Goal: Task Accomplishment & Management: Manage account settings

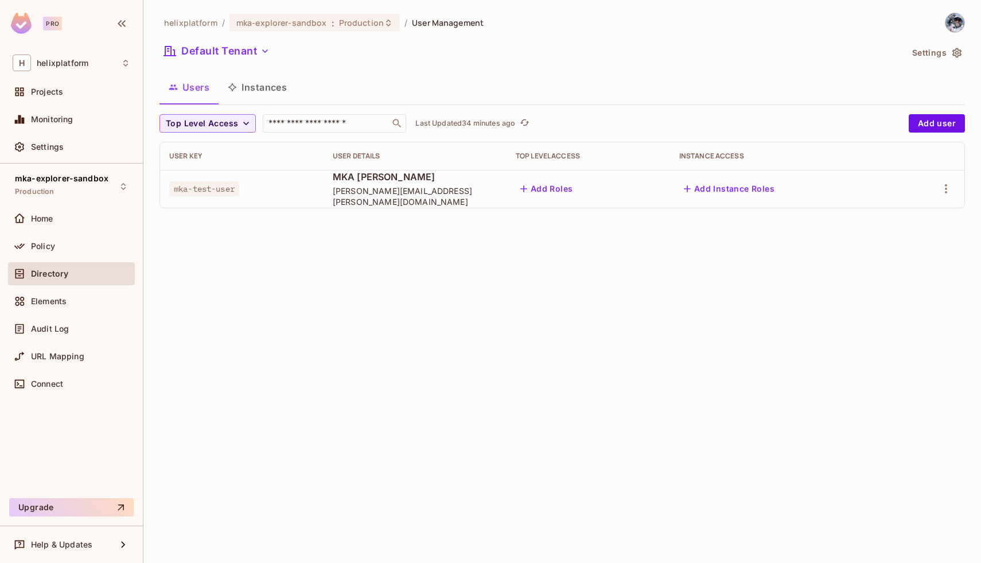
click at [720, 181] on button "Add Instance Roles" at bounding box center [729, 189] width 100 height 18
click at [737, 190] on button "Add Instance Roles" at bounding box center [729, 189] width 100 height 18
click at [721, 192] on button "Add Instance Roles" at bounding box center [729, 189] width 100 height 18
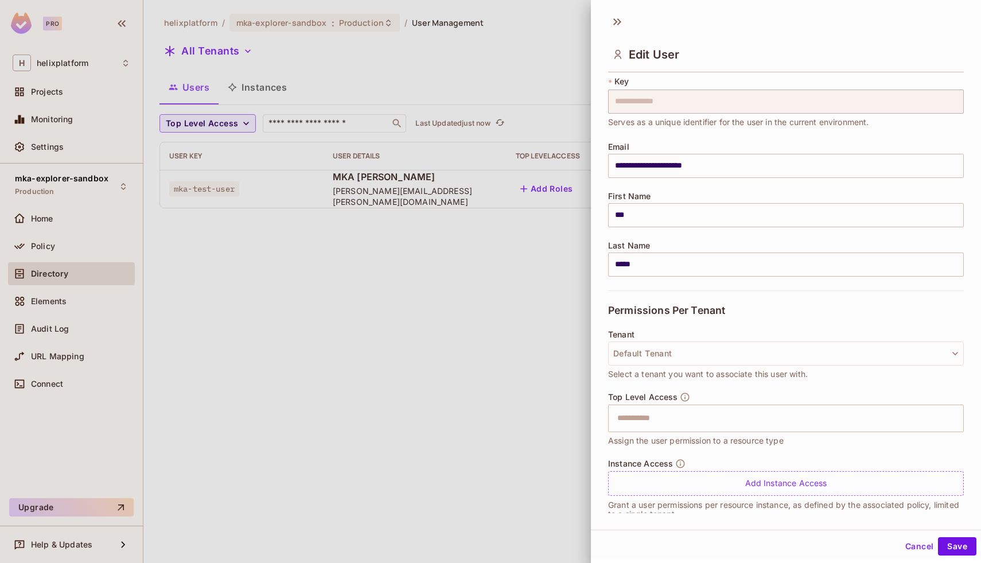
scroll to position [48, 0]
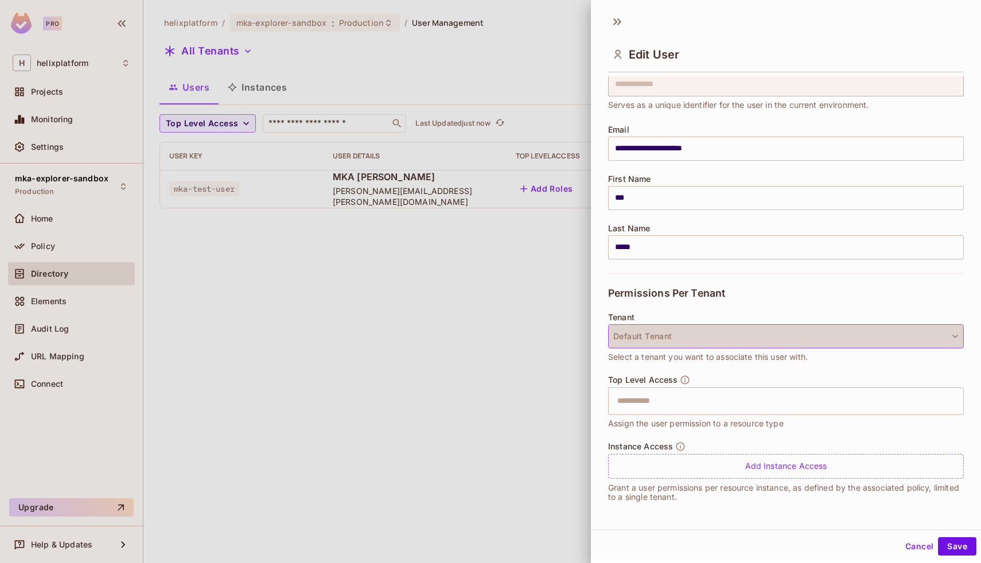
click at [666, 338] on button "Default Tenant" at bounding box center [786, 336] width 356 height 24
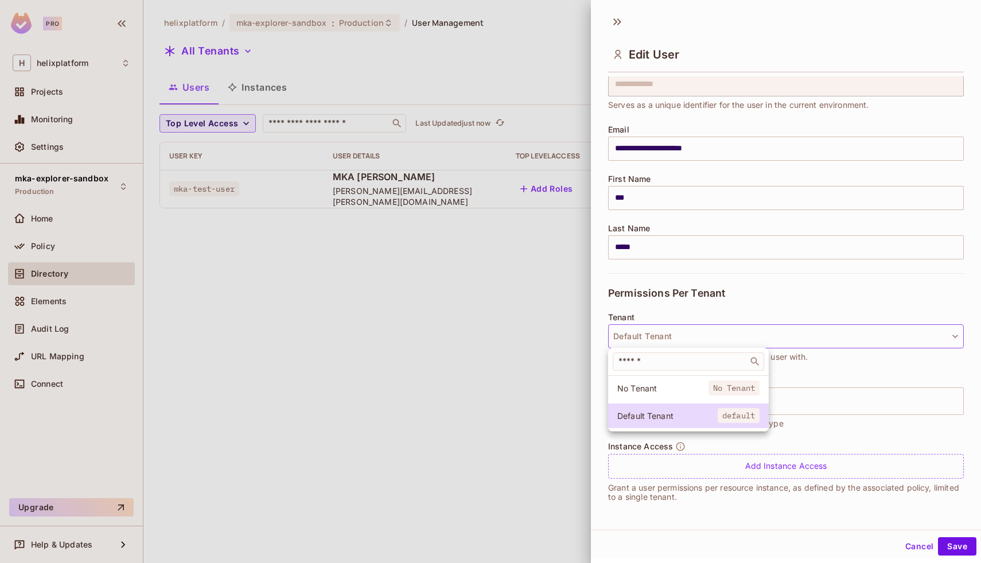
click at [668, 305] on div at bounding box center [490, 281] width 981 height 563
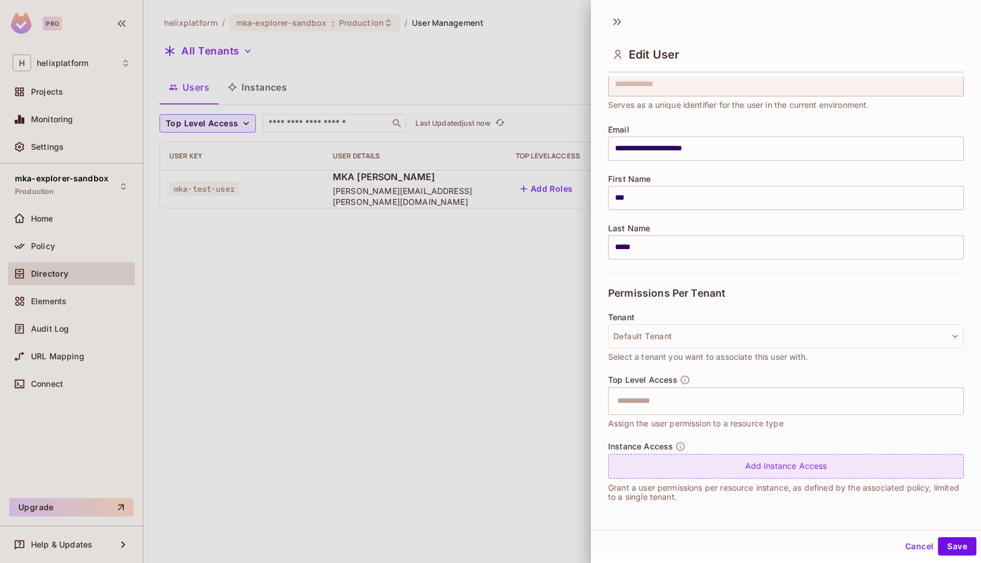
click at [775, 471] on div "Add Instance Access" at bounding box center [786, 466] width 356 height 25
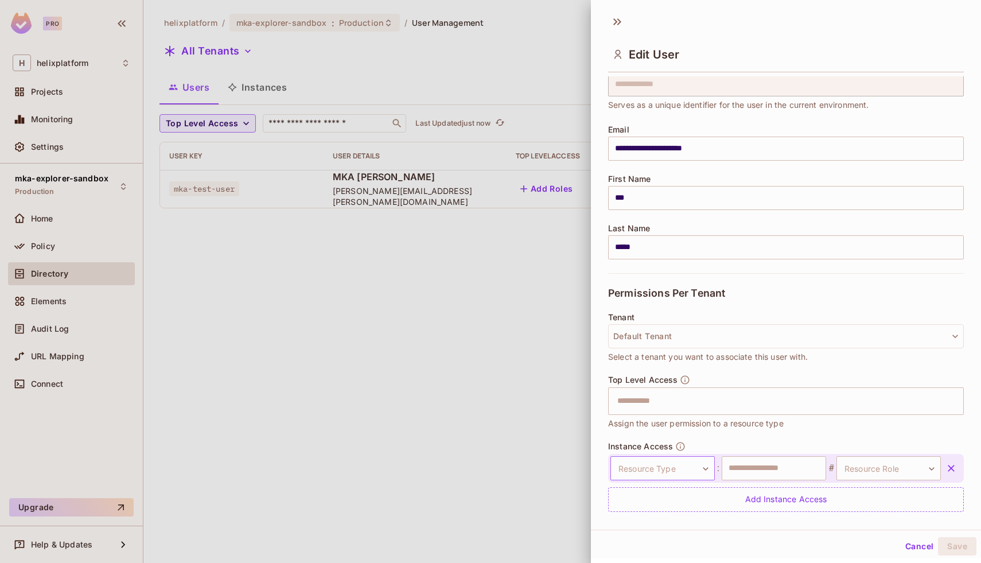
click at [694, 458] on body "**********" at bounding box center [490, 281] width 981 height 563
click at [673, 515] on li "Cohort" at bounding box center [661, 518] width 106 height 21
click at [751, 471] on input "text" at bounding box center [774, 468] width 104 height 24
click at [853, 465] on body "**********" at bounding box center [490, 281] width 981 height 563
click at [846, 445] on div at bounding box center [490, 281] width 981 height 563
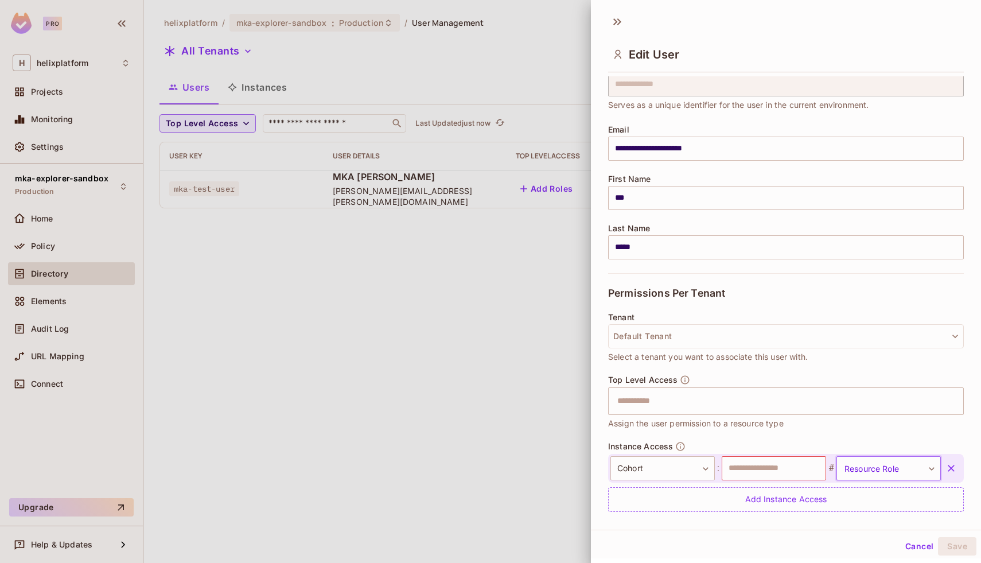
click at [852, 458] on body "**********" at bounding box center [490, 281] width 981 height 563
type input "*"
click at [674, 463] on div at bounding box center [490, 281] width 981 height 563
click at [663, 465] on body "**********" at bounding box center [490, 281] width 981 height 563
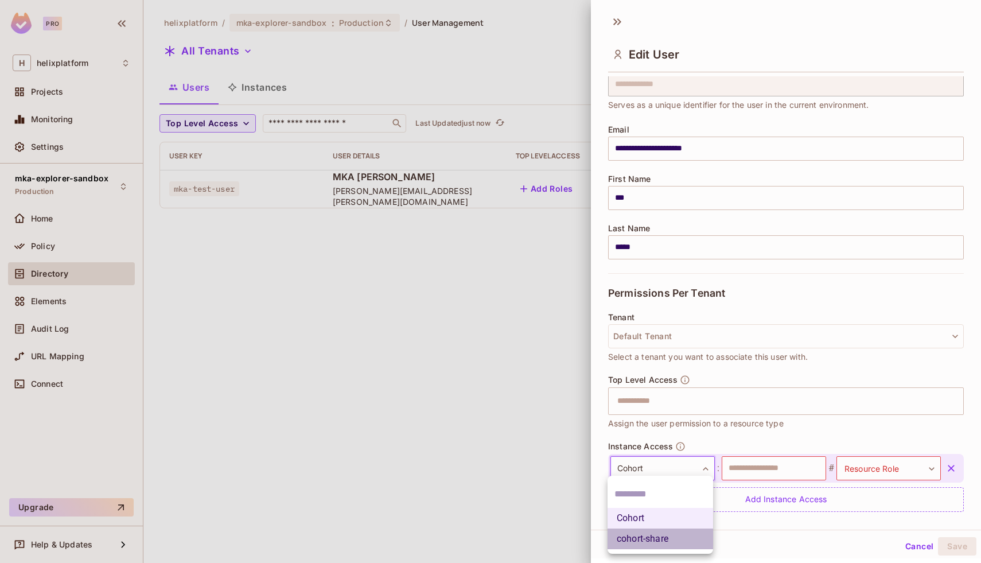
click at [650, 542] on li "cohort-share" at bounding box center [661, 538] width 106 height 21
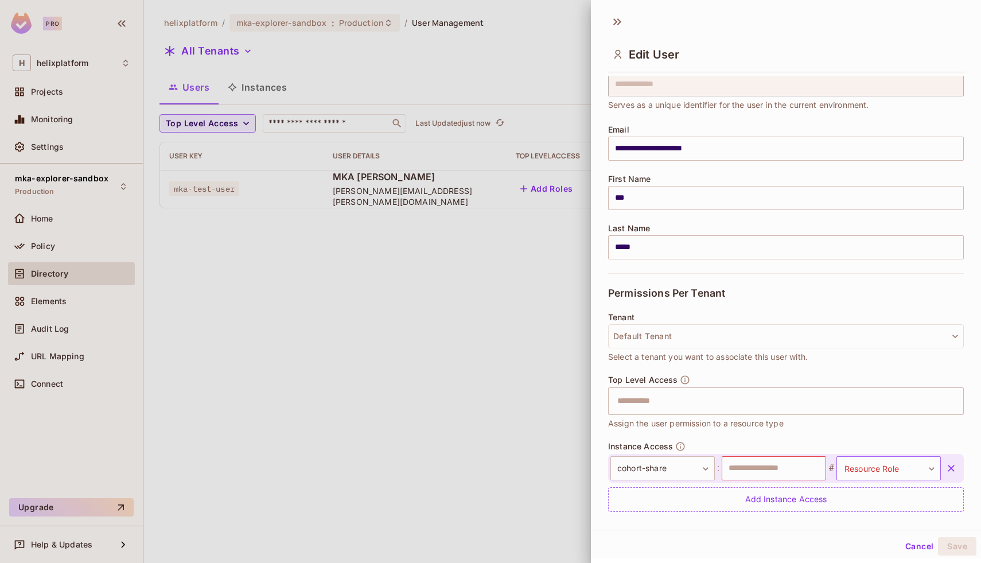
click at [889, 461] on body "**********" at bounding box center [490, 281] width 981 height 563
click at [880, 434] on div at bounding box center [490, 281] width 981 height 563
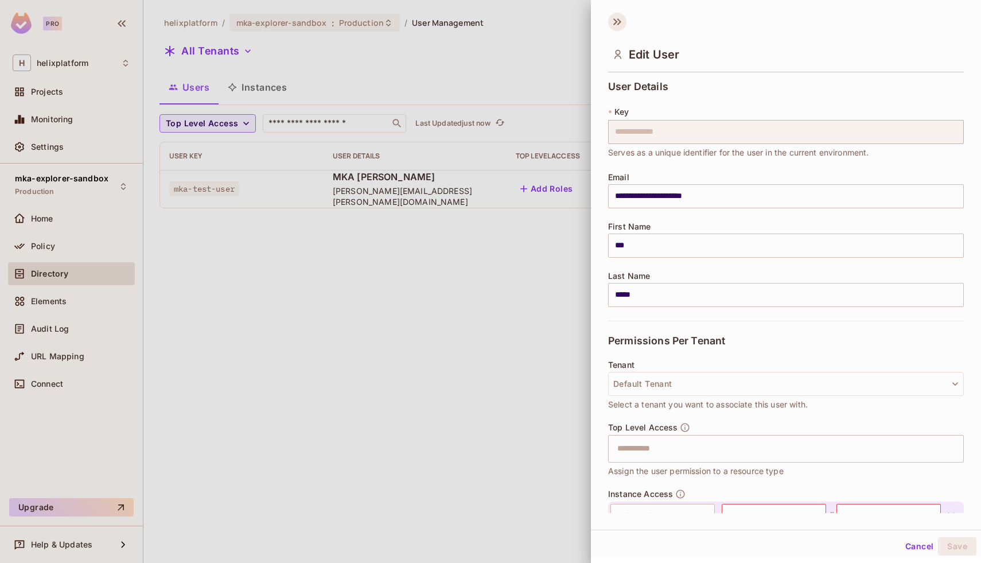
click at [618, 22] on icon at bounding box center [617, 22] width 18 height 18
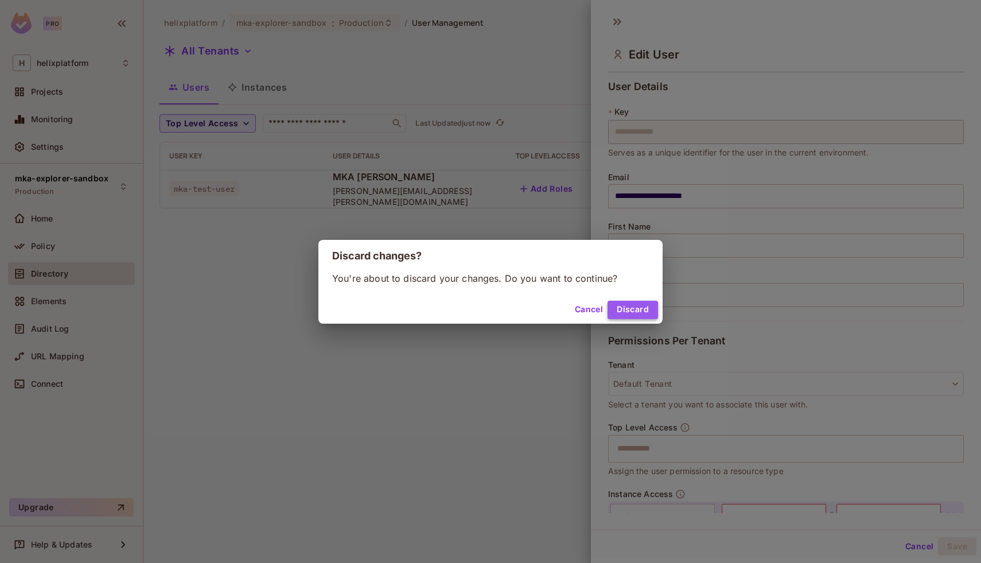
click at [648, 309] on button "Discard" at bounding box center [633, 310] width 50 height 18
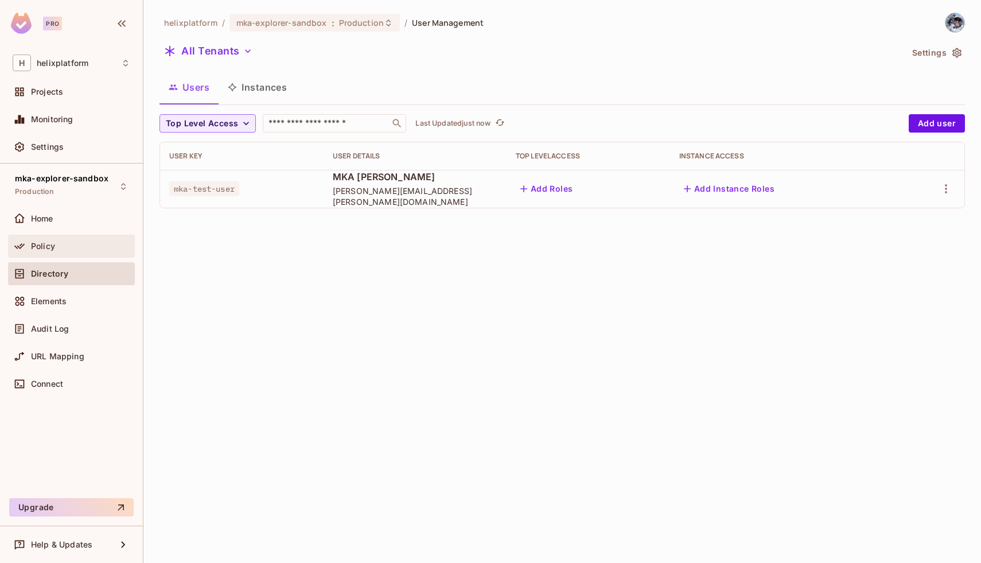
click at [88, 244] on div "Policy" at bounding box center [80, 246] width 99 height 9
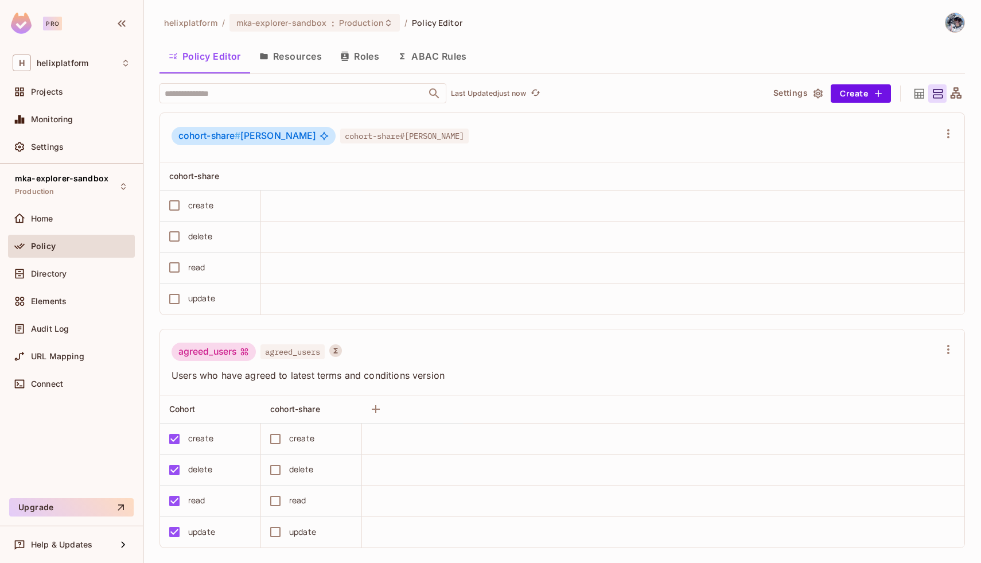
click at [296, 58] on button "Resources" at bounding box center [290, 56] width 81 height 29
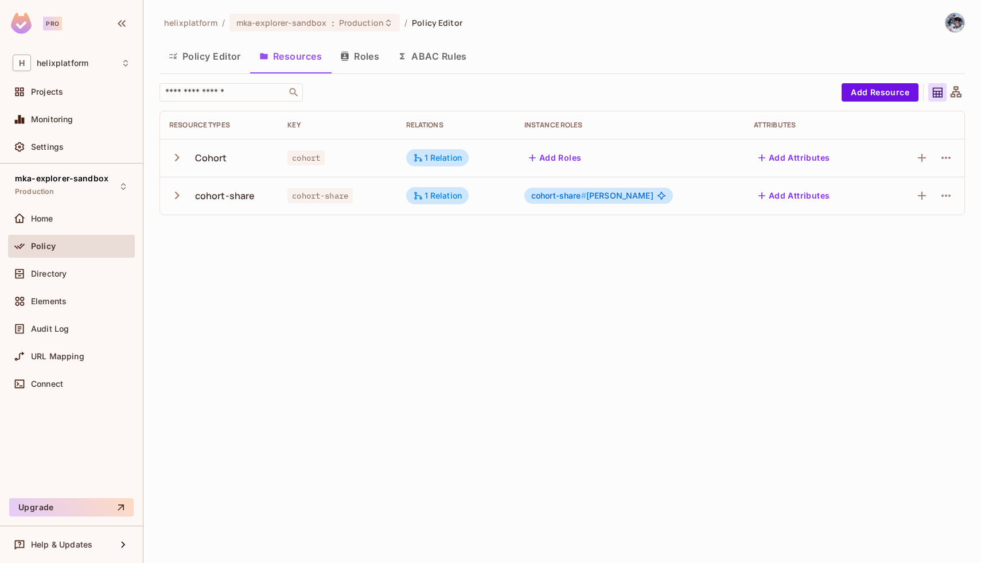
click at [538, 154] on icon "button" at bounding box center [532, 157] width 11 height 11
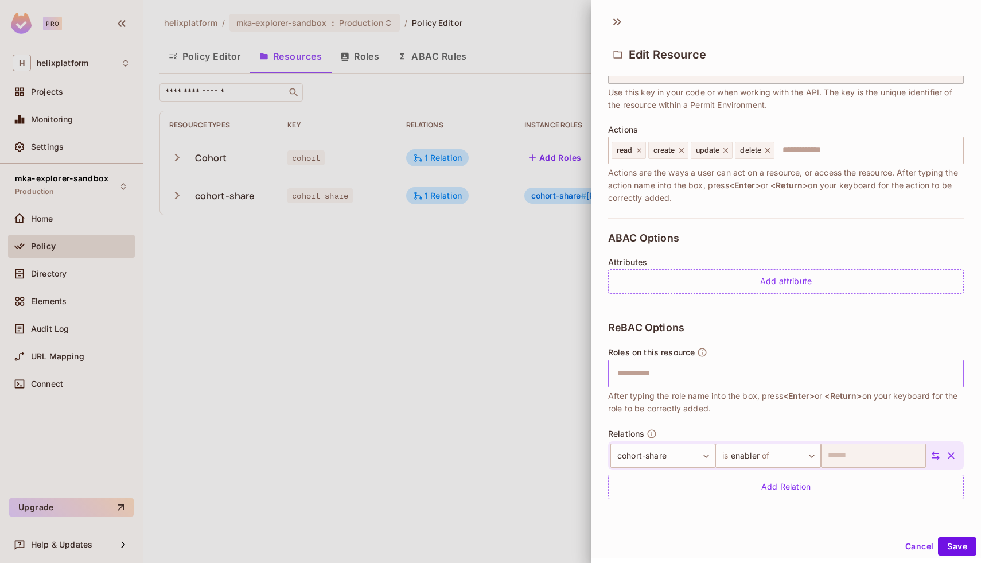
scroll to position [2, 0]
click at [650, 368] on input "text" at bounding box center [785, 371] width 348 height 23
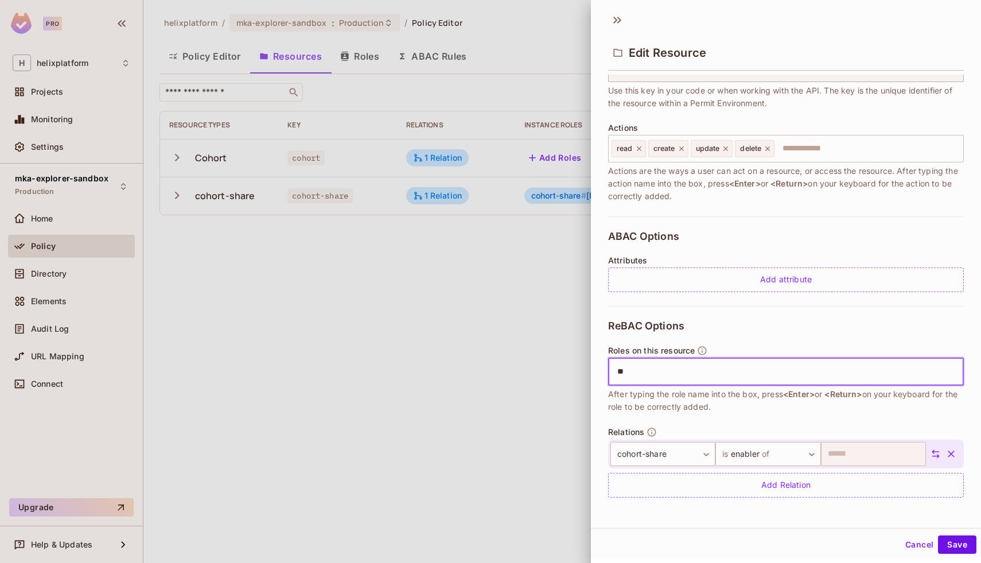
type input "*"
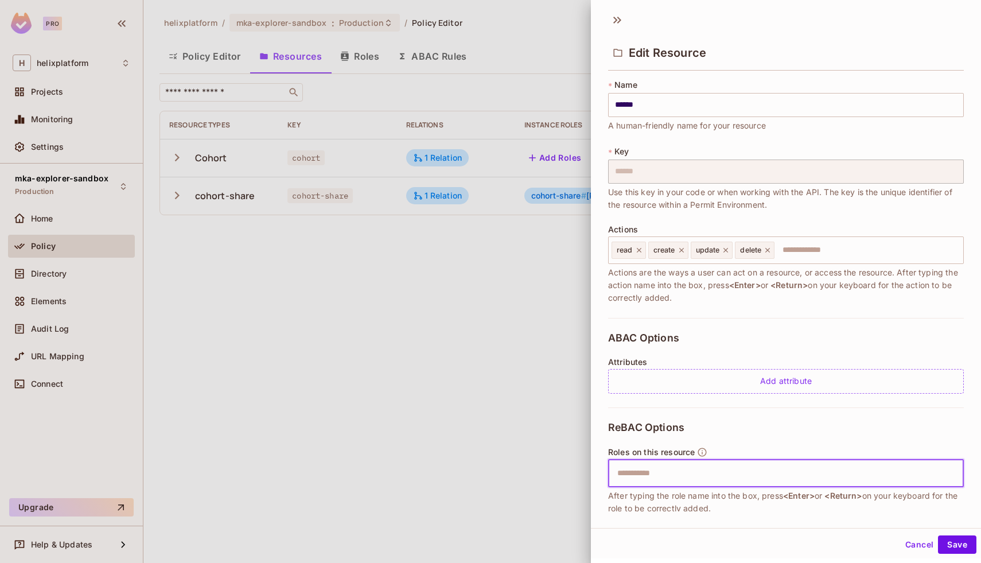
click at [652, 472] on input "text" at bounding box center [785, 473] width 348 height 23
type input "******"
click at [923, 540] on button "Cancel" at bounding box center [919, 544] width 37 height 18
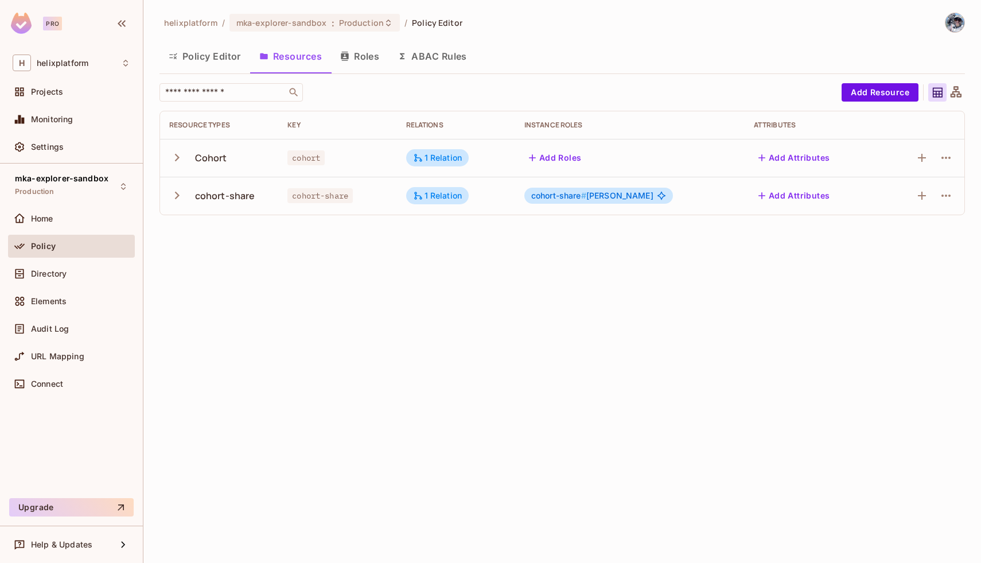
click at [577, 160] on button "Add Roles" at bounding box center [555, 158] width 62 height 18
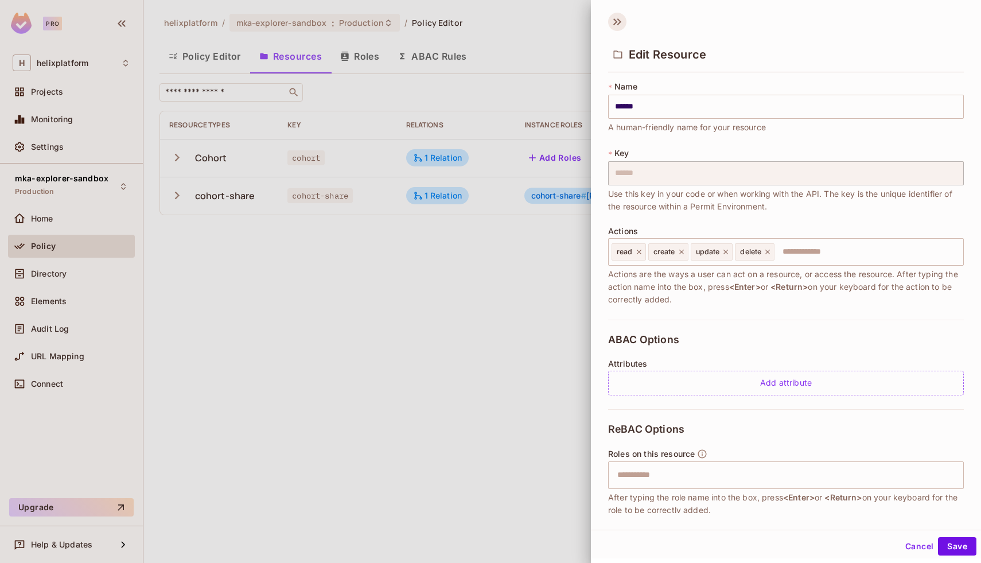
click at [620, 21] on icon at bounding box center [619, 21] width 4 height 7
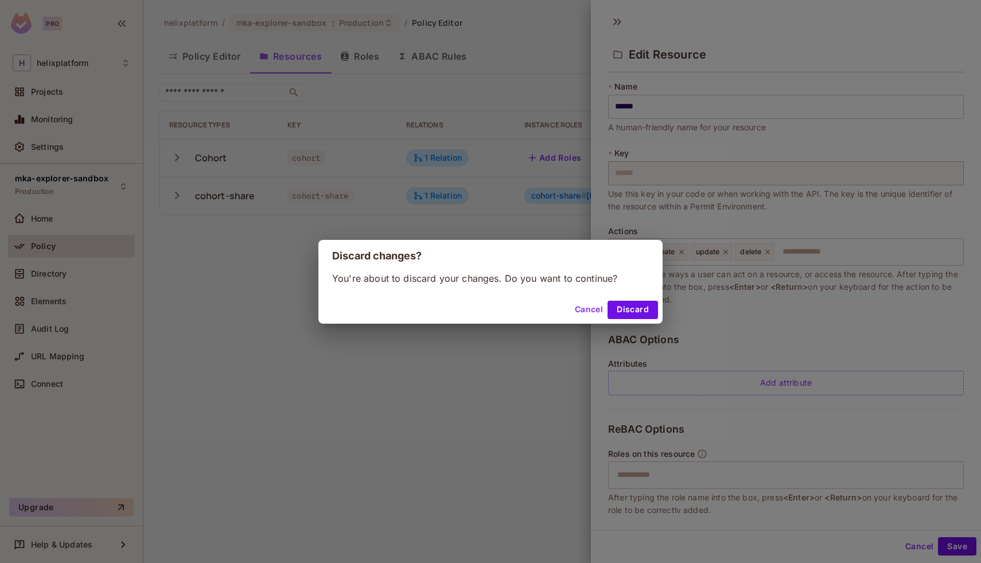
click at [637, 297] on div "Cancel Discard" at bounding box center [490, 310] width 344 height 28
click at [633, 312] on button "Discard" at bounding box center [633, 310] width 50 height 18
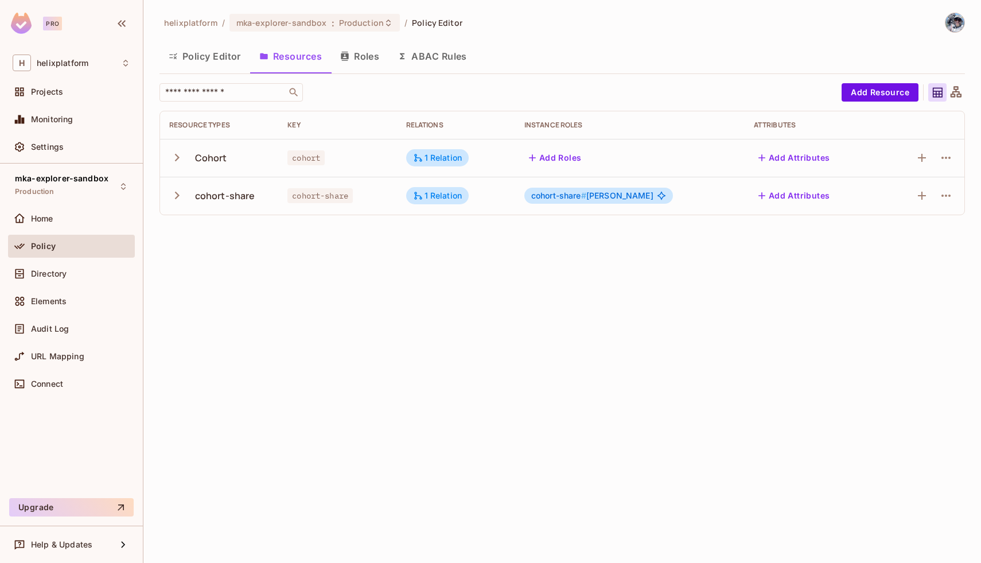
click at [369, 62] on button "Roles" at bounding box center [359, 56] width 57 height 29
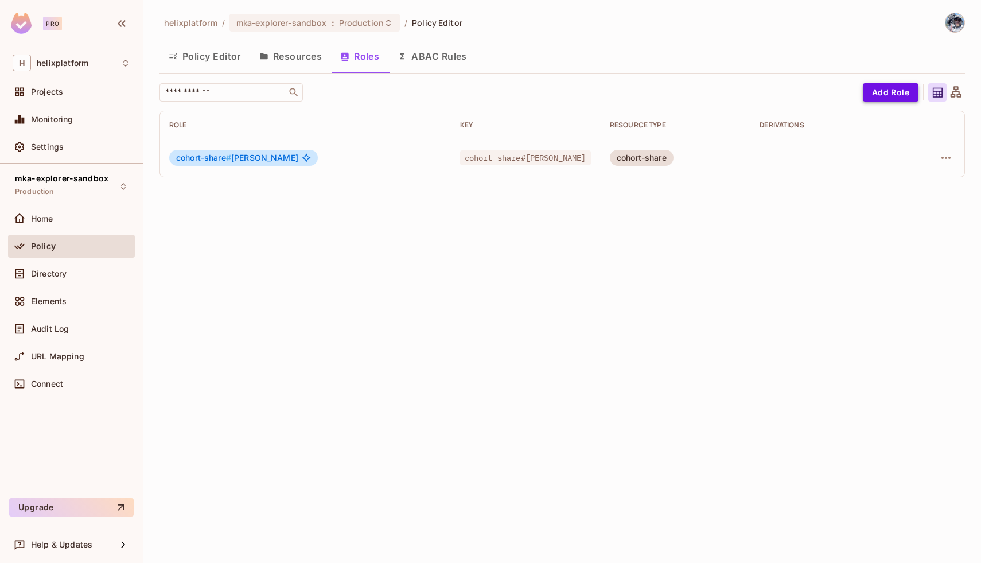
click at [887, 90] on button "Add Role" at bounding box center [891, 92] width 56 height 18
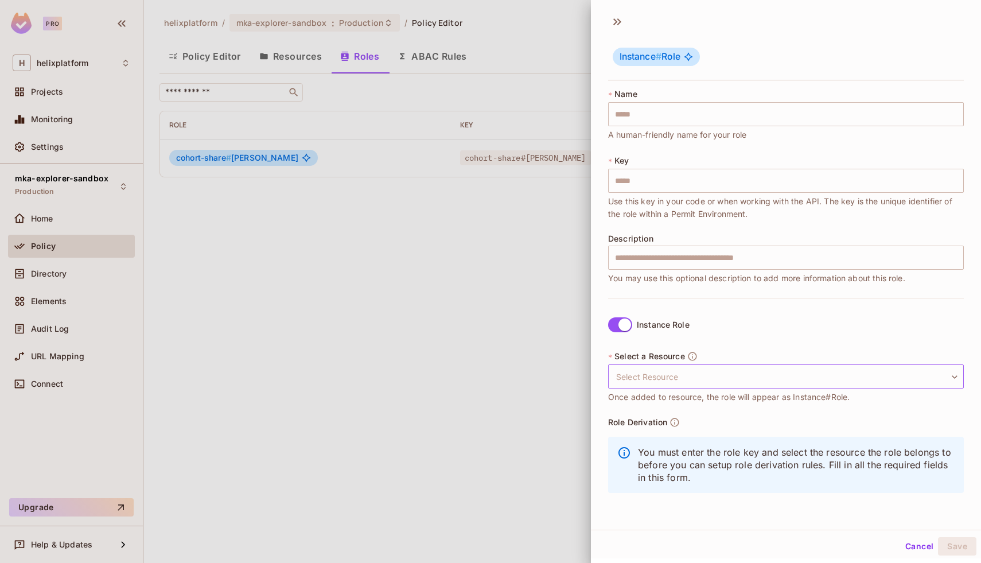
click at [659, 373] on body "Pro H helixplatform Projects Monitoring Settings mka-explorer-sandbox Productio…" at bounding box center [490, 281] width 981 height 563
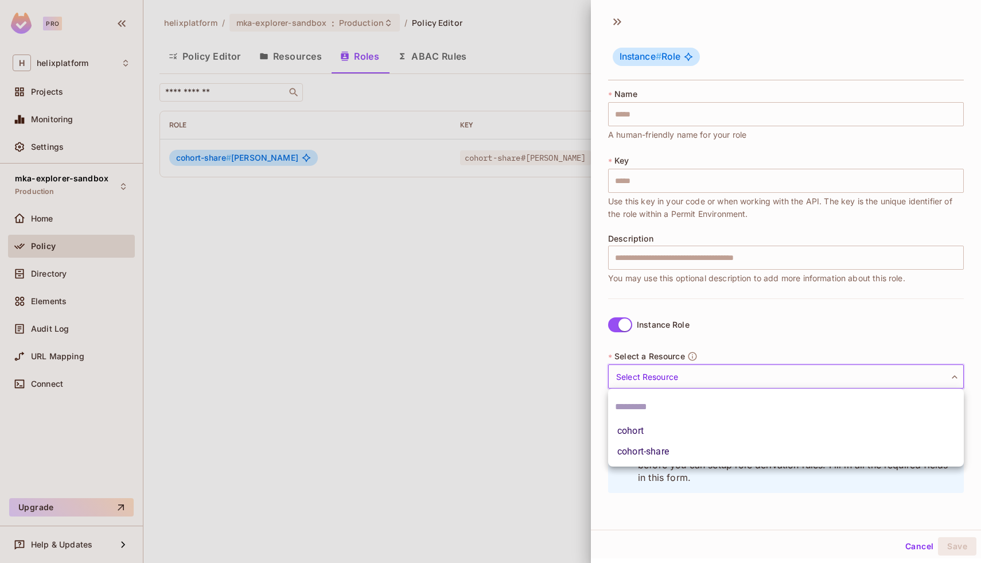
click at [652, 434] on li "cohort" at bounding box center [786, 431] width 356 height 21
type input "******"
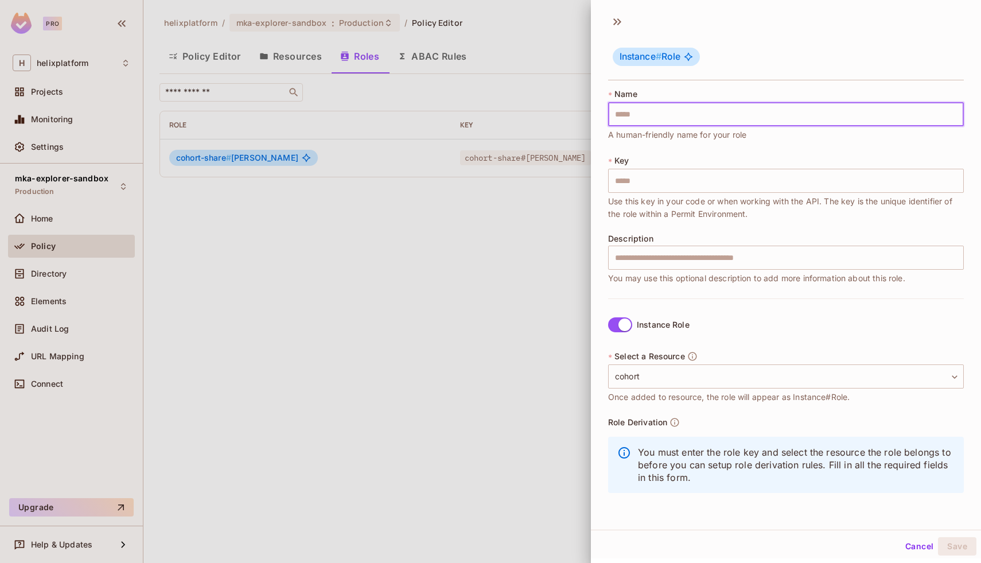
click at [633, 112] on input "text" at bounding box center [786, 114] width 356 height 24
type input "*"
type input "**"
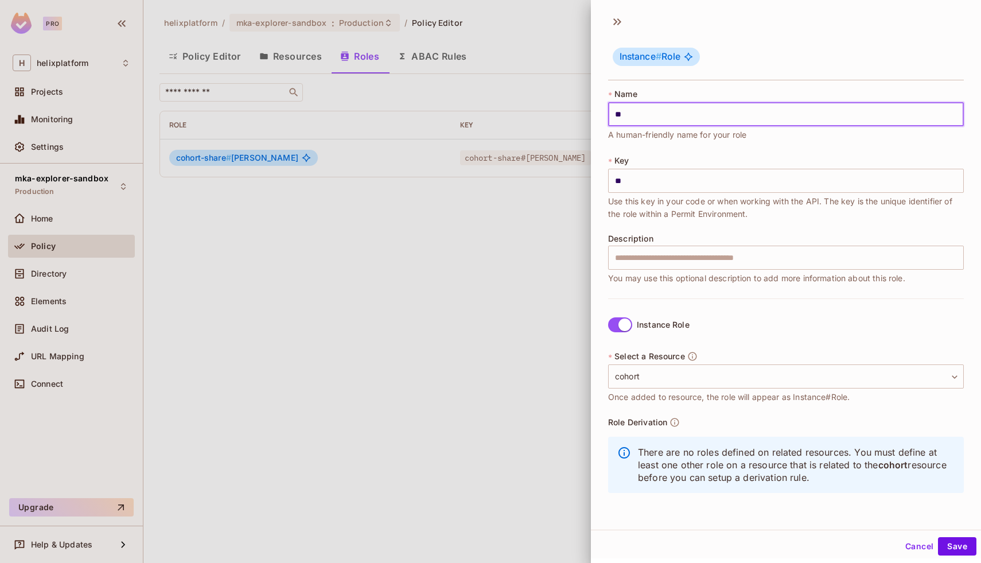
type input "***"
type input "****"
type input "*****"
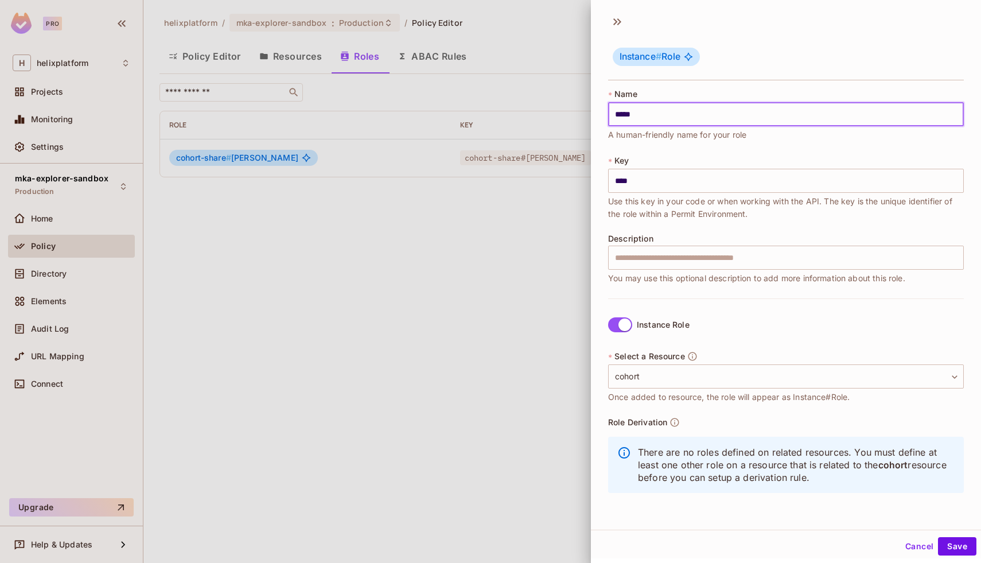
type input "*****"
type input "******"
click at [926, 547] on button "Cancel" at bounding box center [919, 546] width 37 height 18
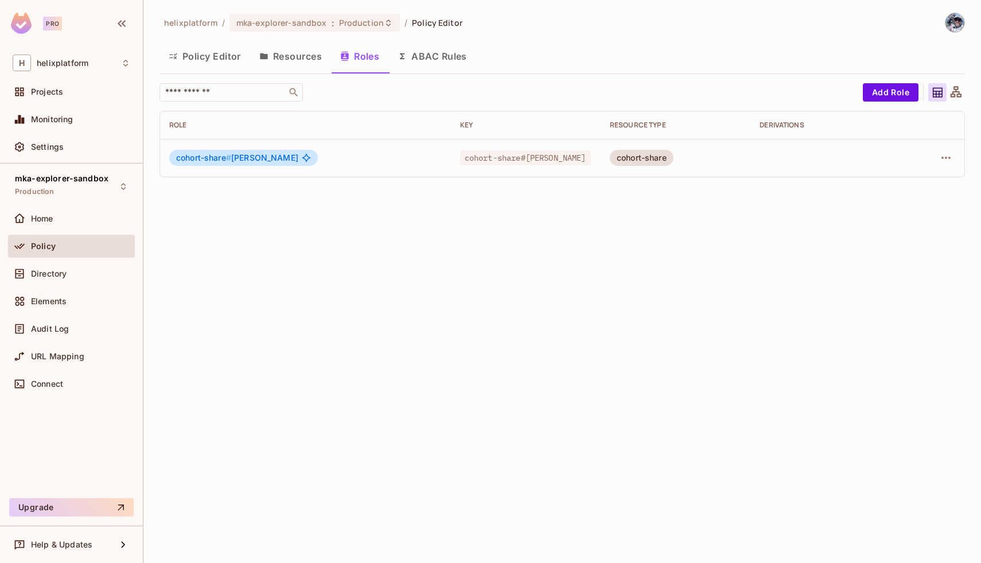
click at [287, 57] on button "Resources" at bounding box center [290, 56] width 81 height 29
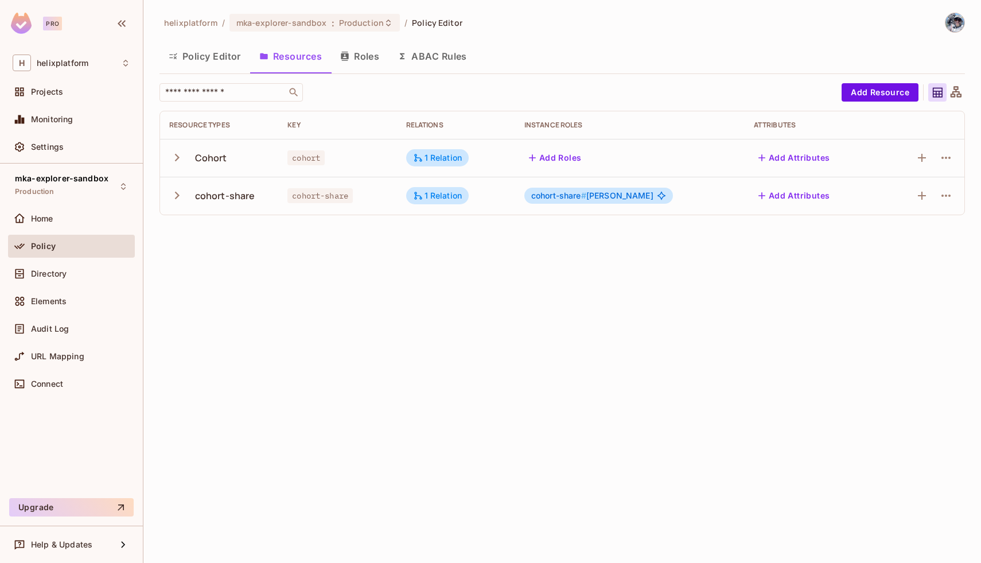
click at [180, 198] on icon "button" at bounding box center [176, 195] width 15 height 15
click at [201, 59] on button "Policy Editor" at bounding box center [205, 56] width 91 height 29
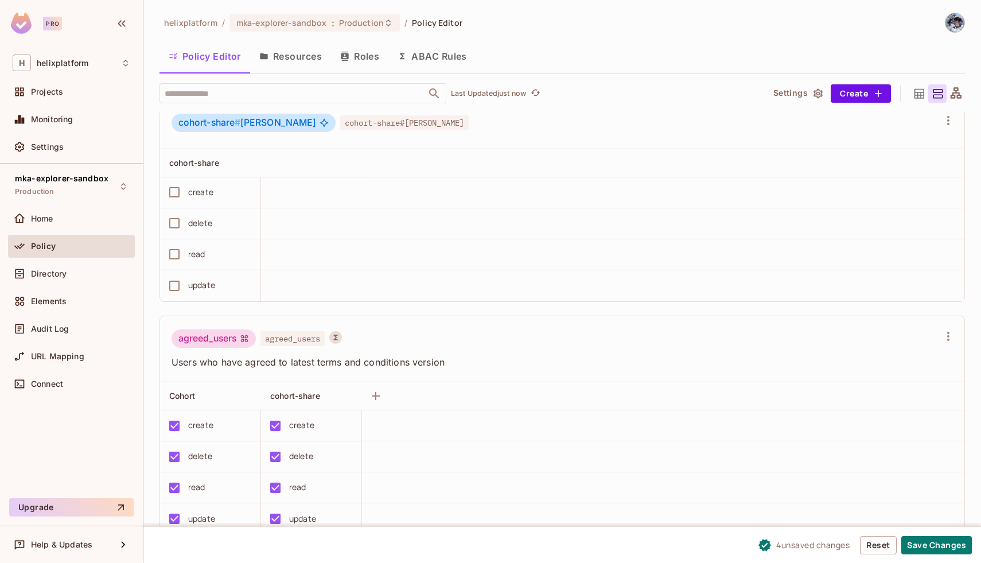
scroll to position [1, 0]
click at [924, 548] on button "Save Changes" at bounding box center [936, 545] width 71 height 18
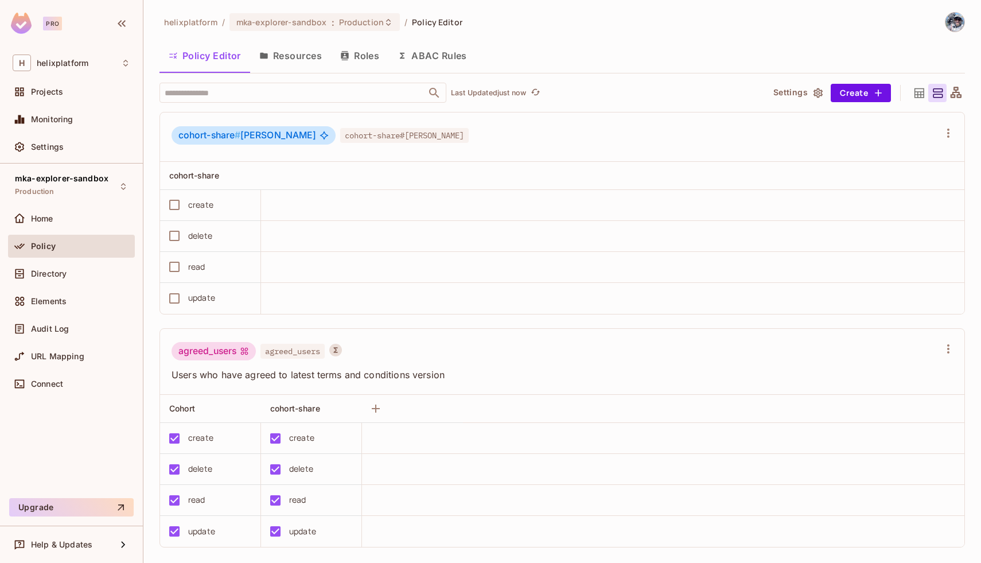
click at [277, 60] on button "Resources" at bounding box center [290, 55] width 81 height 29
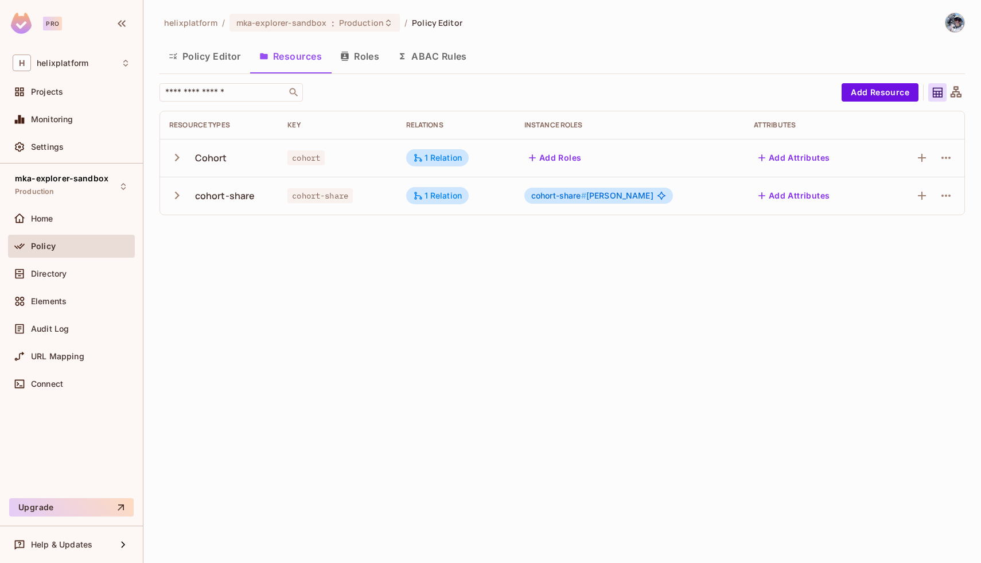
click at [571, 149] on button "Add Roles" at bounding box center [555, 158] width 62 height 18
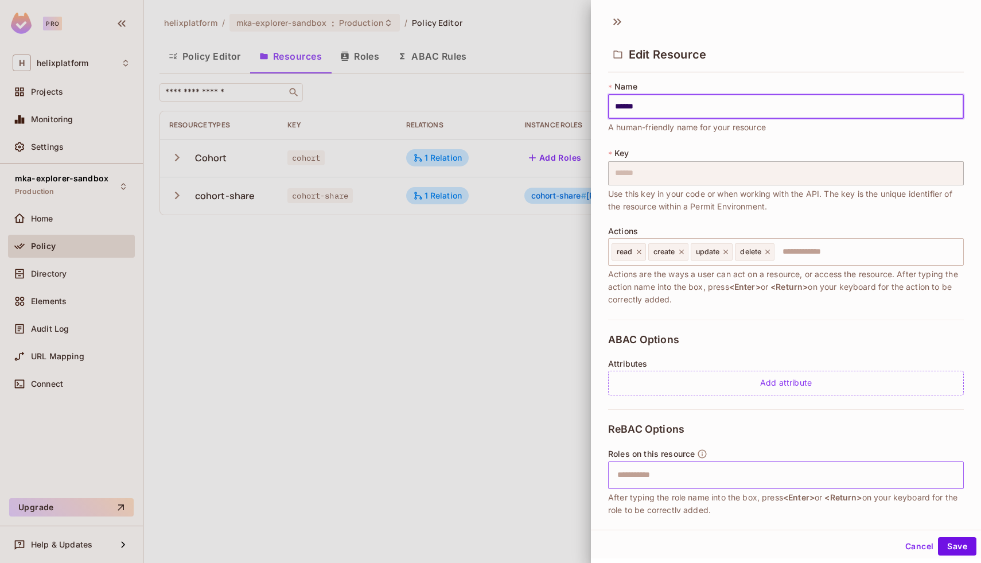
scroll to position [102, 0]
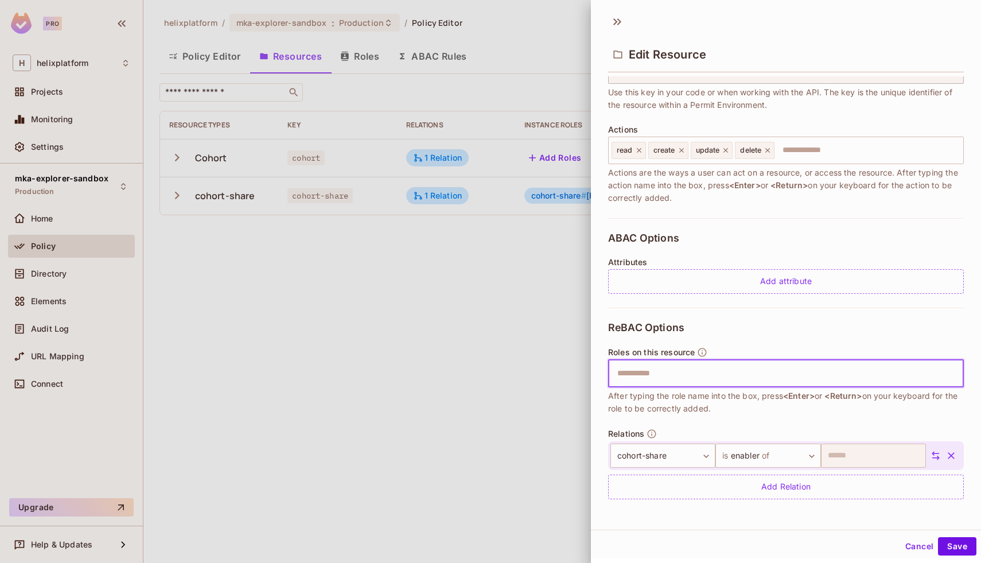
click at [677, 367] on input "text" at bounding box center [785, 373] width 348 height 23
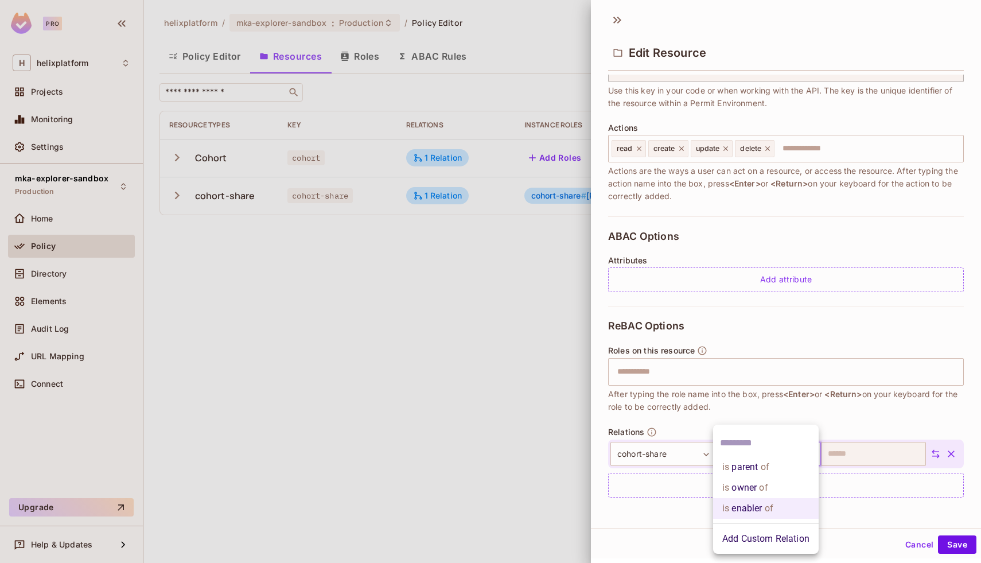
click at [787, 458] on body "Pro H helixplatform Projects Monitoring Settings mka-explorer-sandbox Productio…" at bounding box center [490, 281] width 981 height 563
click at [849, 410] on div at bounding box center [490, 281] width 981 height 563
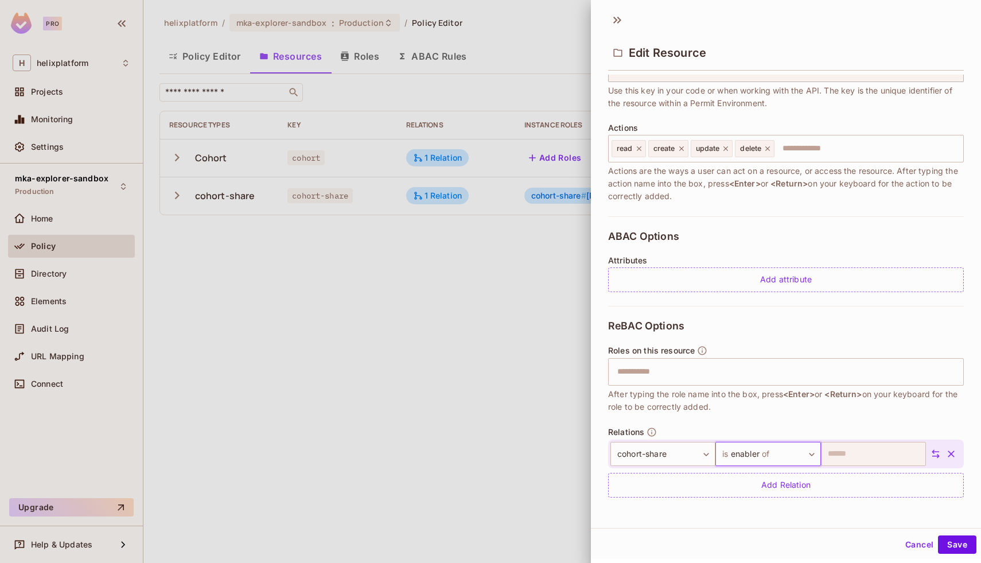
click at [901, 538] on button "Cancel" at bounding box center [919, 544] width 37 height 18
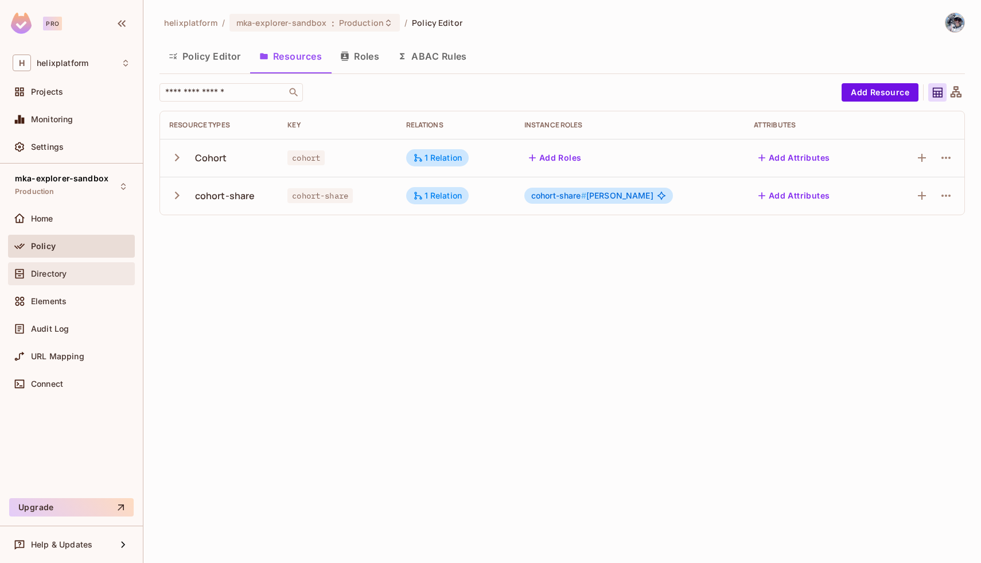
click at [48, 274] on span "Directory" at bounding box center [49, 273] width 36 height 9
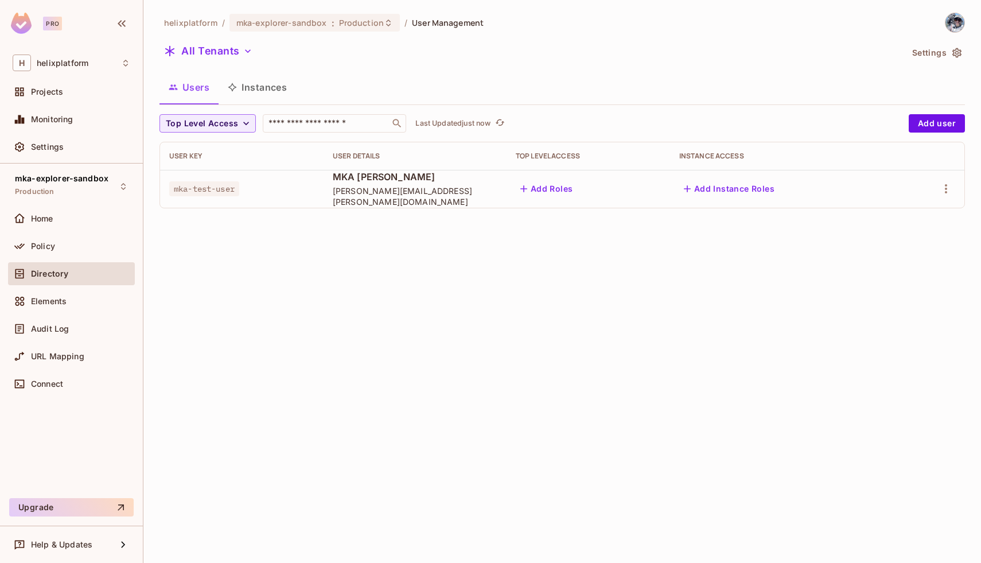
click at [250, 88] on button "Instances" at bounding box center [257, 87] width 77 height 29
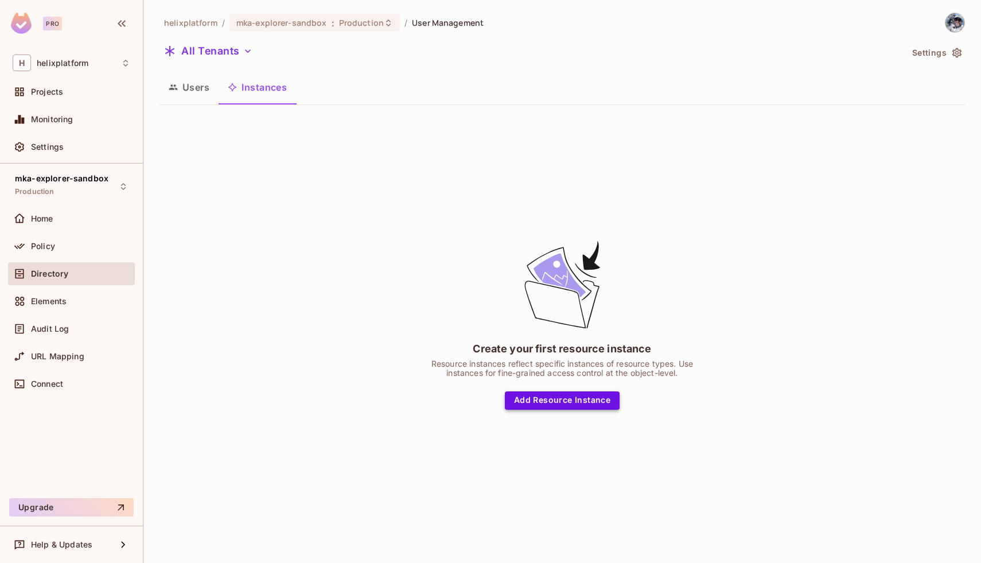
click at [592, 396] on button "Add Resource Instance" at bounding box center [562, 400] width 115 height 18
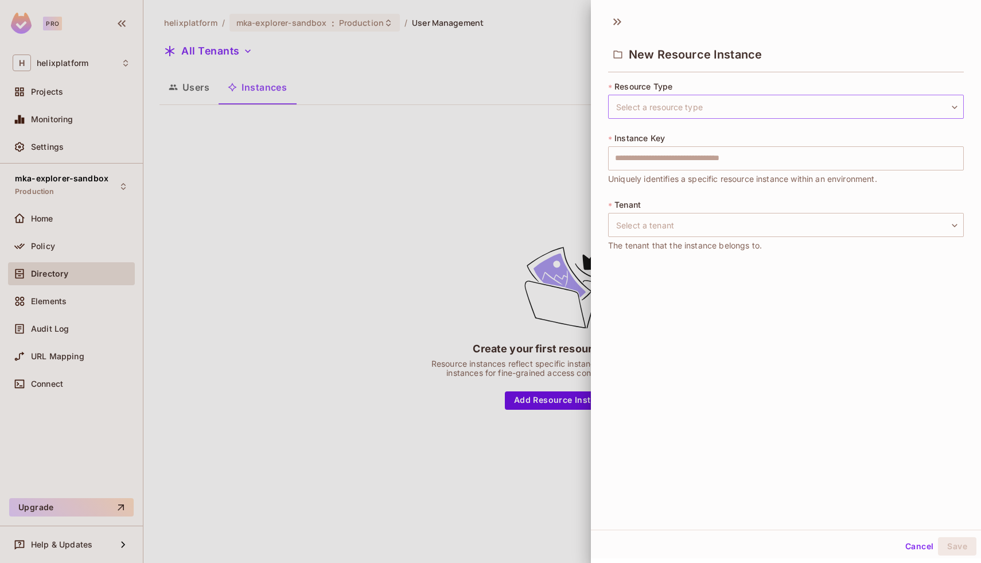
click at [693, 101] on body "Pro H helixplatform Projects Monitoring Settings mka-explorer-sandbox Productio…" at bounding box center [490, 281] width 981 height 563
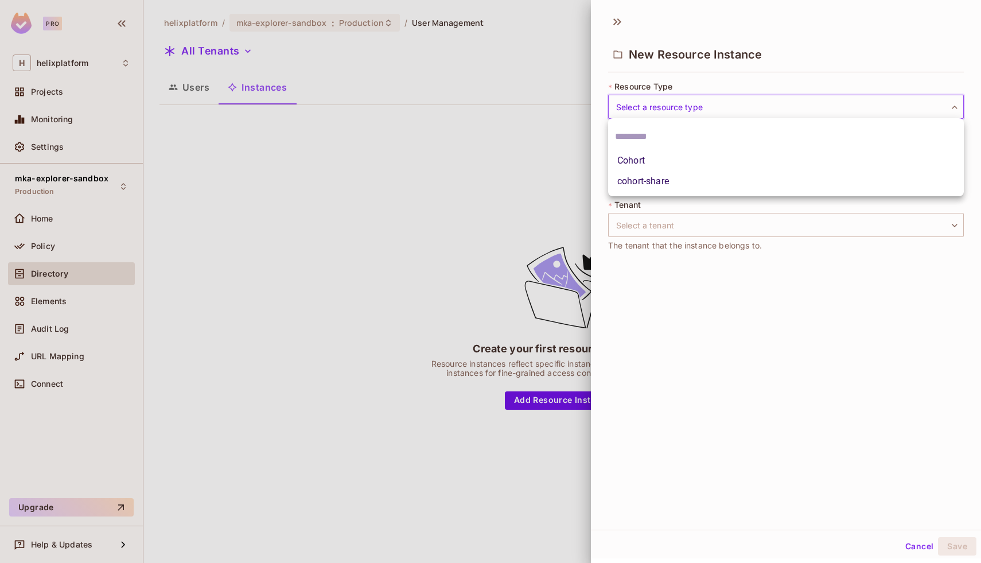
click at [672, 161] on li "Cohort" at bounding box center [786, 160] width 356 height 21
type input "******"
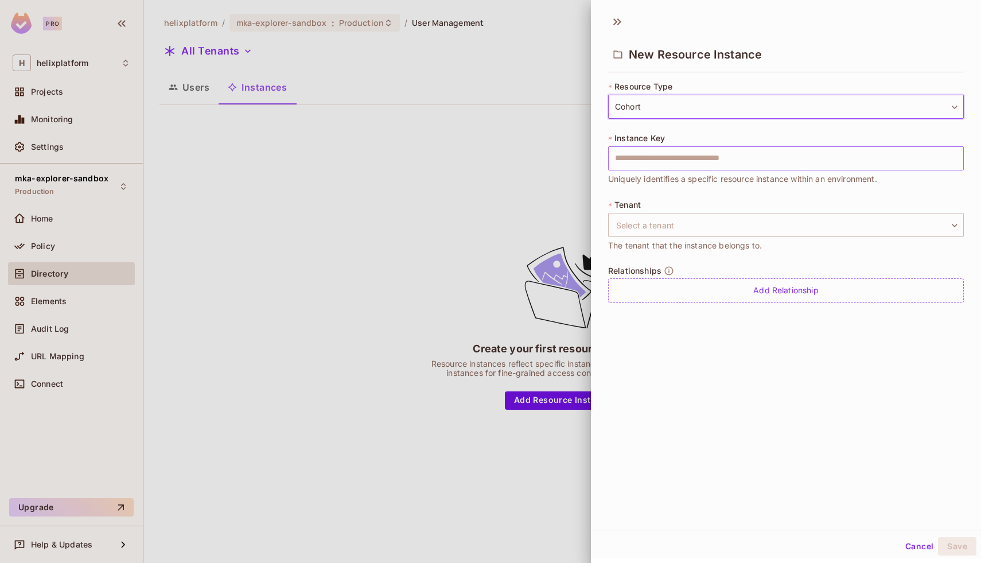
click at [670, 162] on input "text" at bounding box center [786, 158] width 356 height 24
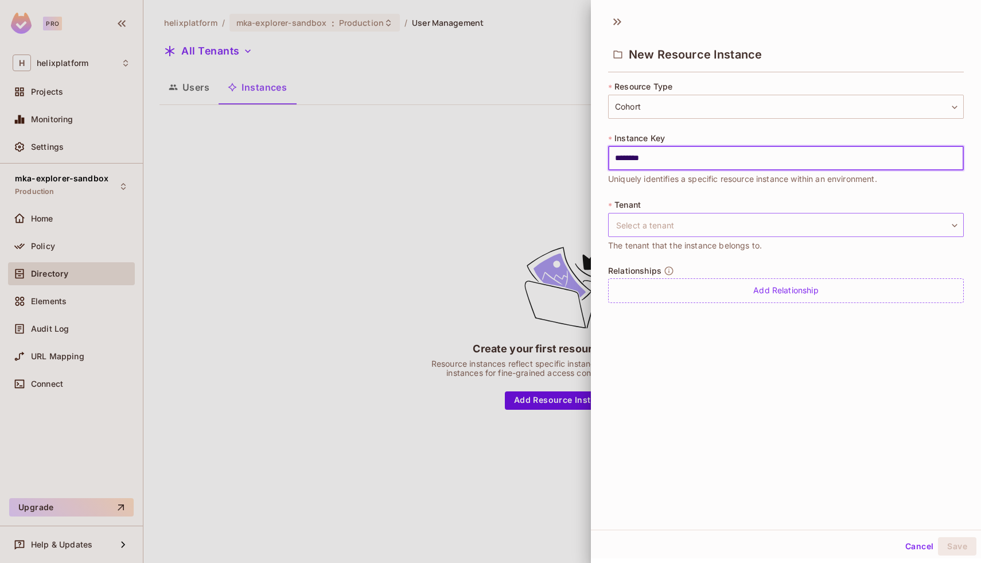
type input "********"
click at [642, 226] on body "Pro H helixplatform Projects Monitoring Settings mka-explorer-sandbox Productio…" at bounding box center [490, 281] width 981 height 563
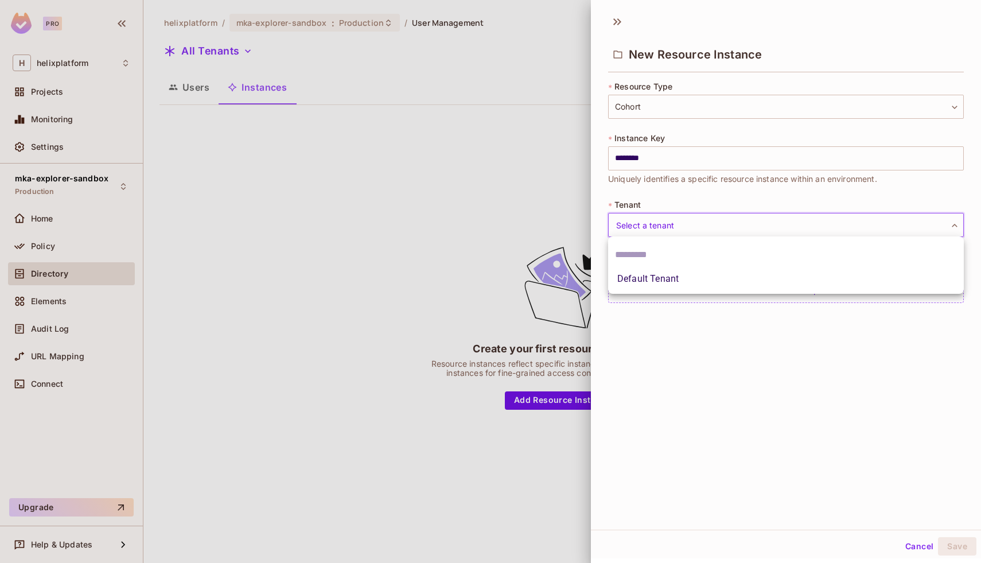
click at [643, 277] on li "Default Tenant" at bounding box center [786, 279] width 356 height 21
type input "*******"
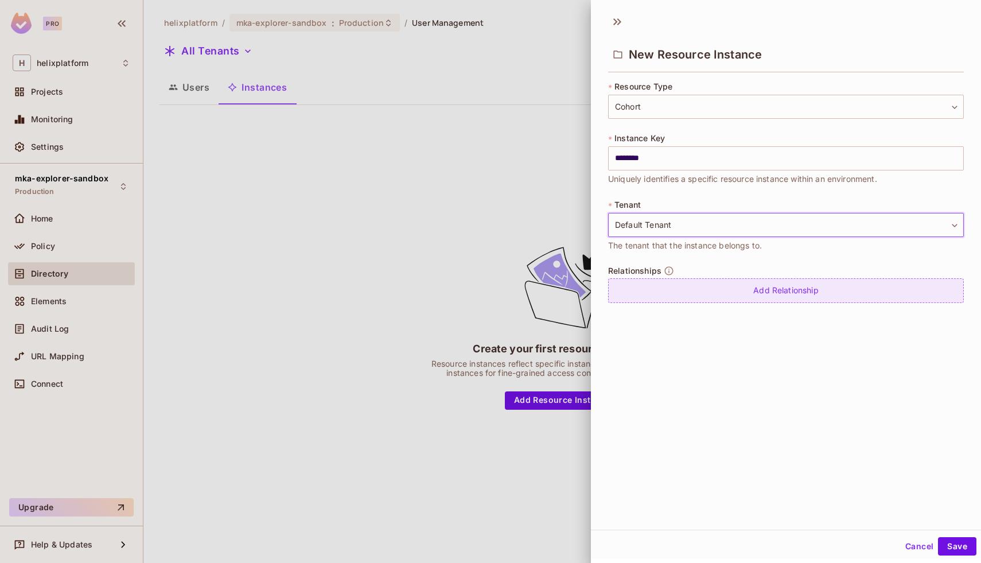
click at [643, 287] on div "Add Relationship" at bounding box center [786, 290] width 356 height 25
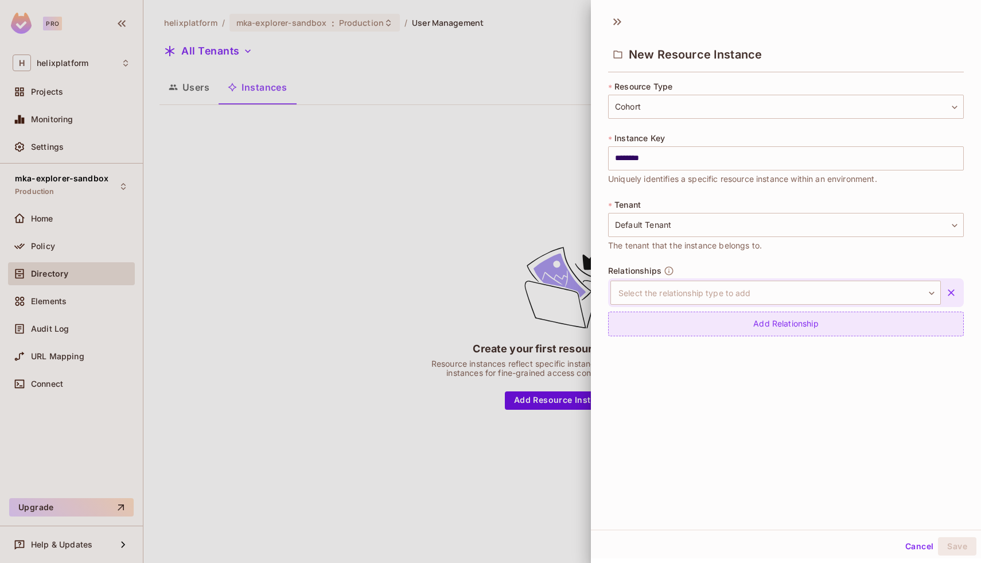
click at [643, 287] on body "Pro H helixplatform Projects Monitoring Settings mka-explorer-sandbox Productio…" at bounding box center [490, 281] width 981 height 563
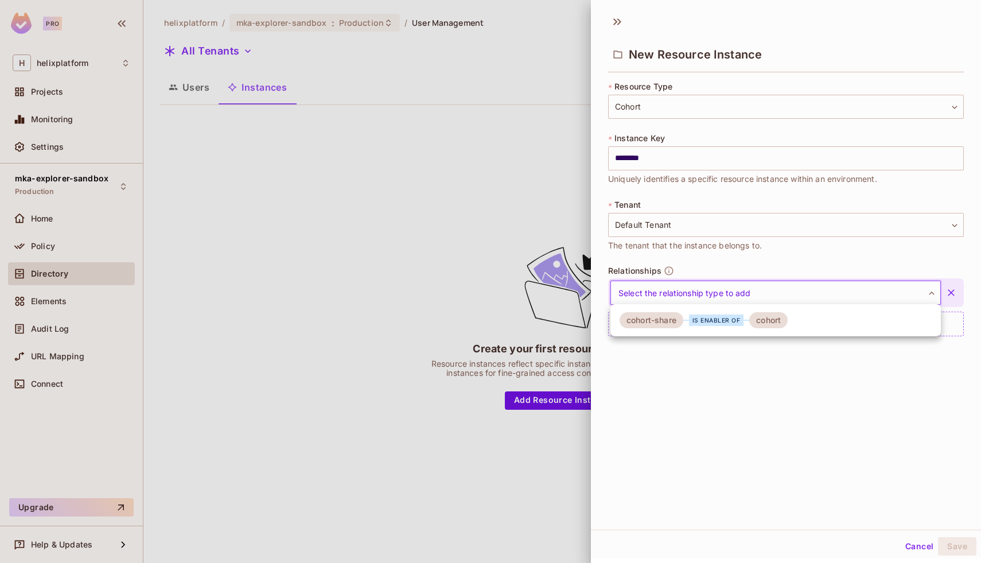
click at [719, 432] on div at bounding box center [490, 281] width 981 height 563
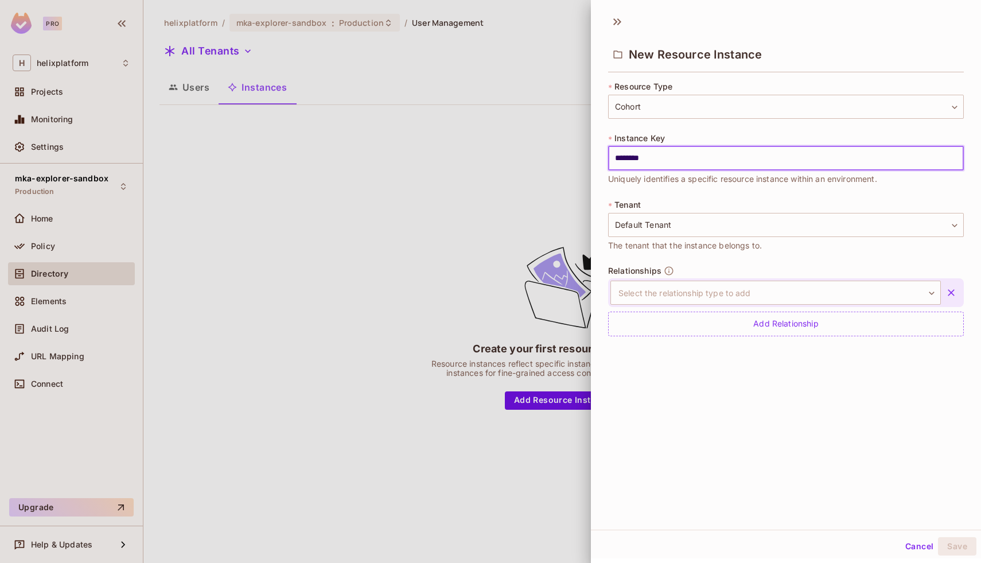
click at [737, 163] on input "********" at bounding box center [786, 158] width 356 height 24
click at [782, 219] on body "Pro H helixplatform Projects Monitoring Settings mka-explorer-sandbox Productio…" at bounding box center [490, 281] width 981 height 563
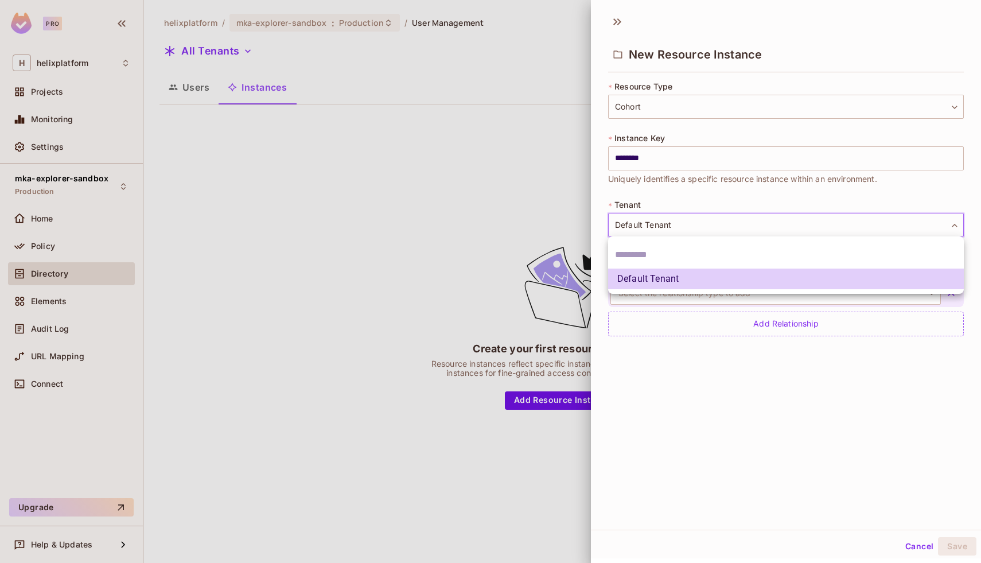
click at [782, 219] on div at bounding box center [490, 281] width 981 height 563
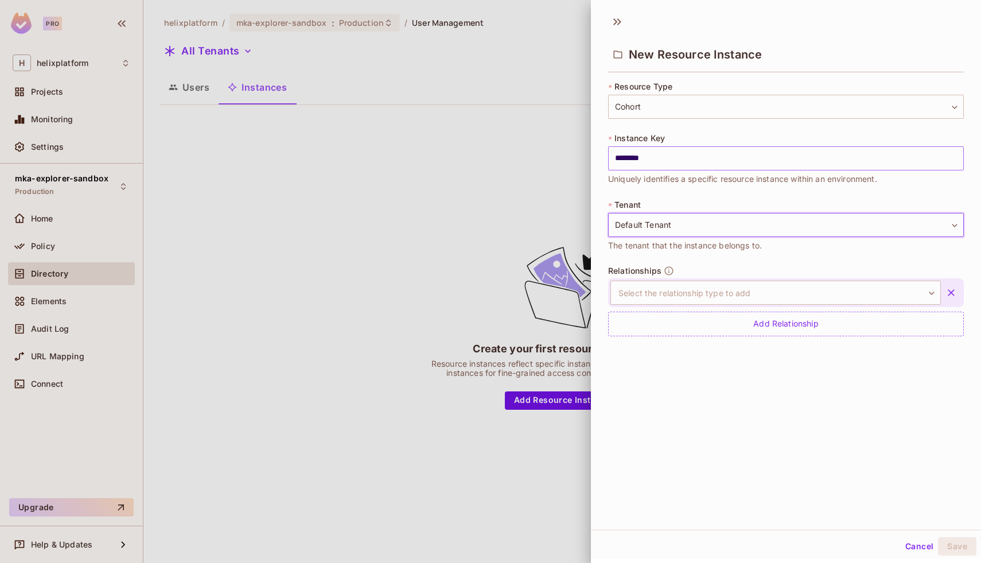
click at [723, 158] on input "********" at bounding box center [786, 158] width 356 height 24
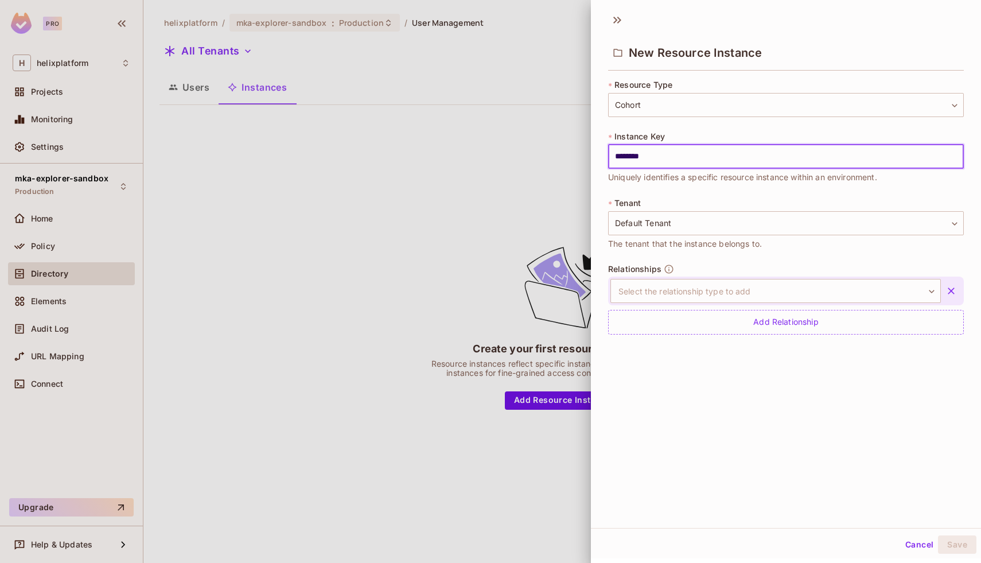
click at [915, 543] on button "Cancel" at bounding box center [919, 544] width 37 height 18
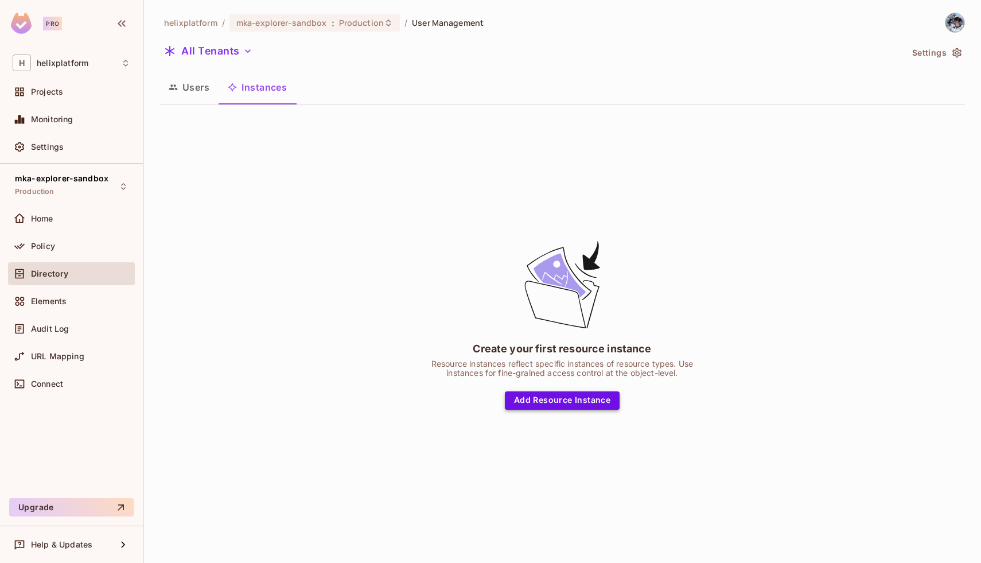
click at [541, 395] on button "Add Resource Instance" at bounding box center [562, 400] width 115 height 18
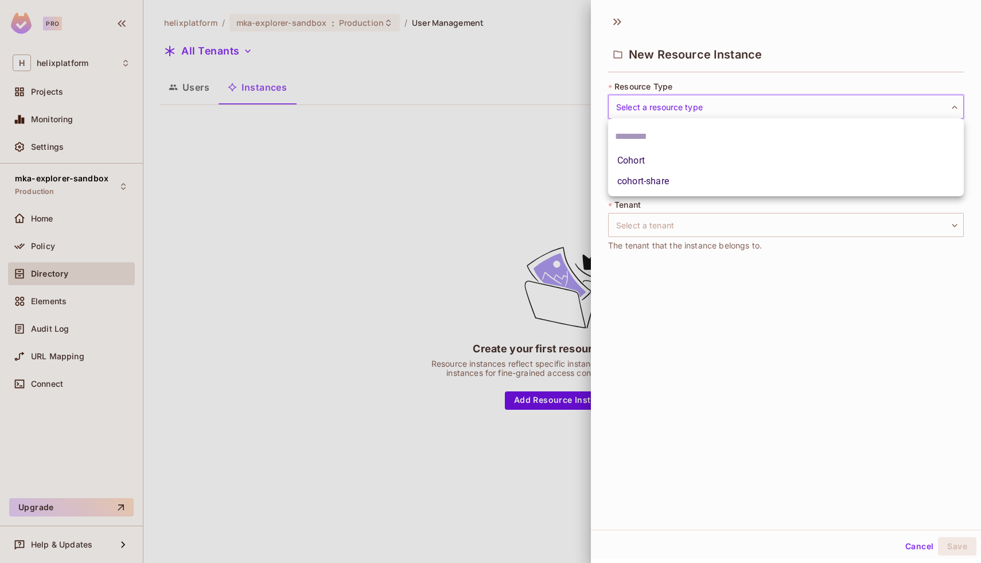
click at [662, 100] on body "Pro H helixplatform Projects Monitoring Settings mka-explorer-sandbox Productio…" at bounding box center [490, 281] width 981 height 563
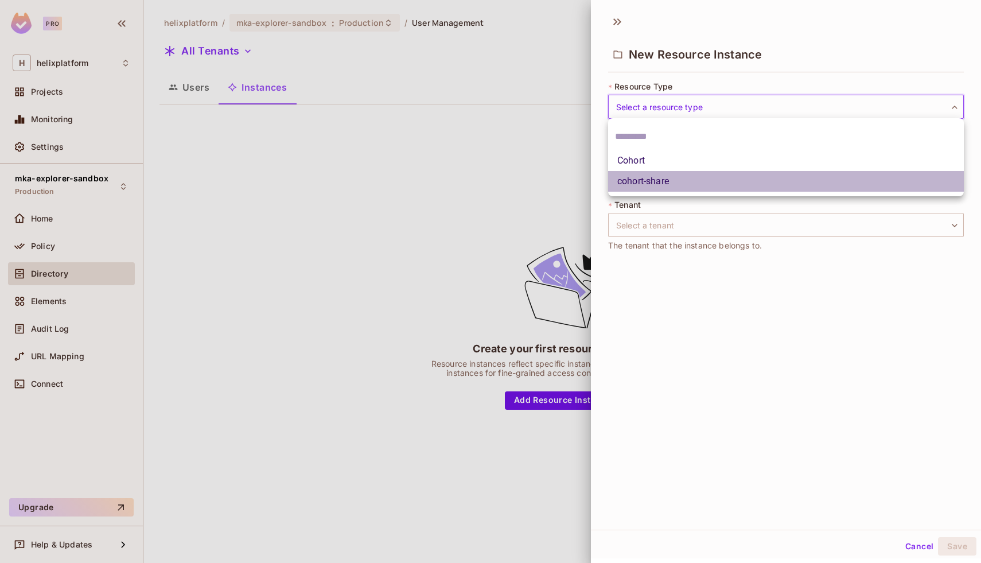
click at [655, 182] on li "cohort-share" at bounding box center [786, 181] width 356 height 21
type input "**********"
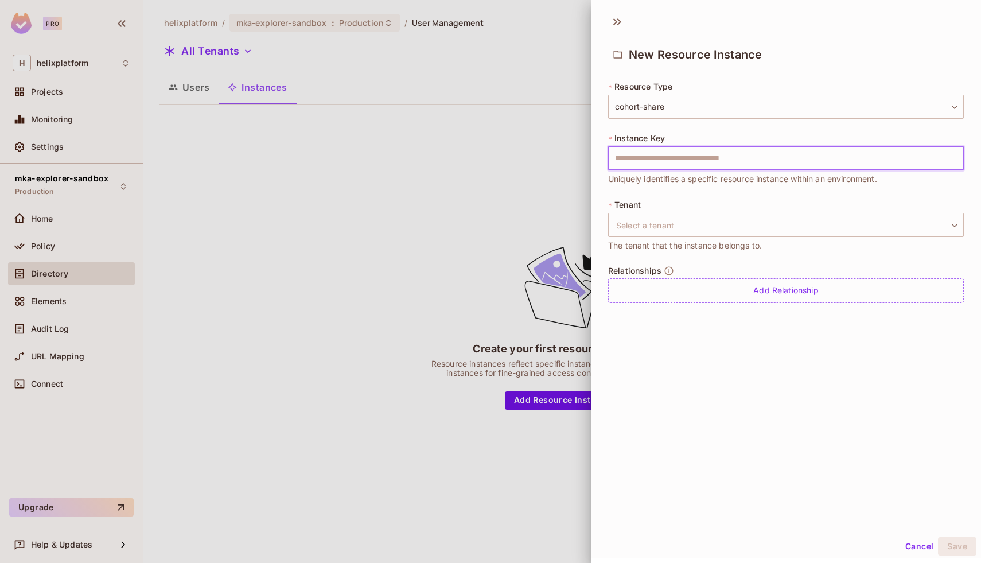
click at [651, 155] on input "text" at bounding box center [786, 158] width 356 height 24
type input "*******"
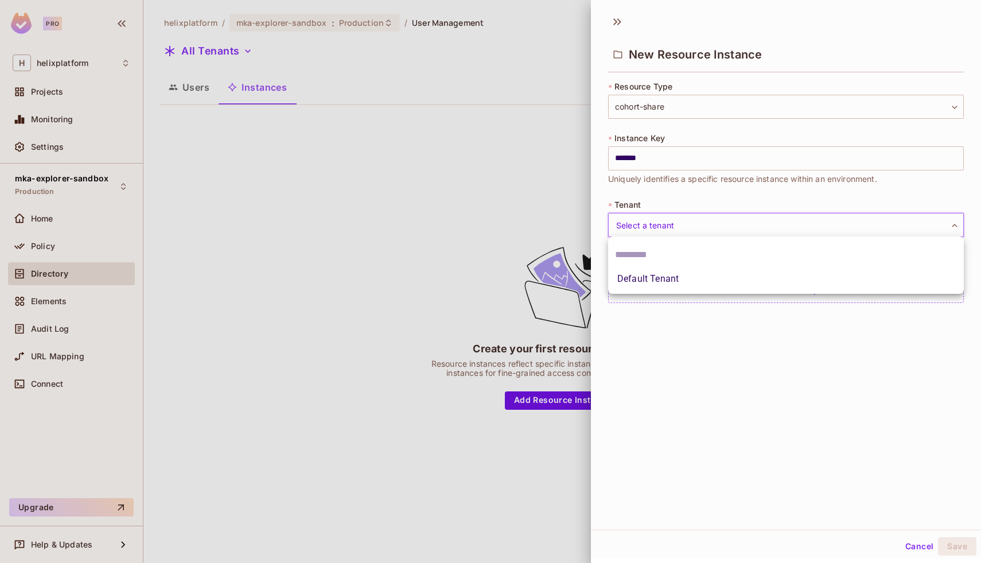
click at [631, 216] on body "**********" at bounding box center [490, 281] width 981 height 563
click at [647, 277] on li "Default Tenant" at bounding box center [786, 279] width 356 height 21
type input "*******"
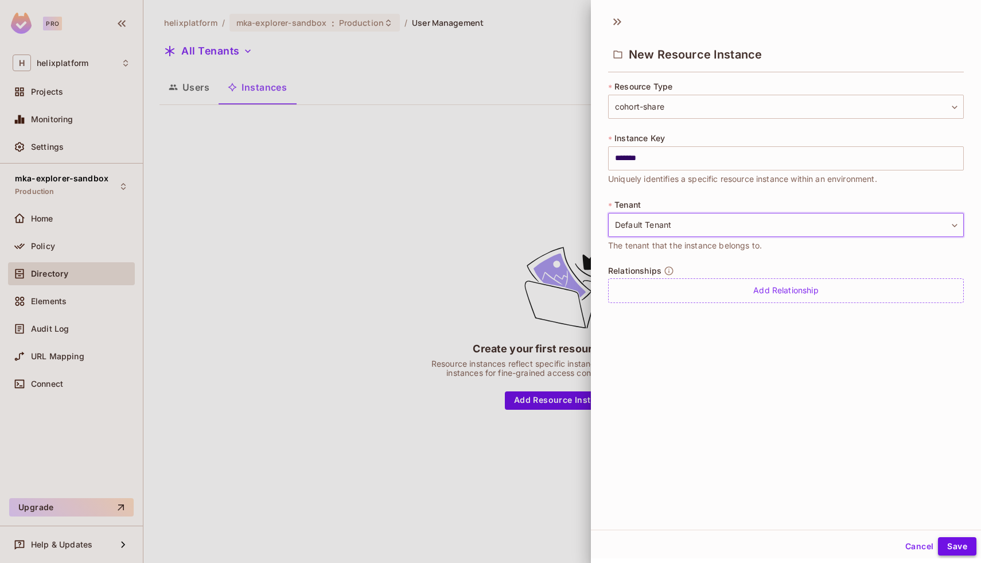
click at [948, 552] on button "Save" at bounding box center [957, 546] width 38 height 18
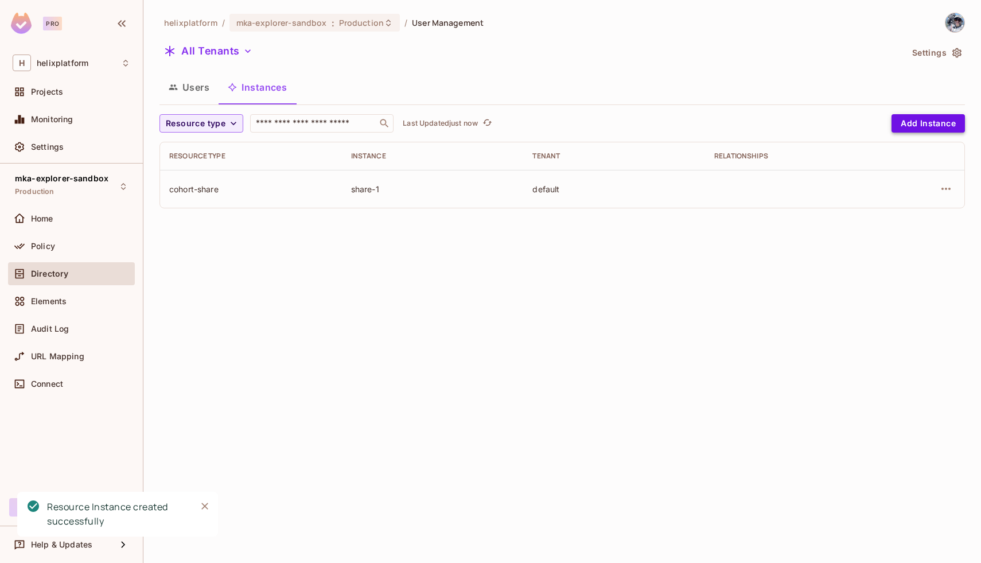
click at [903, 121] on button "Add Instance" at bounding box center [928, 123] width 73 height 18
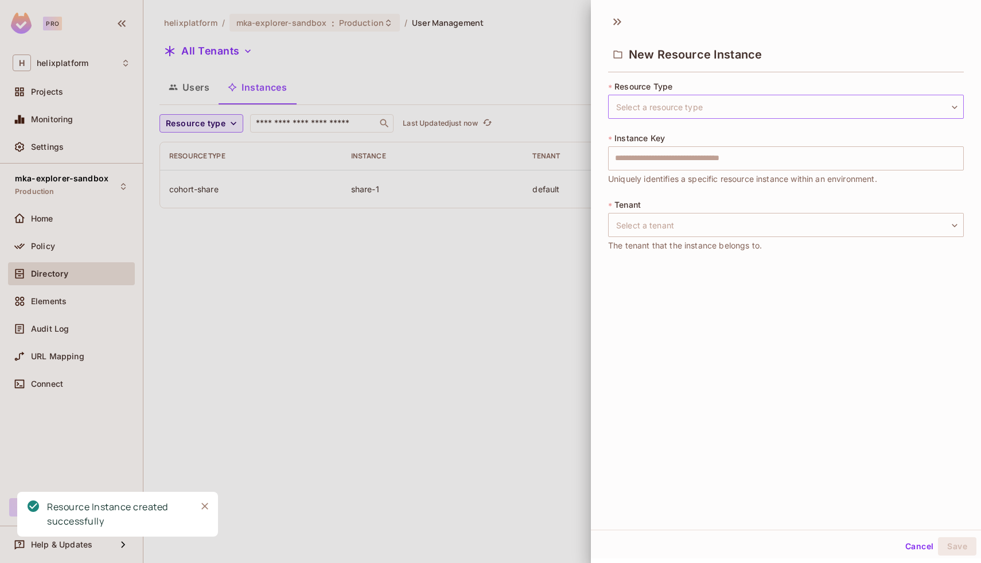
click at [687, 108] on body "Pro H helixplatform Projects Monitoring Settings mka-explorer-sandbox Productio…" at bounding box center [490, 281] width 981 height 563
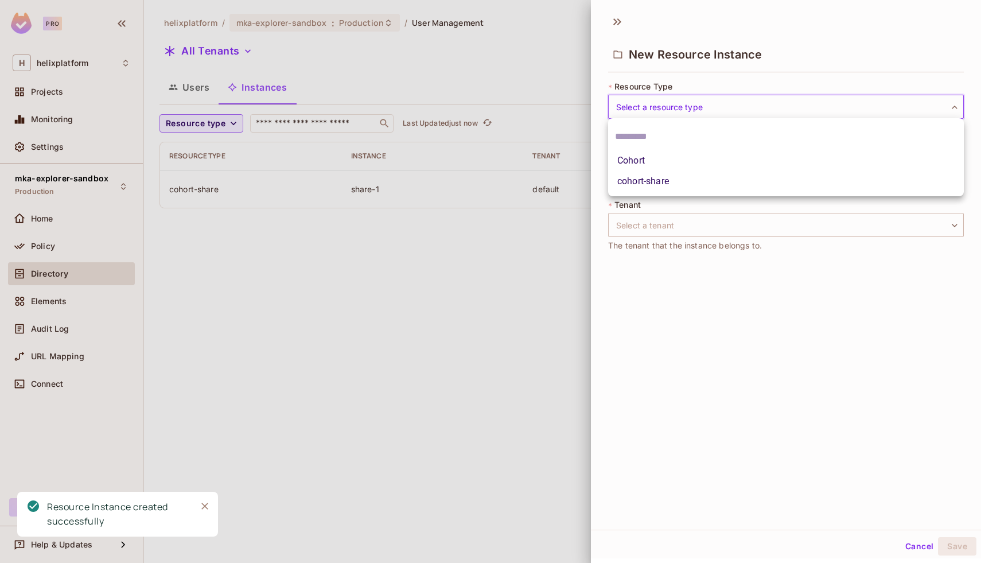
click at [667, 165] on li "Cohort" at bounding box center [786, 160] width 356 height 21
type input "******"
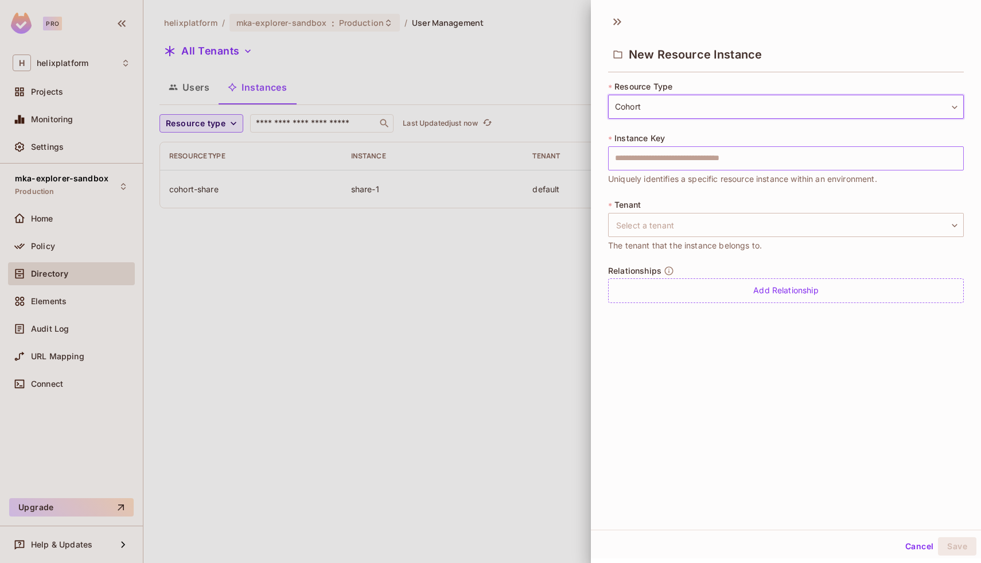
click at [660, 153] on input "text" at bounding box center [786, 158] width 356 height 24
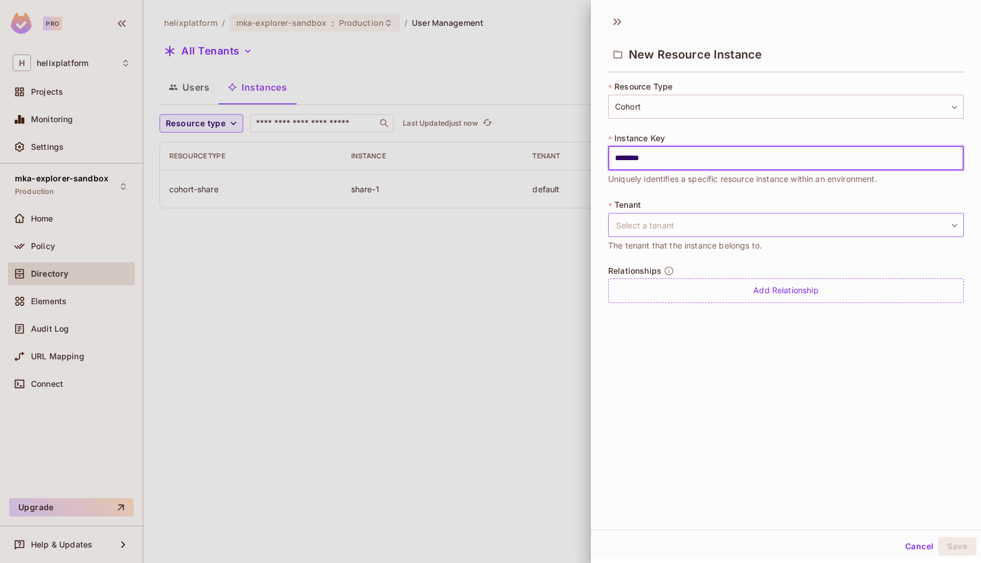
type input "********"
click at [651, 221] on body "Pro H helixplatform Projects Monitoring Settings mka-explorer-sandbox Productio…" at bounding box center [490, 281] width 981 height 563
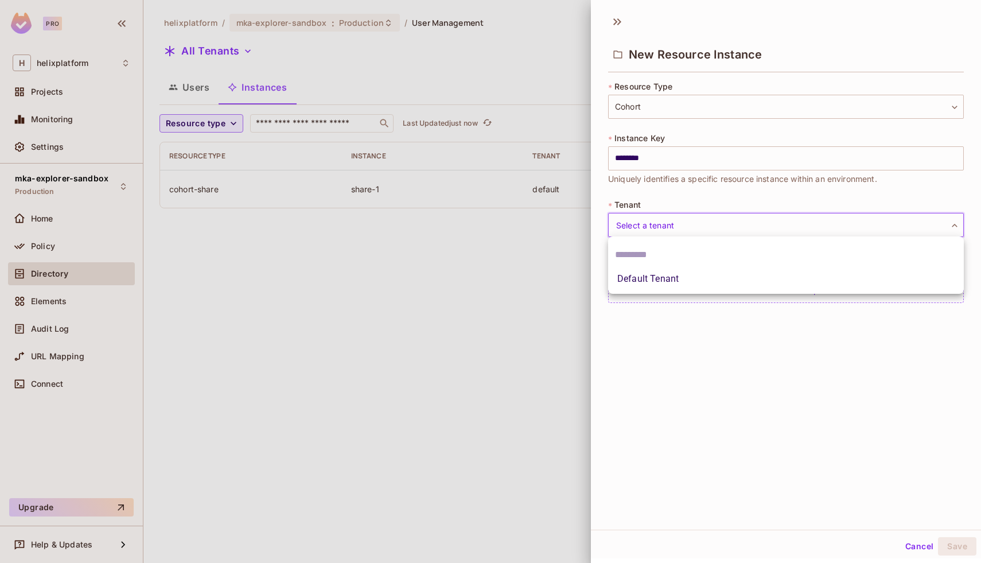
click at [644, 287] on li "Default Tenant" at bounding box center [786, 279] width 356 height 21
type input "*******"
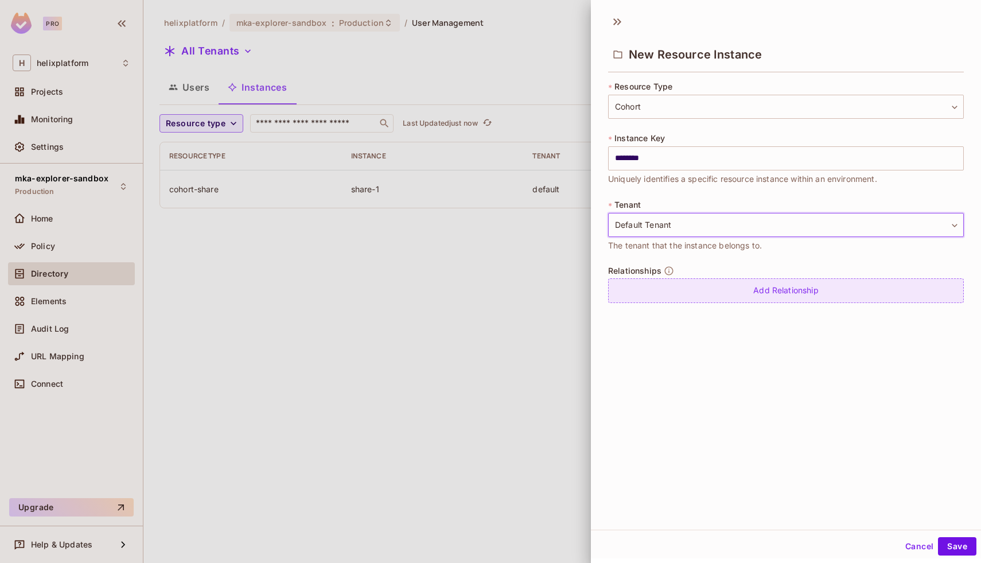
click at [646, 290] on div "Add Relationship" at bounding box center [786, 290] width 356 height 25
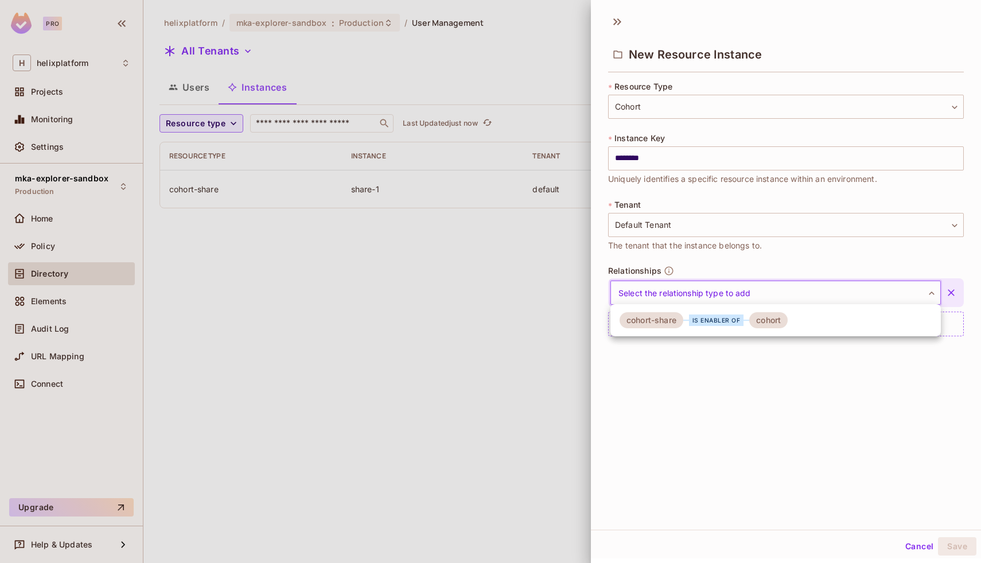
click at [716, 289] on body "Pro H helixplatform Projects Monitoring Settings mka-explorer-sandbox Productio…" at bounding box center [490, 281] width 981 height 563
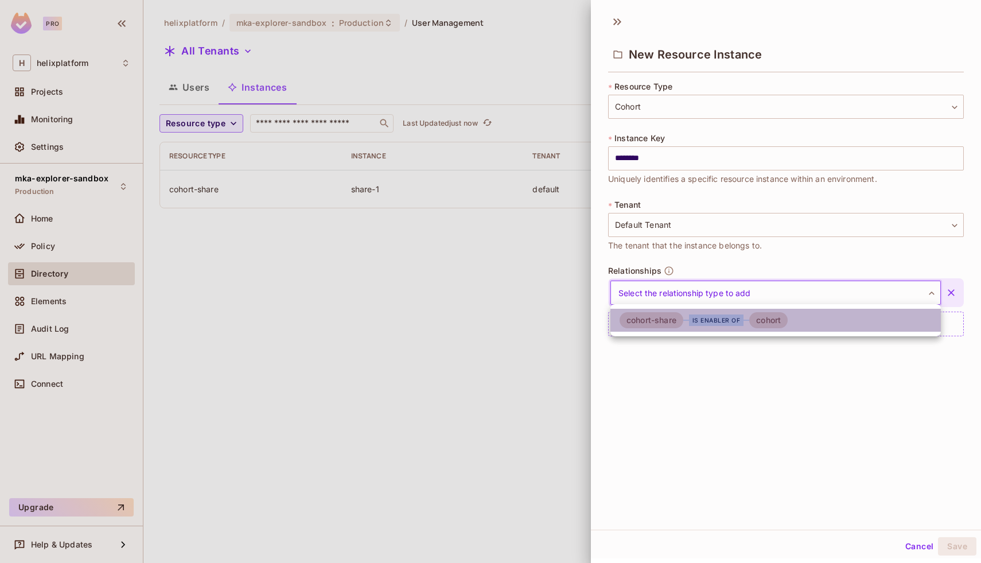
click at [695, 322] on div "is enabler of" at bounding box center [716, 319] width 55 height 11
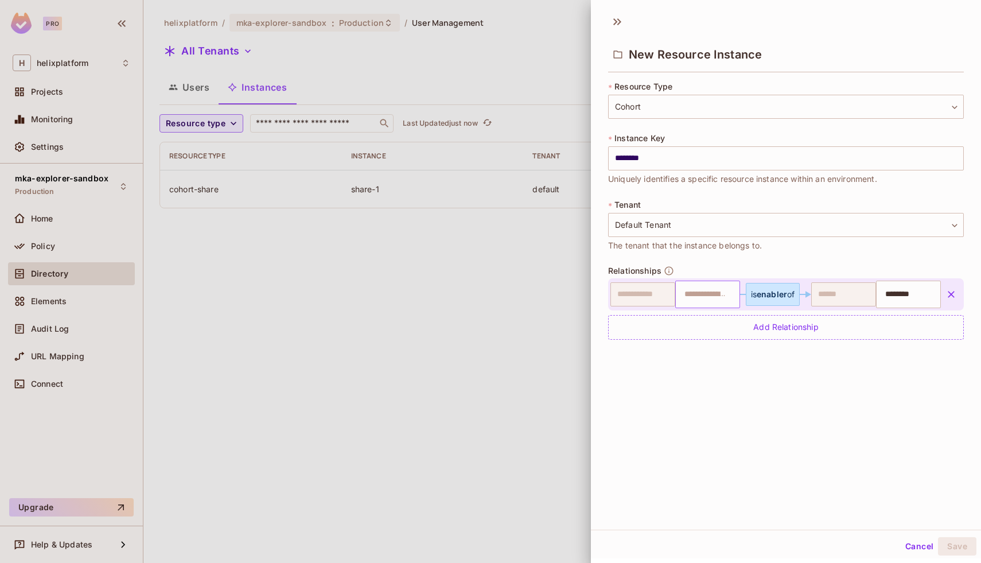
click at [704, 286] on input "text" at bounding box center [706, 294] width 57 height 23
type input "*"
type input "*******"
click at [786, 419] on div "New Resource Instance * Resource Type Cohort ****** ​ * Instance Key ******** ​…" at bounding box center [786, 269] width 390 height 522
click at [955, 549] on button "Save" at bounding box center [957, 546] width 38 height 18
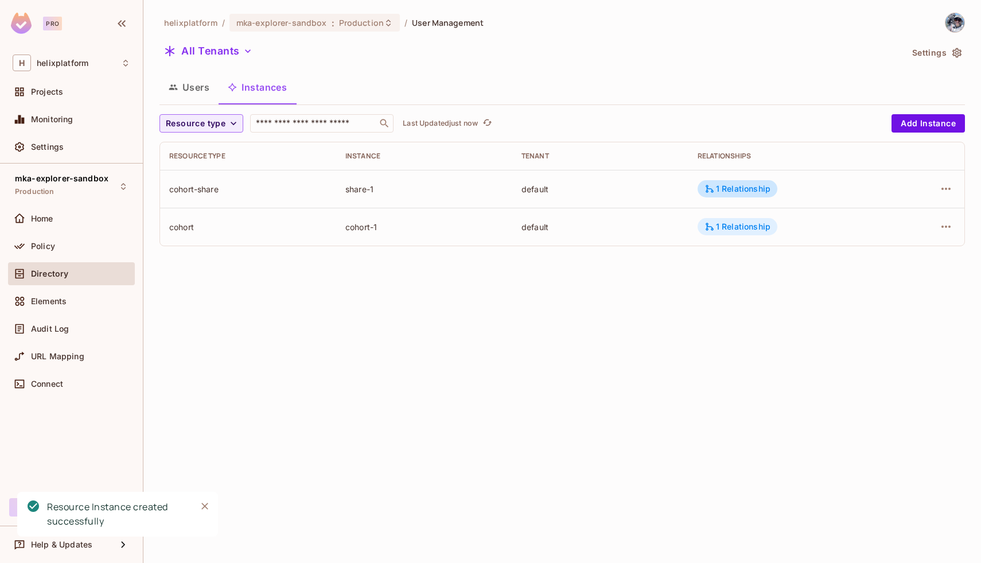
click at [751, 224] on div "1 Relationship" at bounding box center [738, 226] width 66 height 10
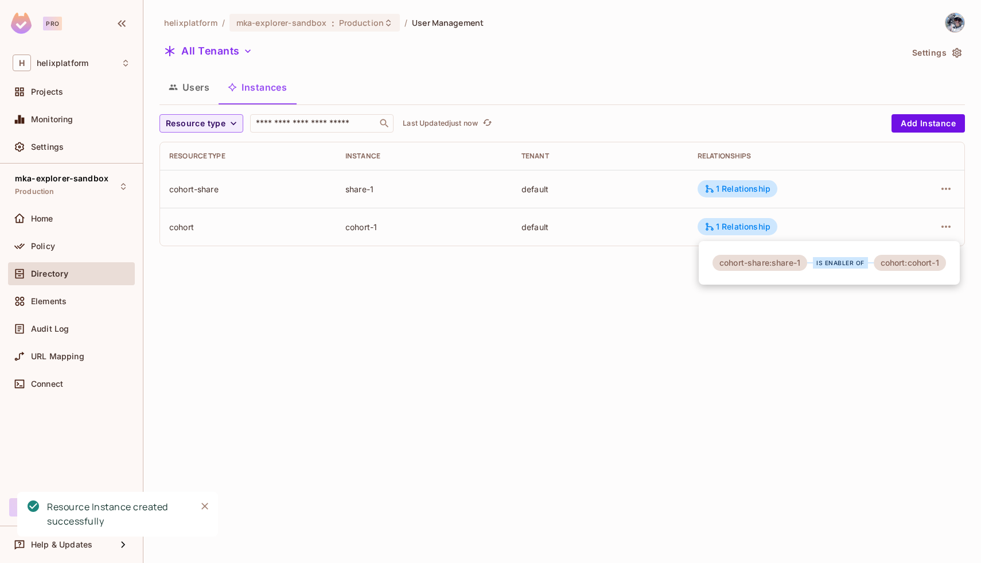
click at [908, 294] on div at bounding box center [490, 281] width 981 height 563
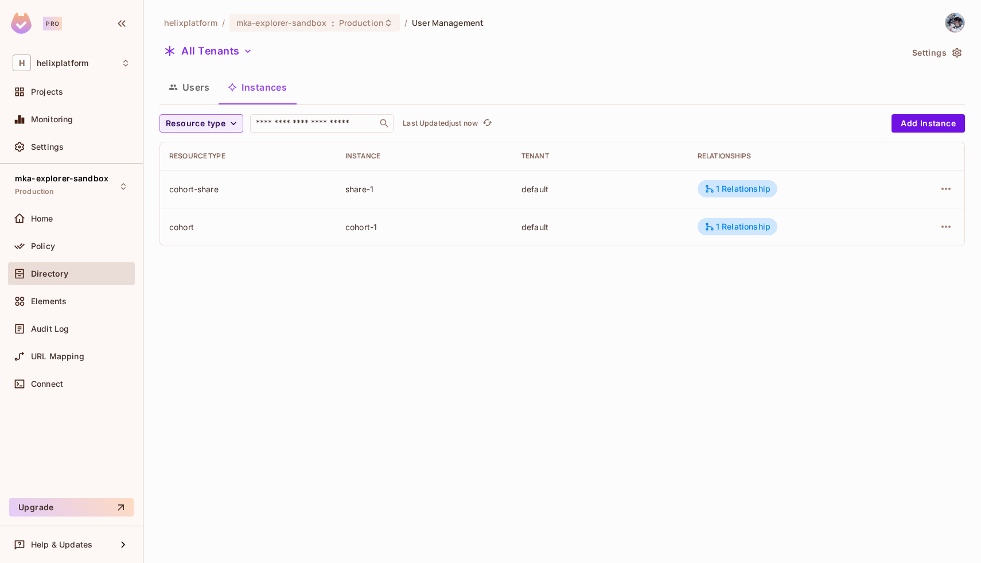
click at [191, 95] on button "Users" at bounding box center [189, 87] width 59 height 29
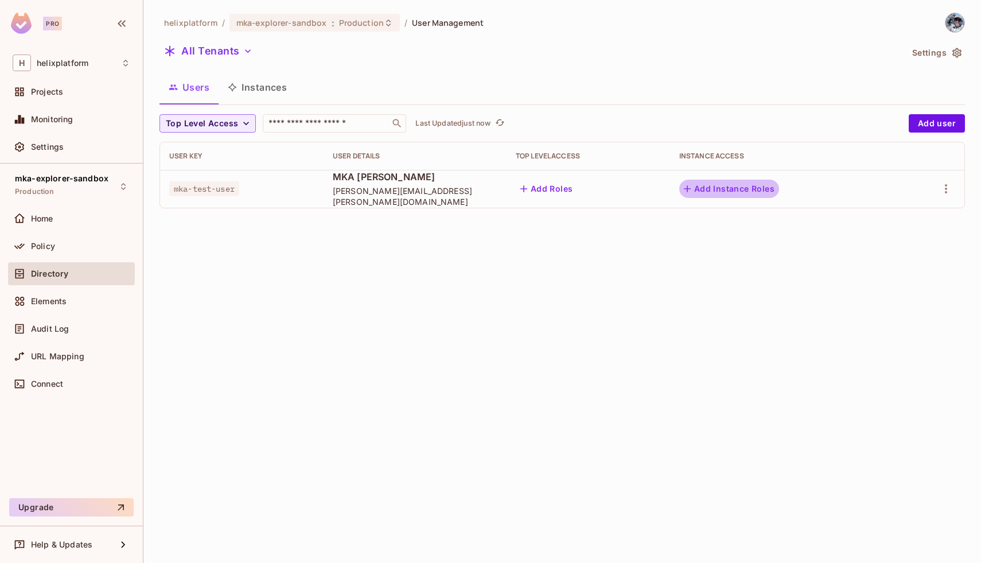
click at [746, 191] on button "Add Instance Roles" at bounding box center [729, 189] width 100 height 18
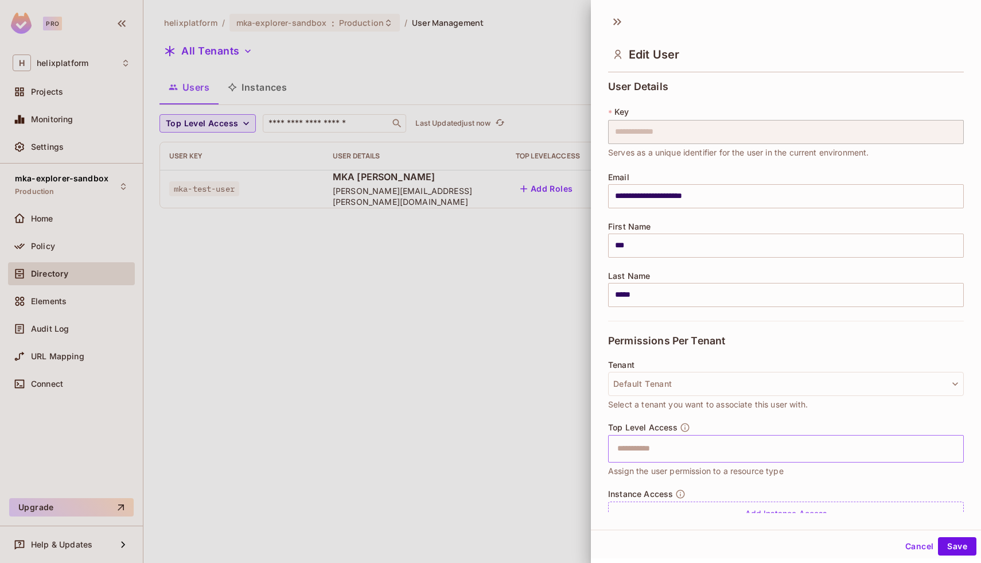
scroll to position [48, 0]
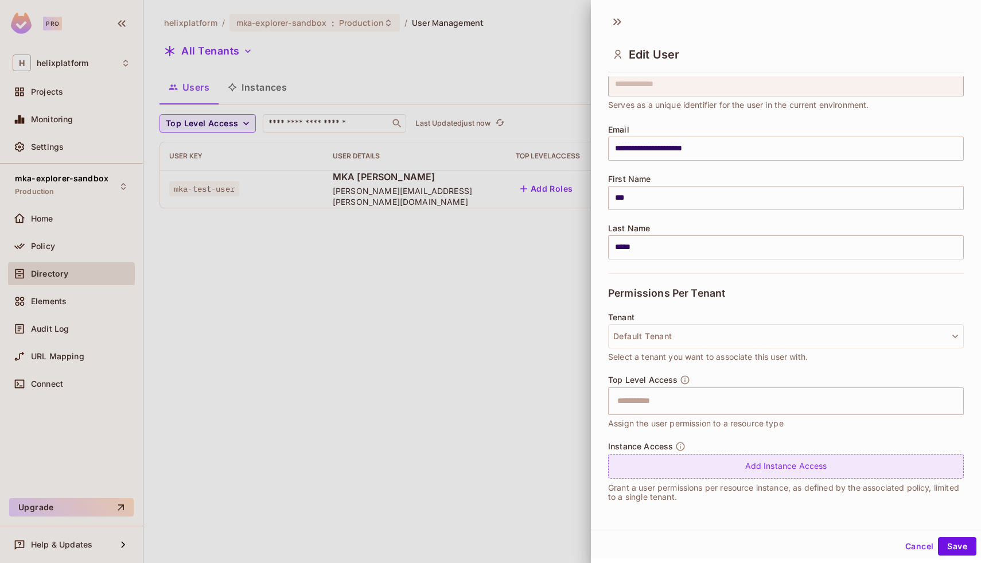
click at [726, 465] on div "Add Instance Access" at bounding box center [786, 466] width 356 height 25
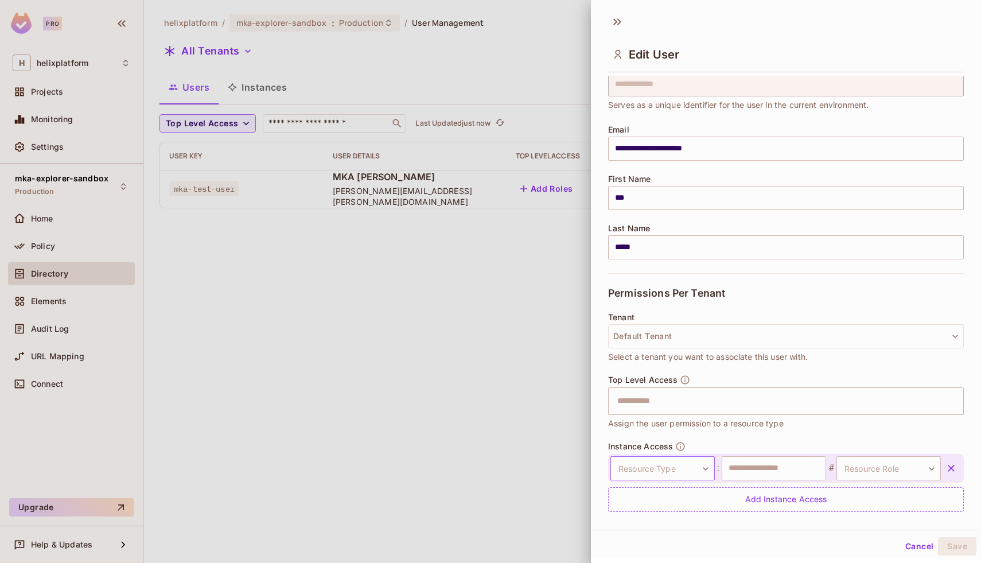
click at [687, 475] on body "**********" at bounding box center [490, 281] width 981 height 563
click at [679, 516] on li "Cohort" at bounding box center [661, 518] width 106 height 21
click at [856, 467] on body "**********" at bounding box center [490, 281] width 981 height 563
click at [667, 464] on div at bounding box center [490, 281] width 981 height 563
click at [667, 464] on body "**********" at bounding box center [490, 281] width 981 height 563
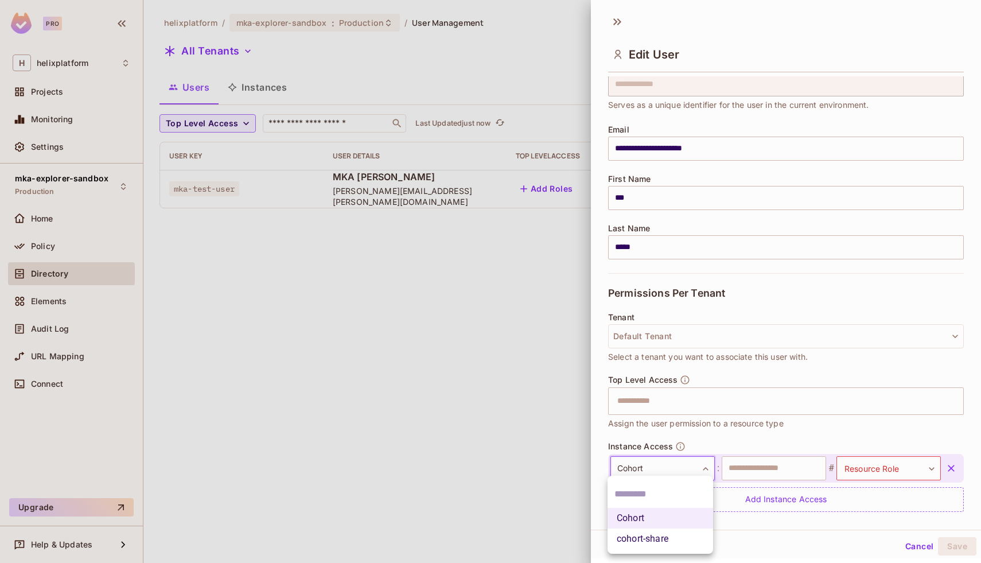
click at [663, 539] on li "cohort-share" at bounding box center [661, 538] width 106 height 21
click at [784, 465] on input "text" at bounding box center [774, 468] width 104 height 24
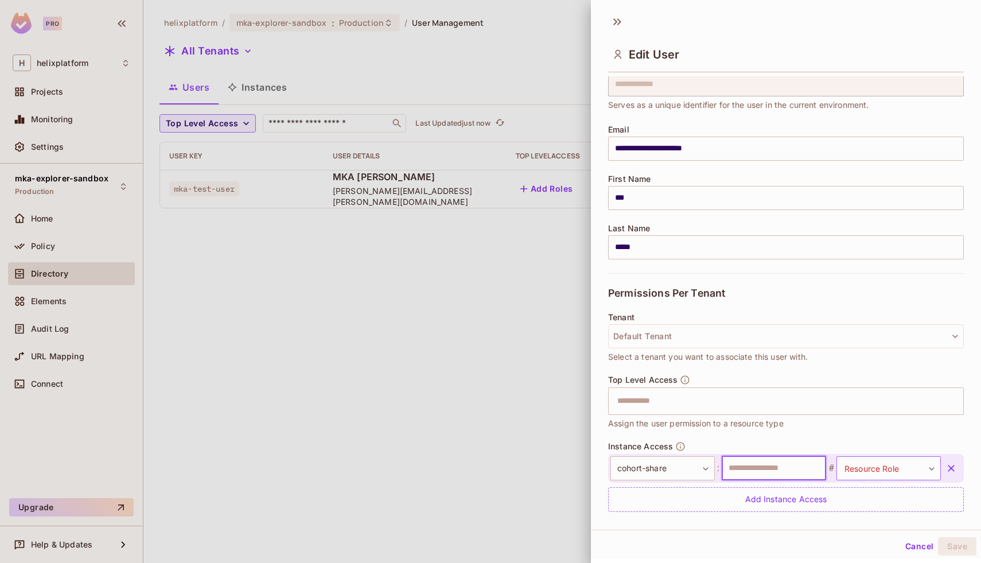
click at [888, 463] on body "**********" at bounding box center [490, 281] width 981 height 563
click at [872, 524] on li "[PERSON_NAME]" at bounding box center [887, 522] width 106 height 21
type input "******"
click at [791, 466] on input "text" at bounding box center [774, 468] width 104 height 24
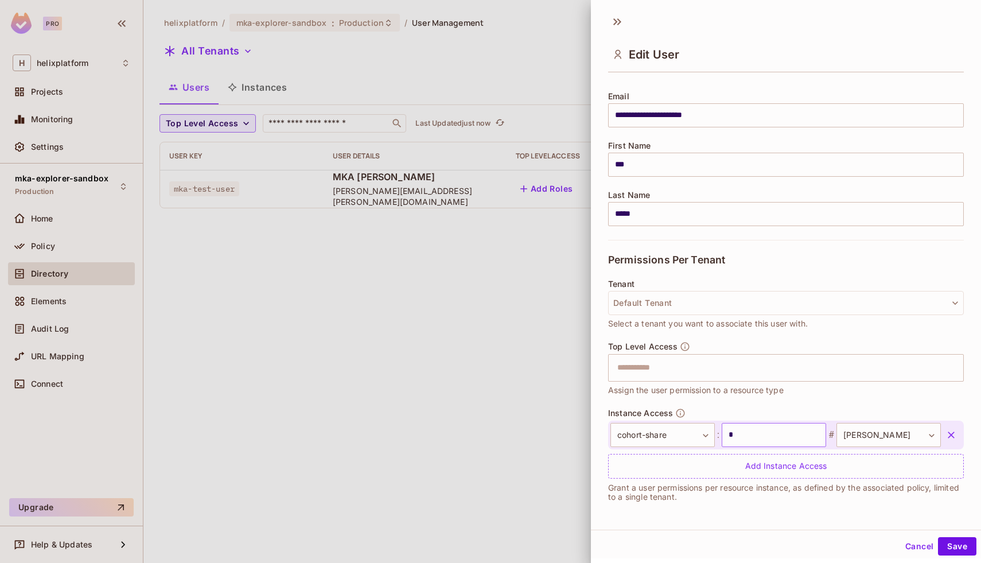
click at [771, 430] on input "*" at bounding box center [774, 435] width 104 height 24
type input "*******"
click at [966, 546] on button "Save" at bounding box center [957, 546] width 38 height 18
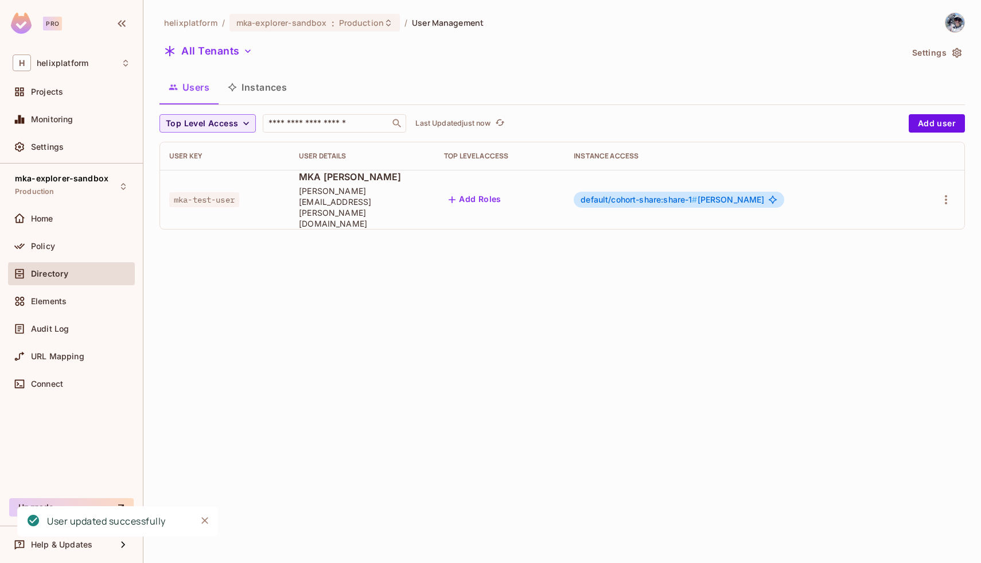
click at [615, 331] on div "helixplatform / mka-explorer-sandbox : Production / User Management All Tenants…" at bounding box center [562, 281] width 838 height 563
click at [249, 91] on button "Instances" at bounding box center [257, 87] width 77 height 29
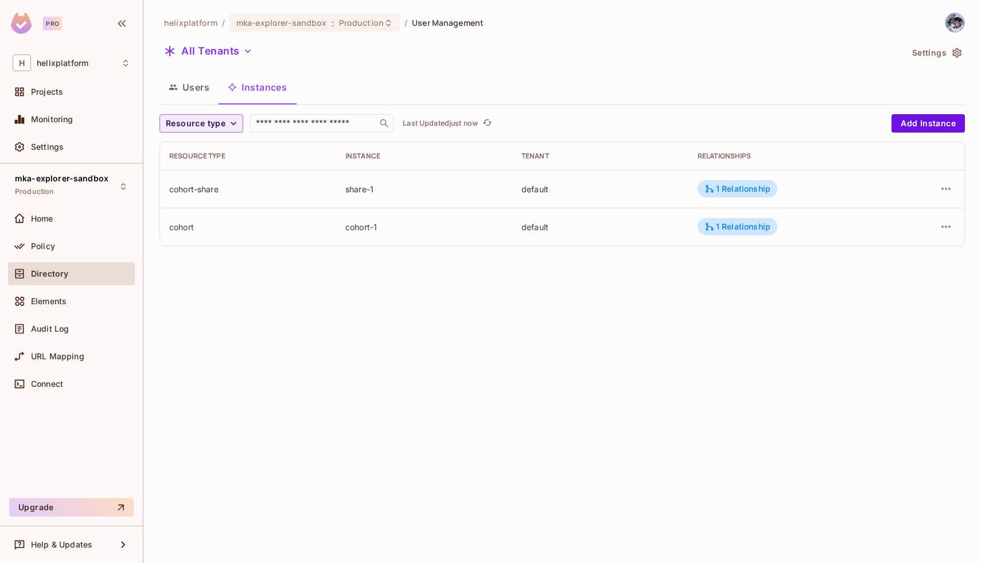
click at [187, 90] on button "Users" at bounding box center [189, 87] width 59 height 29
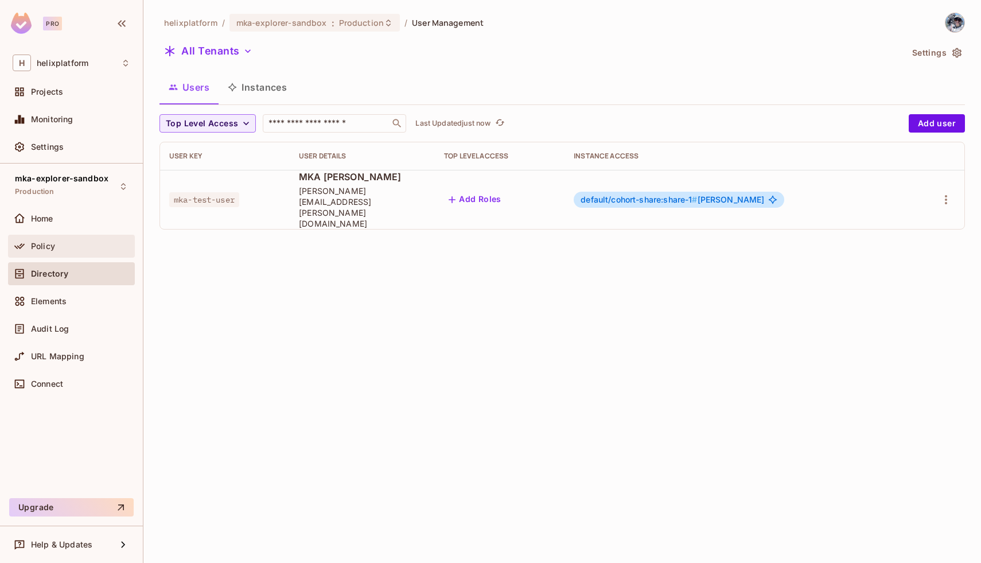
click at [66, 252] on div "Policy" at bounding box center [72, 246] width 118 height 14
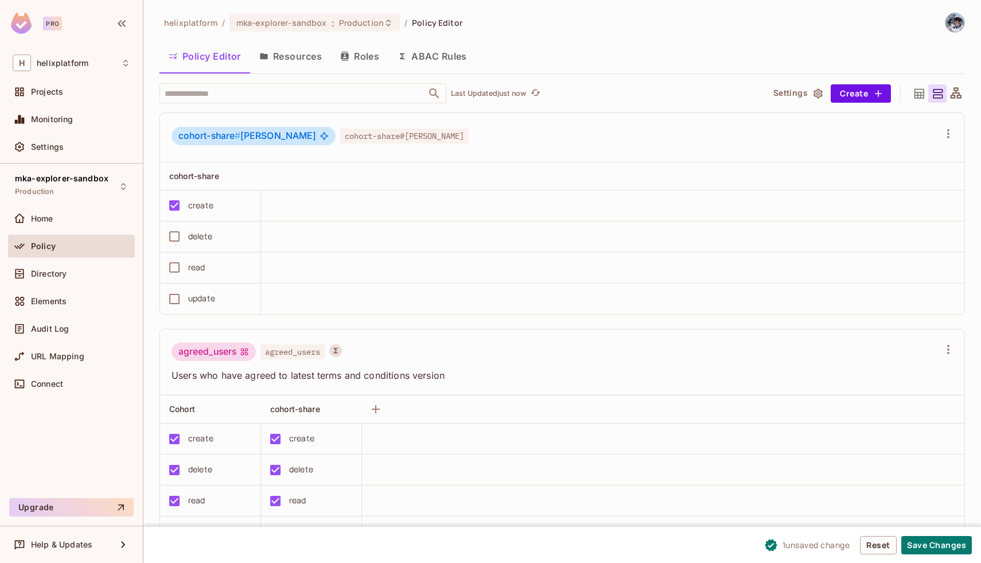
click at [191, 238] on div "delete" at bounding box center [200, 236] width 24 height 13
click at [191, 228] on div "delete" at bounding box center [206, 236] width 89 height 24
click at [200, 230] on div "delete" at bounding box center [200, 236] width 24 height 13
click at [186, 203] on div "create" at bounding box center [206, 205] width 89 height 24
click at [348, 241] on td at bounding box center [612, 236] width 703 height 31
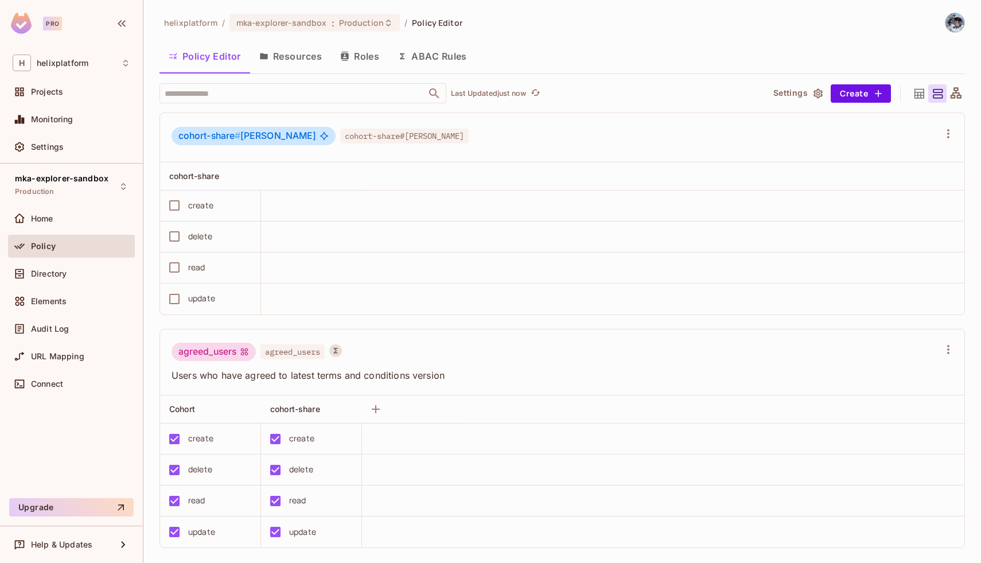
click at [306, 62] on button "Resources" at bounding box center [290, 56] width 81 height 29
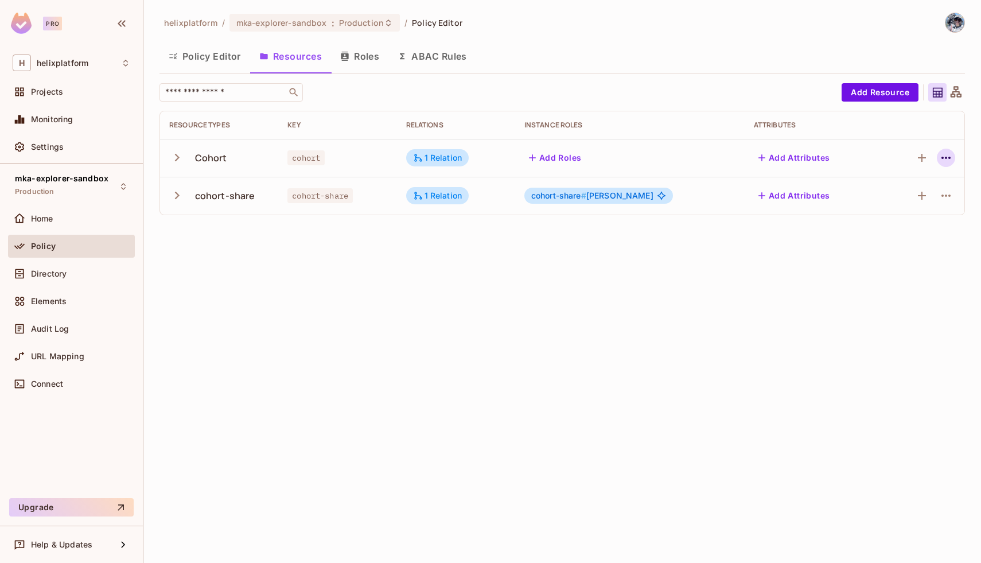
click at [942, 154] on icon "button" at bounding box center [946, 158] width 14 height 14
click at [889, 196] on span "Edit Resource" at bounding box center [896, 203] width 61 height 18
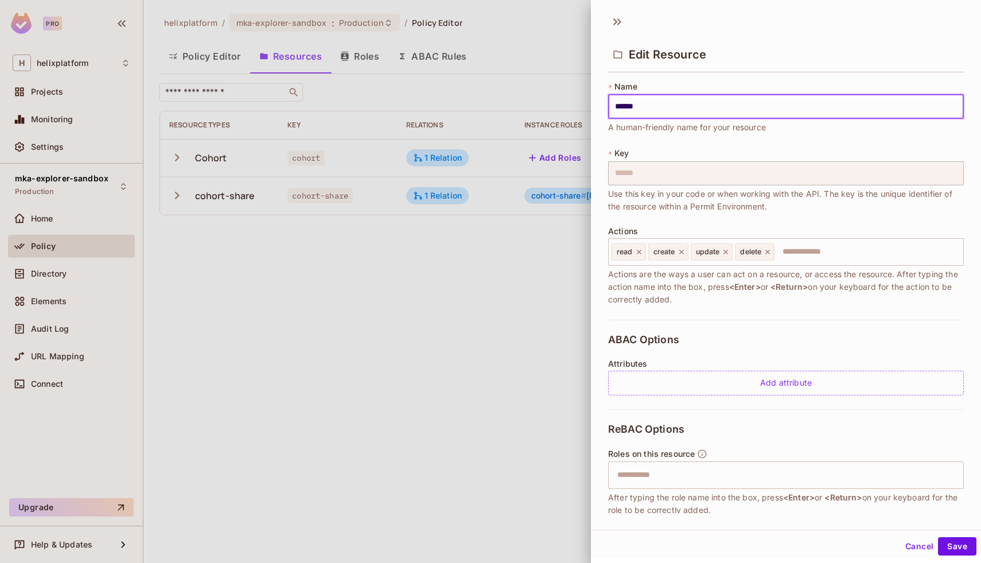
click at [916, 549] on button "Cancel" at bounding box center [919, 546] width 37 height 18
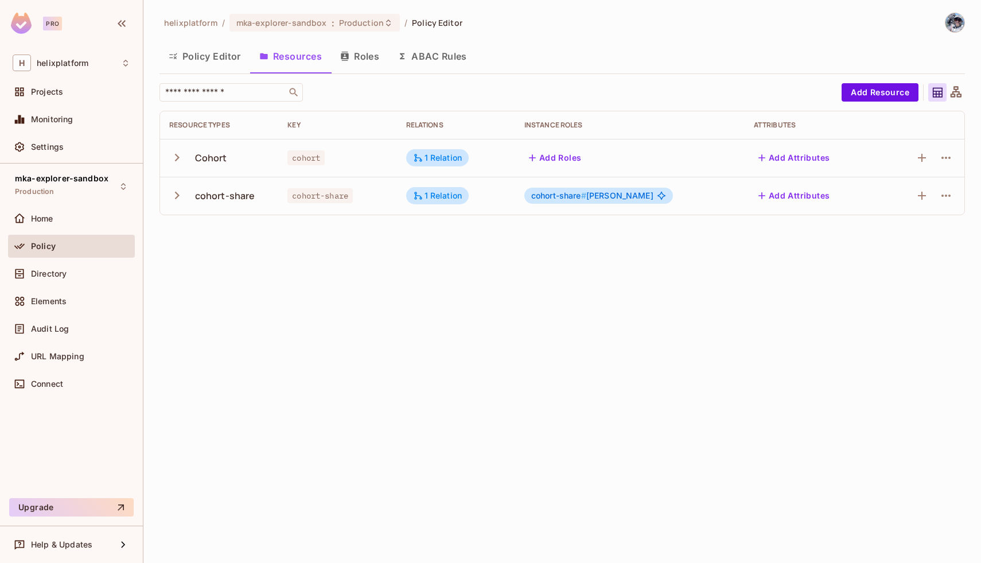
click at [348, 57] on icon "button" at bounding box center [344, 56] width 7 height 9
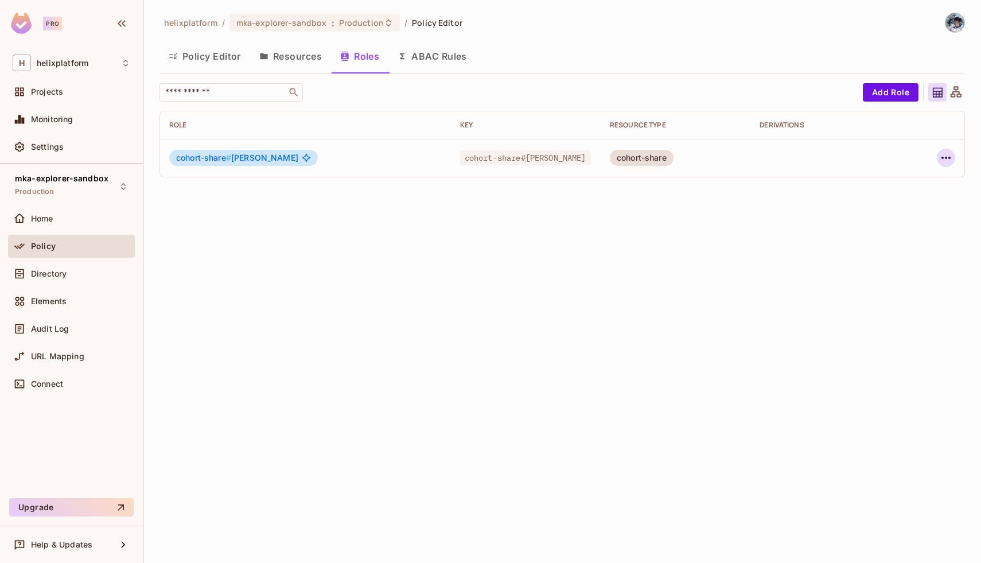
click at [953, 160] on button "button" at bounding box center [946, 158] width 18 height 18
click at [909, 183] on div "Edit Role" at bounding box center [895, 183] width 34 height 11
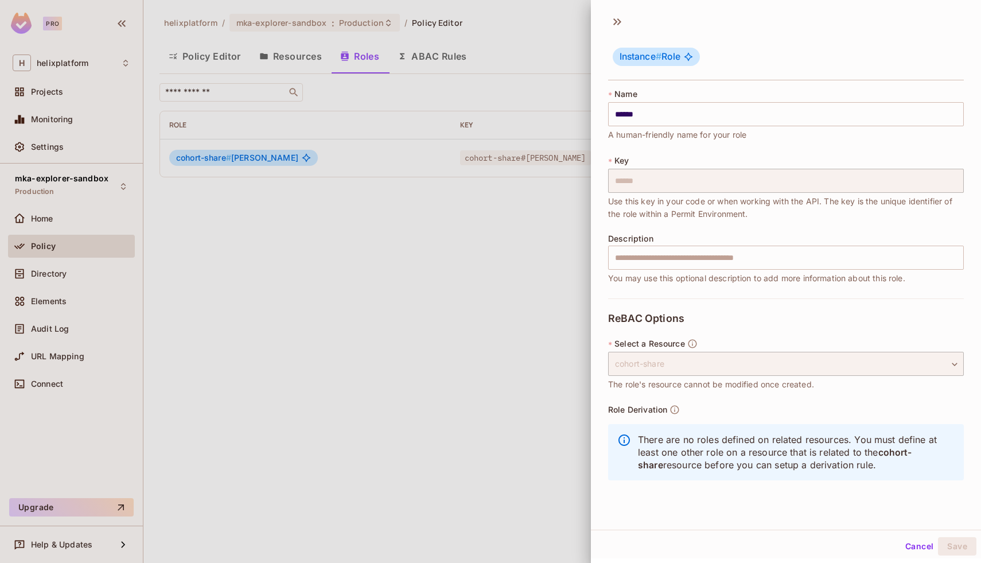
scroll to position [2, 0]
click at [920, 546] on button "Cancel" at bounding box center [919, 544] width 37 height 18
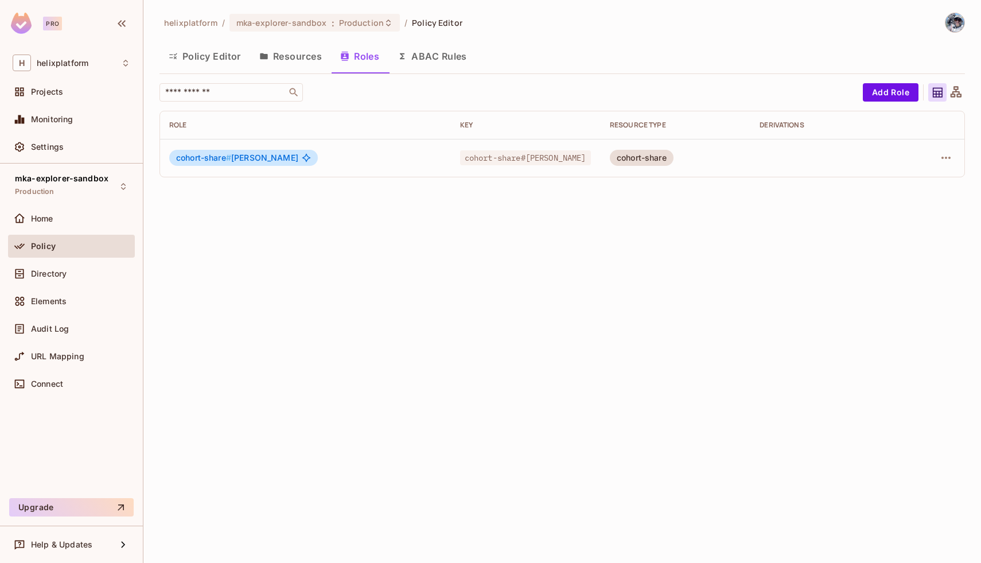
click at [282, 56] on button "Resources" at bounding box center [290, 56] width 81 height 29
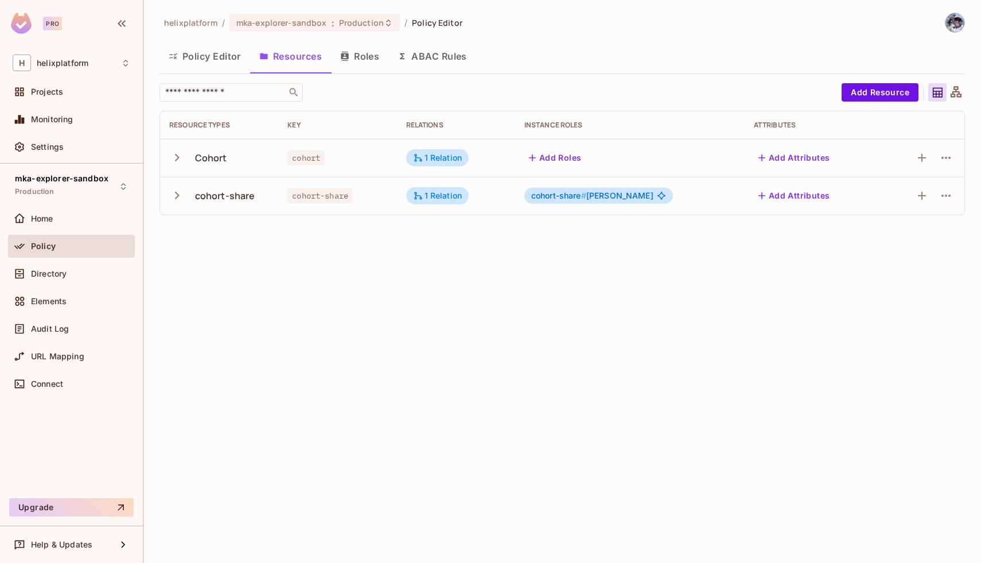
click at [351, 56] on button "Roles" at bounding box center [359, 56] width 57 height 29
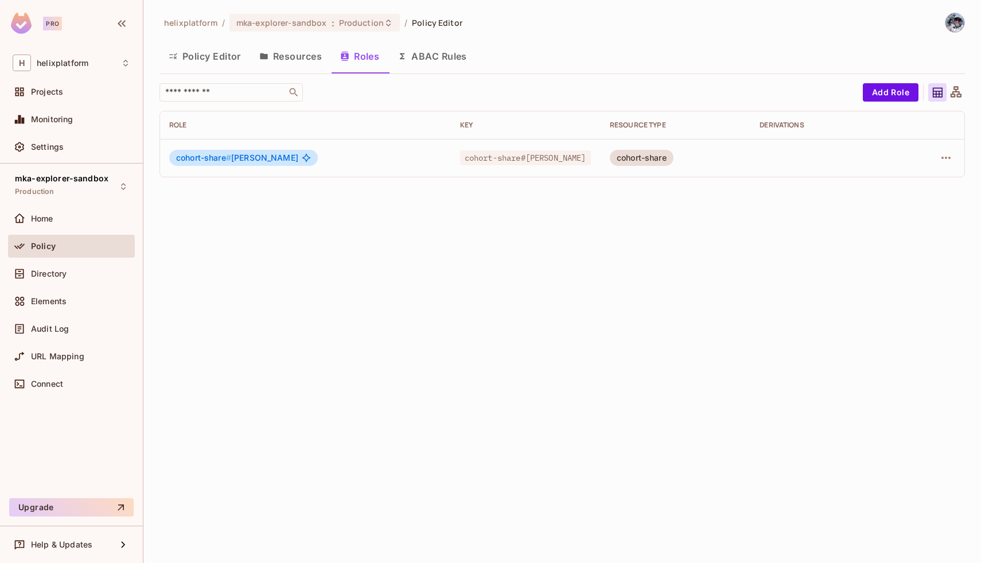
click at [955, 161] on div at bounding box center [932, 158] width 45 height 18
click at [951, 159] on icon "button" at bounding box center [946, 158] width 14 height 14
click at [917, 187] on li "Edit Role" at bounding box center [897, 184] width 102 height 25
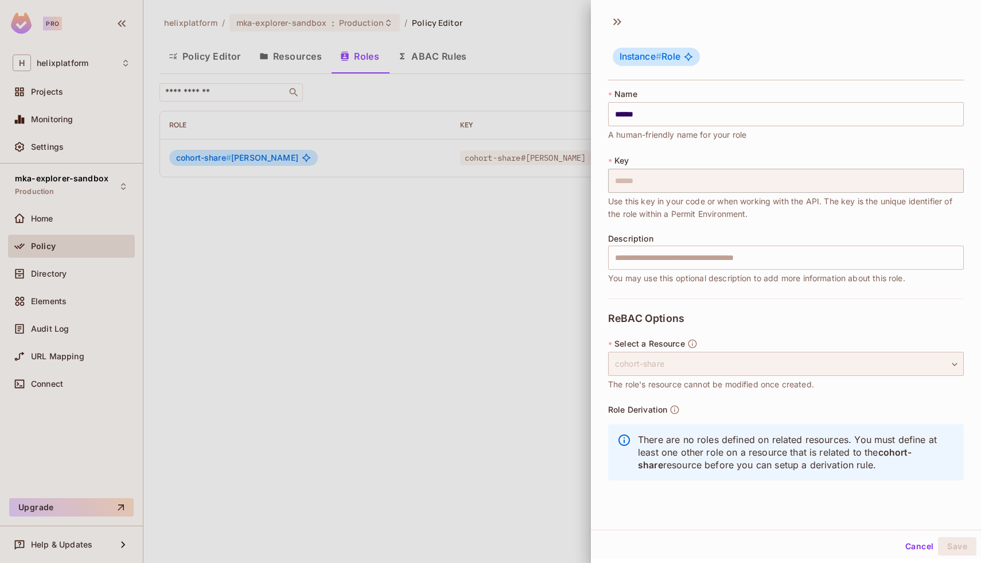
scroll to position [2, 0]
click at [544, 460] on div at bounding box center [490, 281] width 981 height 563
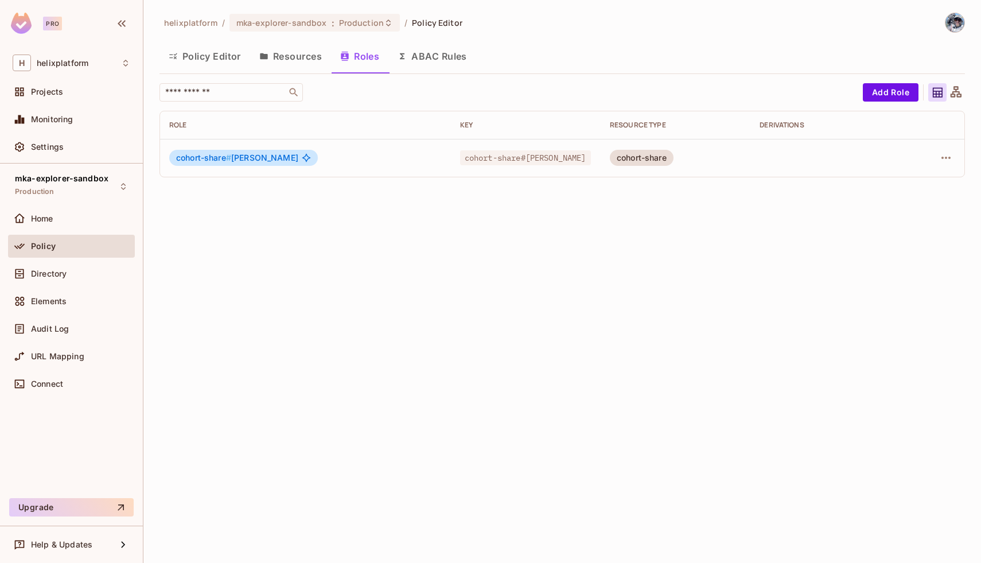
click at [290, 51] on button "Resources" at bounding box center [290, 56] width 81 height 29
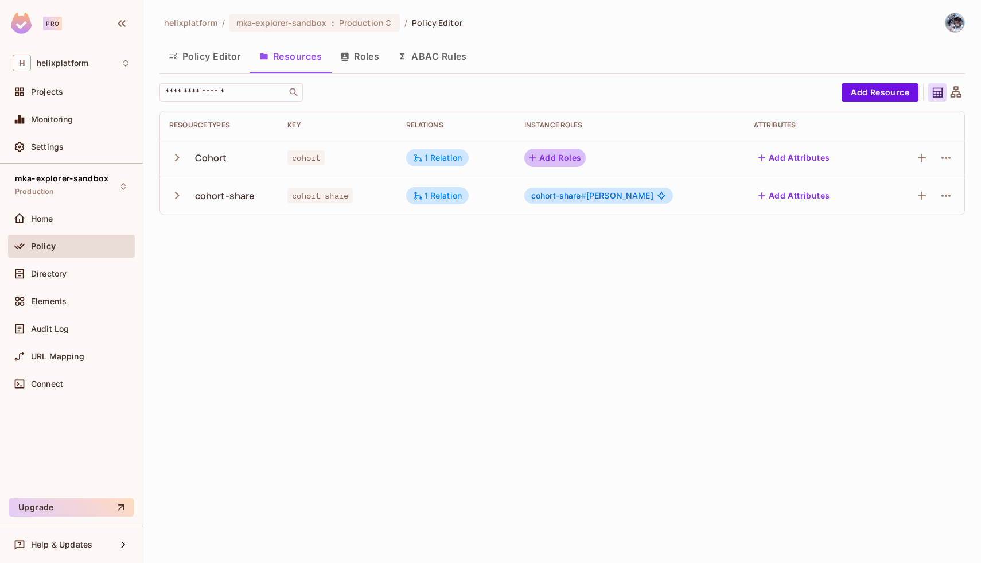
click at [586, 154] on button "Add Roles" at bounding box center [555, 158] width 62 height 18
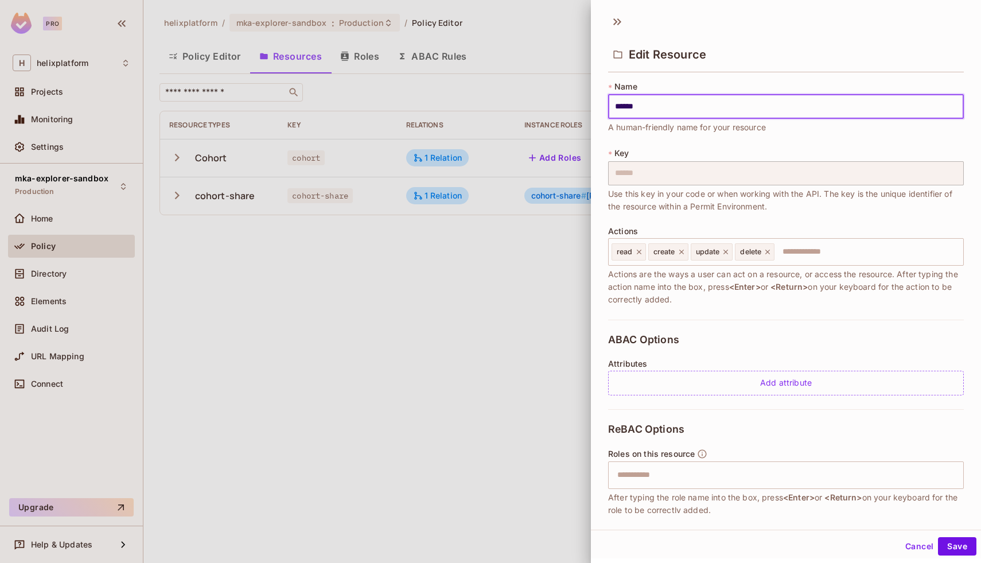
scroll to position [102, 0]
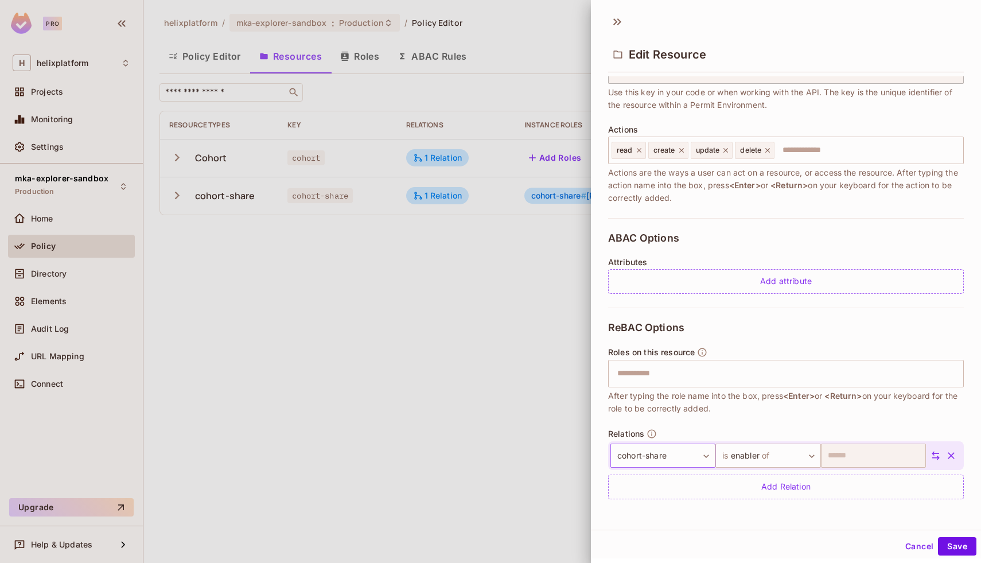
click at [679, 454] on body "Pro H helixplatform Projects Monitoring Settings mka-explorer-sandbox Productio…" at bounding box center [490, 281] width 981 height 563
click at [636, 505] on li "cohort" at bounding box center [661, 509] width 106 height 21
click at [738, 460] on body "Pro H helixplatform Projects Monitoring Settings mka-explorer-sandbox Productio…" at bounding box center [490, 281] width 981 height 563
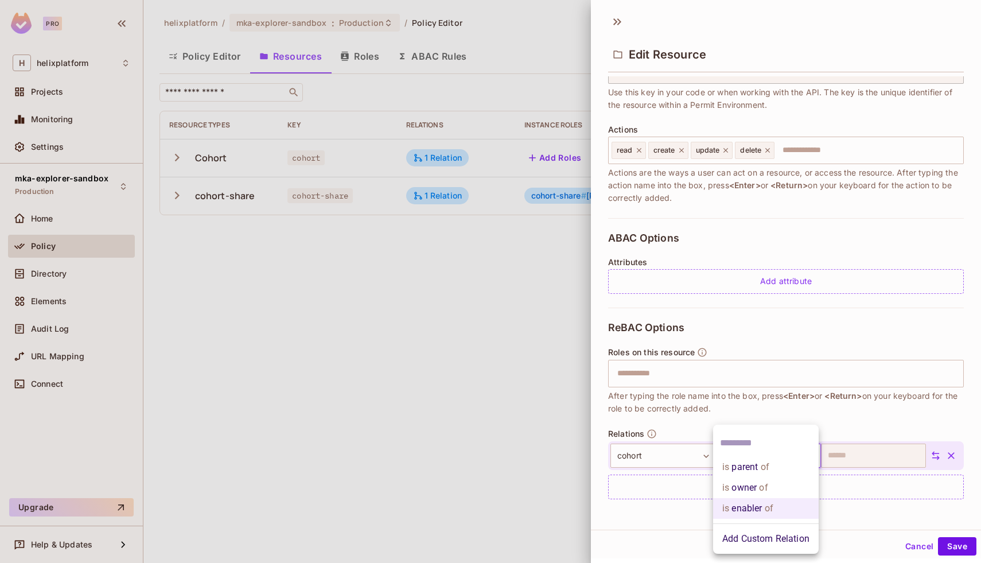
click at [688, 500] on div at bounding box center [490, 281] width 981 height 563
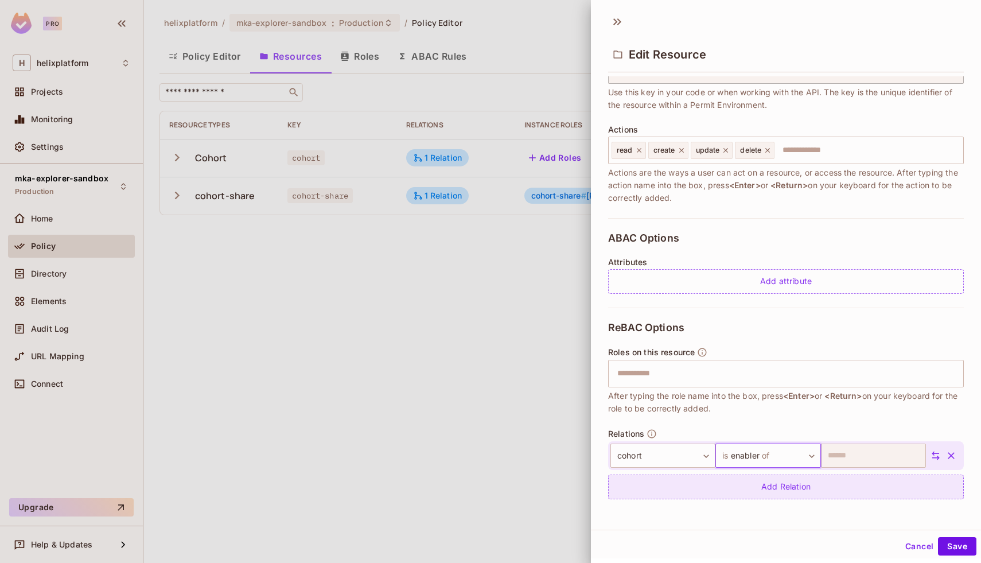
click at [705, 487] on div "Add Relation" at bounding box center [786, 487] width 356 height 25
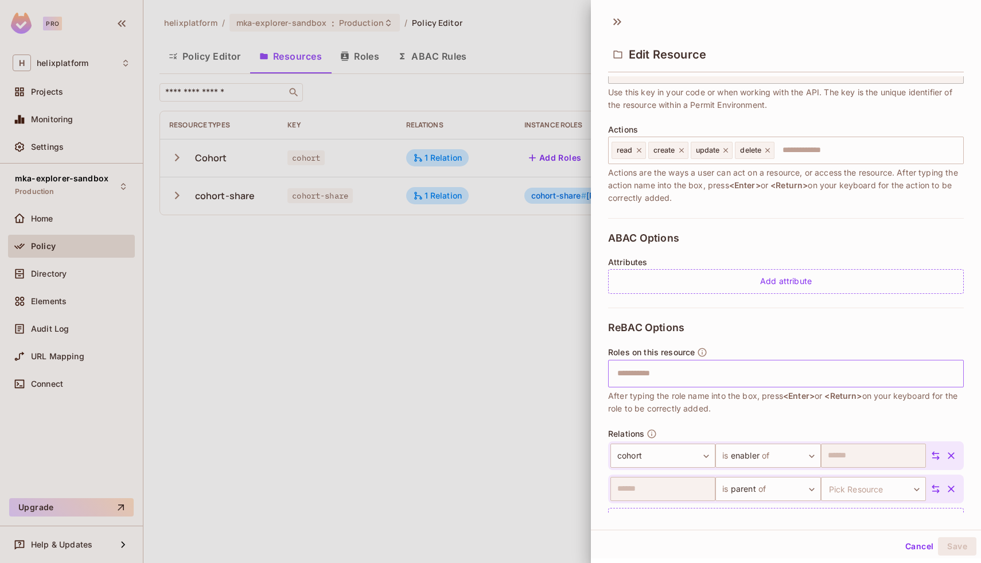
scroll to position [135, 0]
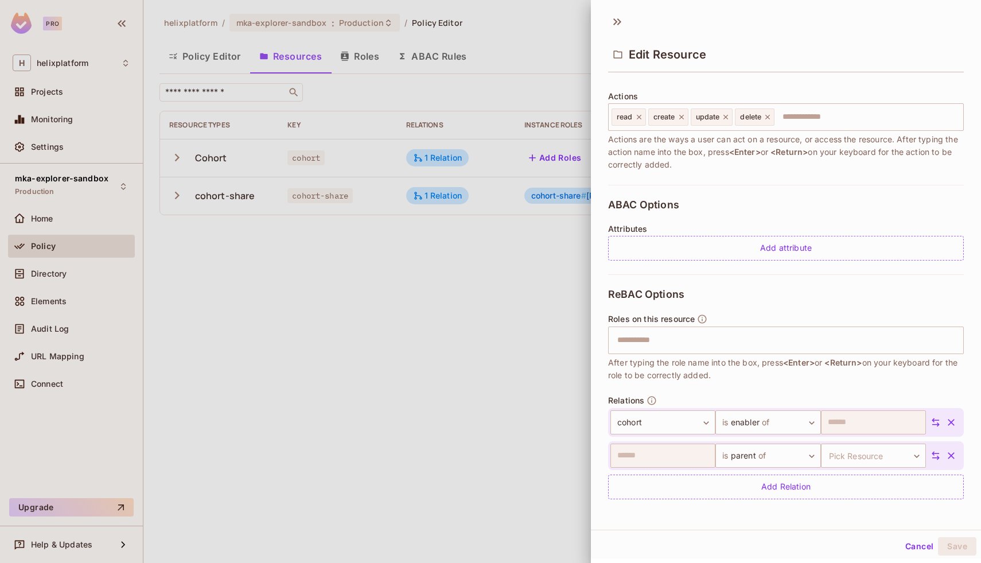
click at [886, 545] on div "Cancel Save" at bounding box center [786, 546] width 390 height 28
click at [895, 543] on div "Cancel Save" at bounding box center [786, 546] width 390 height 28
click at [919, 550] on button "Cancel" at bounding box center [919, 546] width 37 height 18
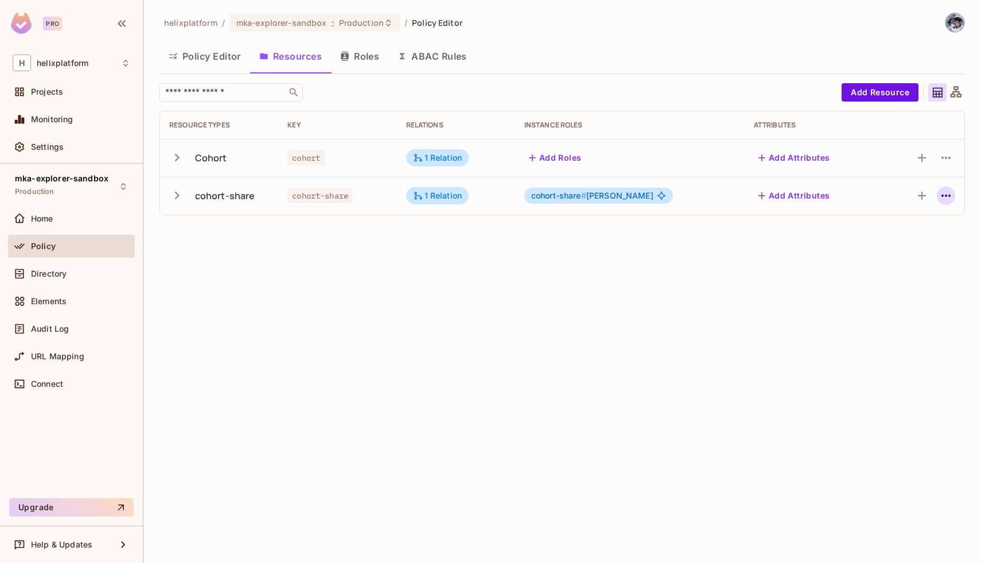
click at [941, 196] on icon "button" at bounding box center [946, 196] width 14 height 14
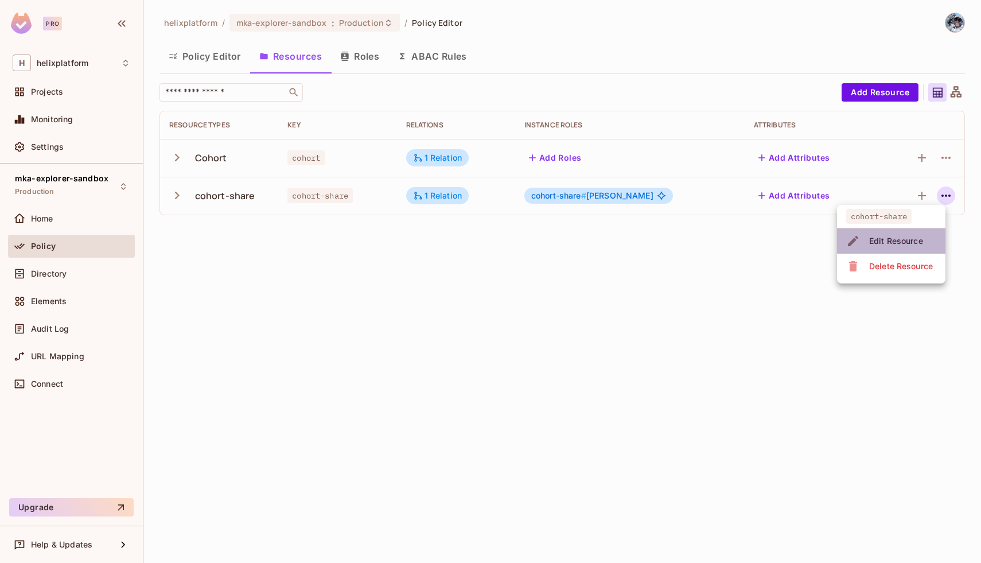
click at [907, 239] on div "Edit Resource" at bounding box center [896, 240] width 54 height 11
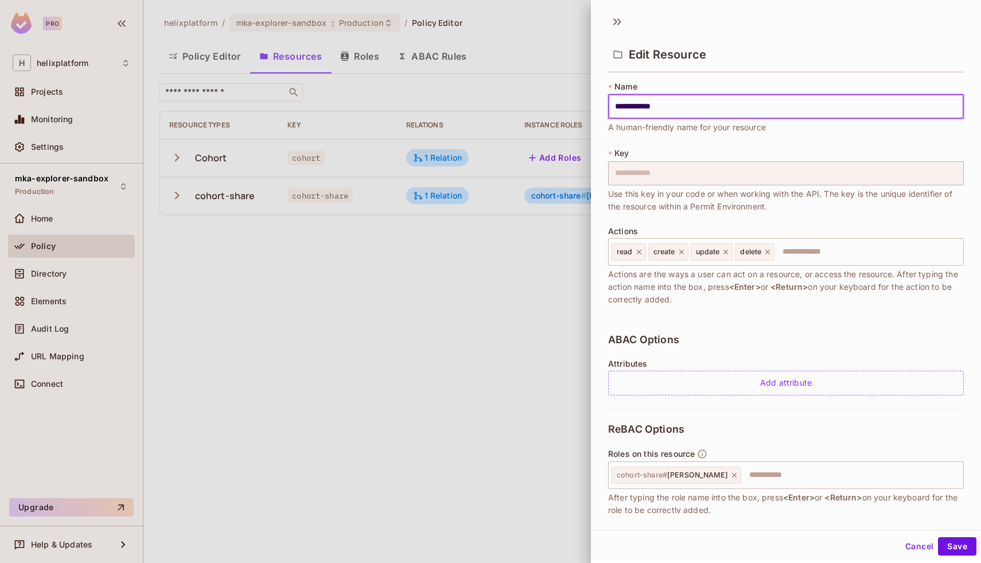
scroll to position [102, 0]
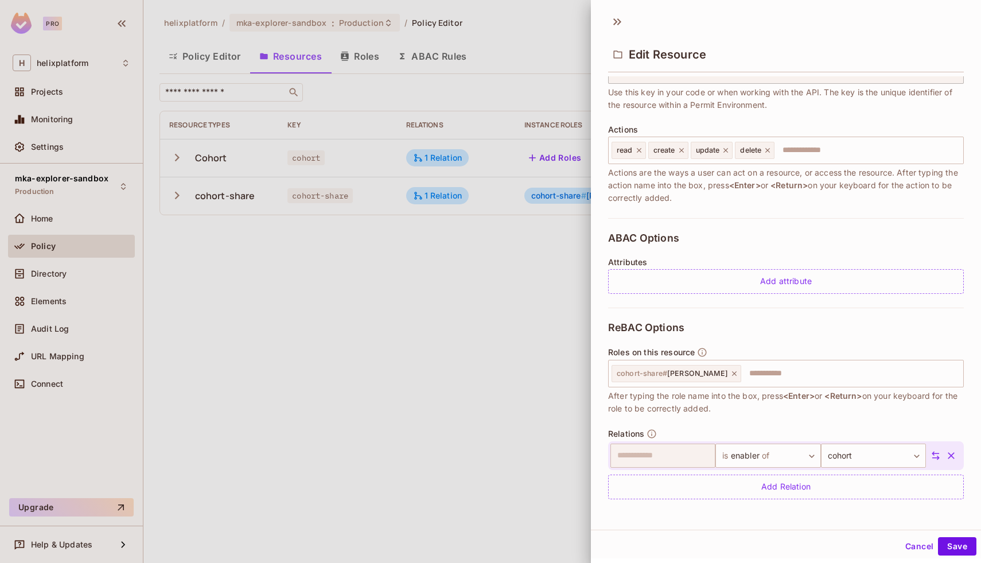
click at [949, 458] on icon "button" at bounding box center [951, 455] width 11 height 11
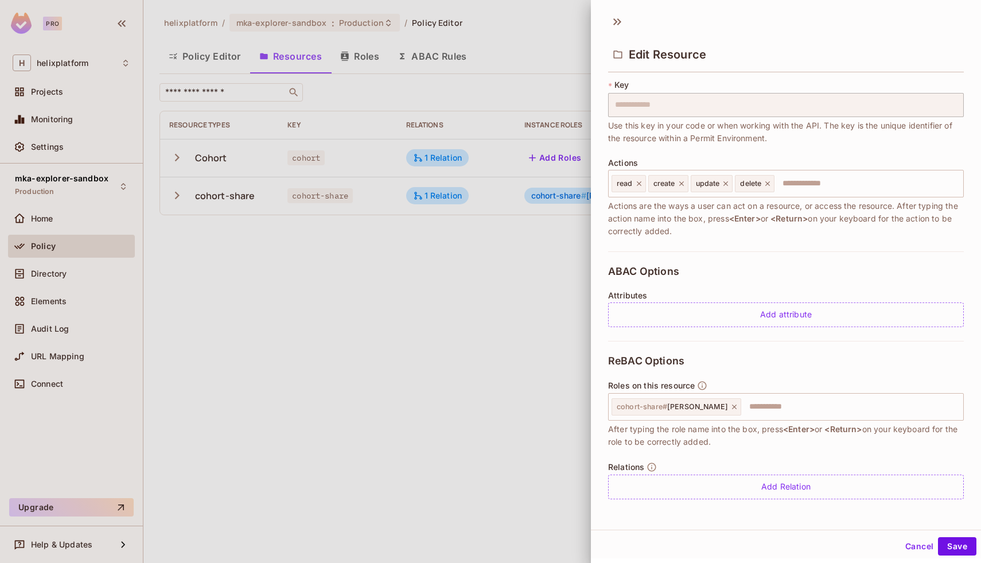
scroll to position [68, 0]
click at [955, 546] on button "Save" at bounding box center [957, 546] width 38 height 18
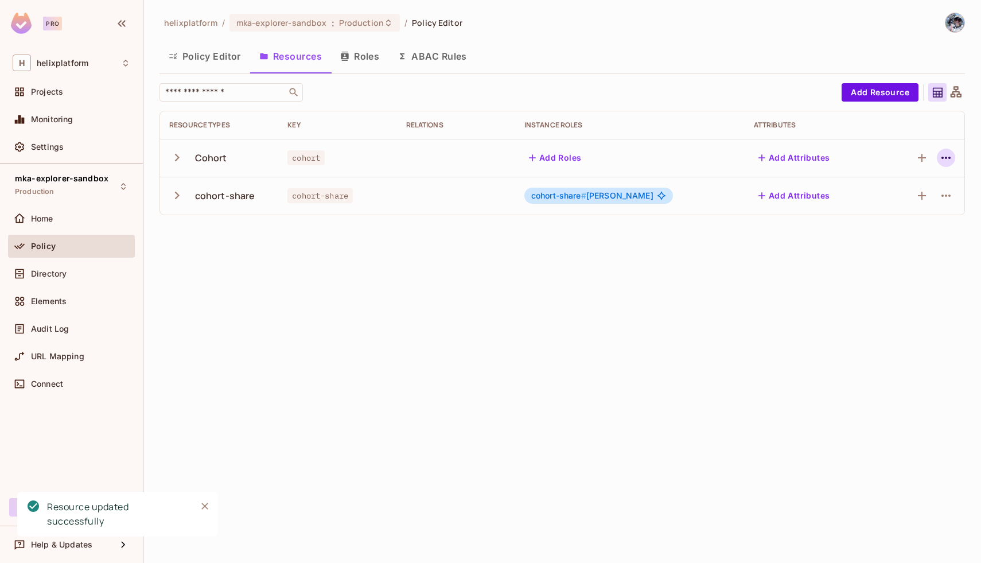
click at [942, 159] on icon "button" at bounding box center [946, 158] width 14 height 14
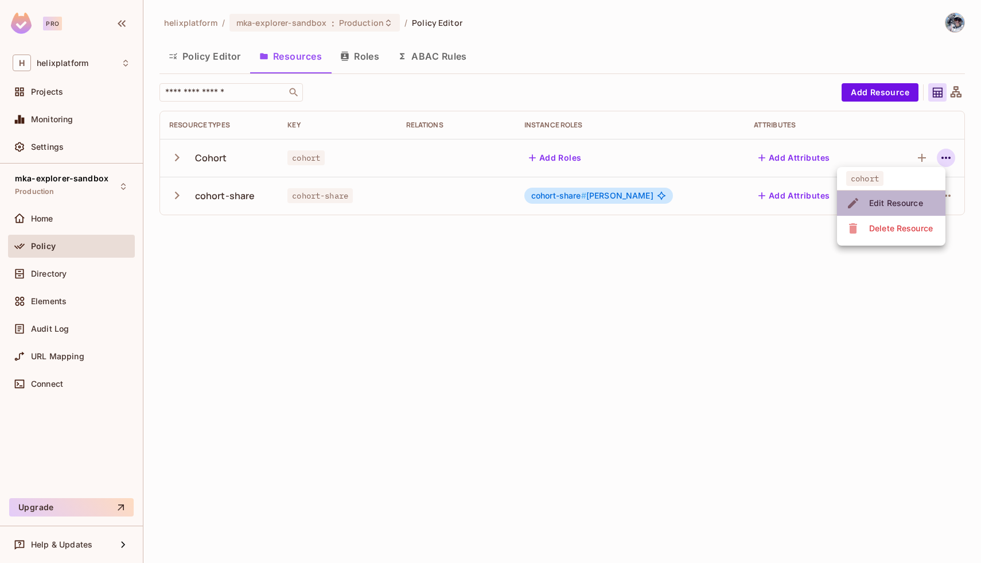
click at [892, 208] on div "Edit Resource" at bounding box center [896, 202] width 54 height 11
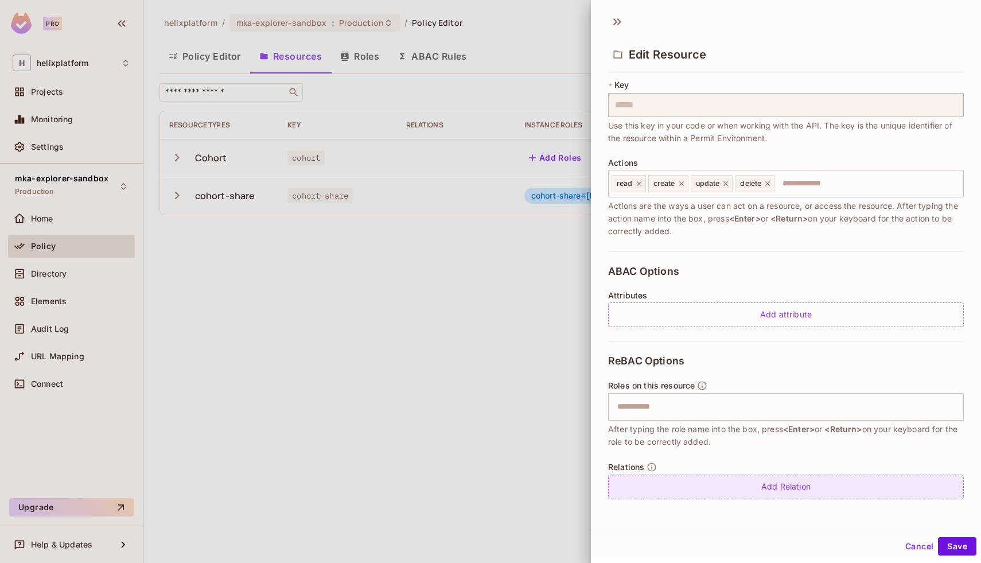
click at [717, 481] on div "Add Relation" at bounding box center [786, 487] width 356 height 25
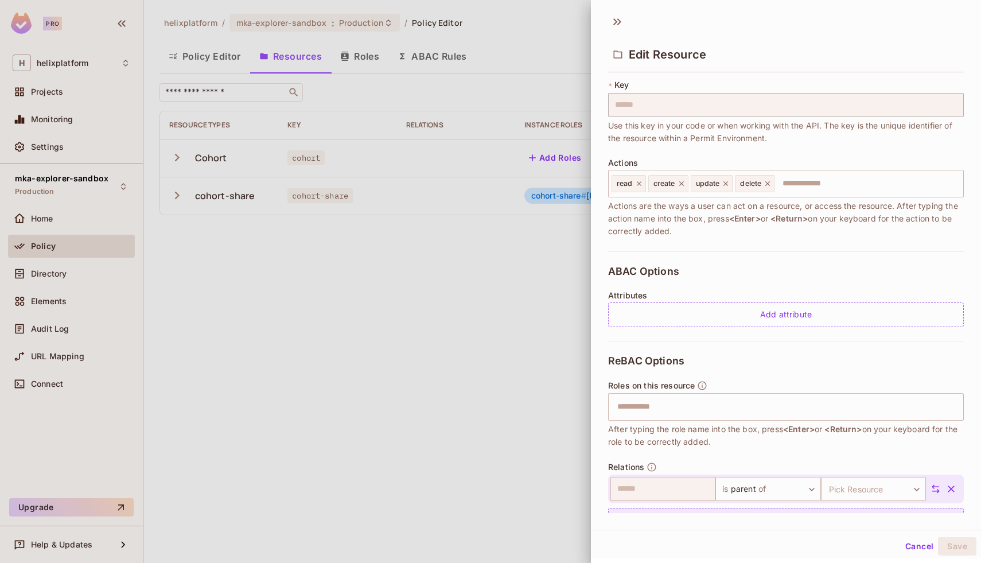
scroll to position [102, 0]
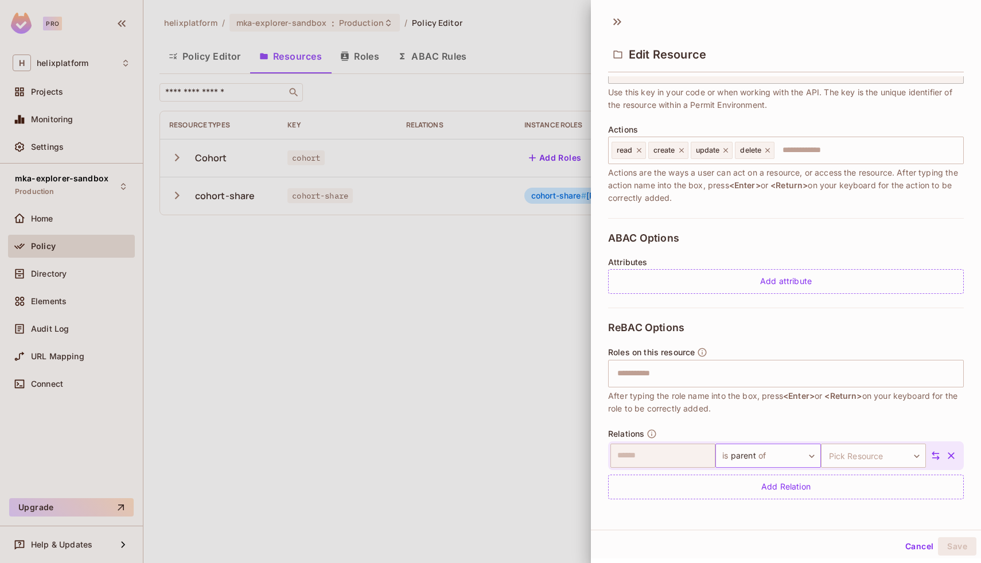
click at [749, 456] on body "Pro H helixplatform Projects Monitoring Settings mka-explorer-sandbox Productio…" at bounding box center [490, 281] width 981 height 563
click at [738, 539] on li "Add Custom Relation" at bounding box center [767, 538] width 106 height 21
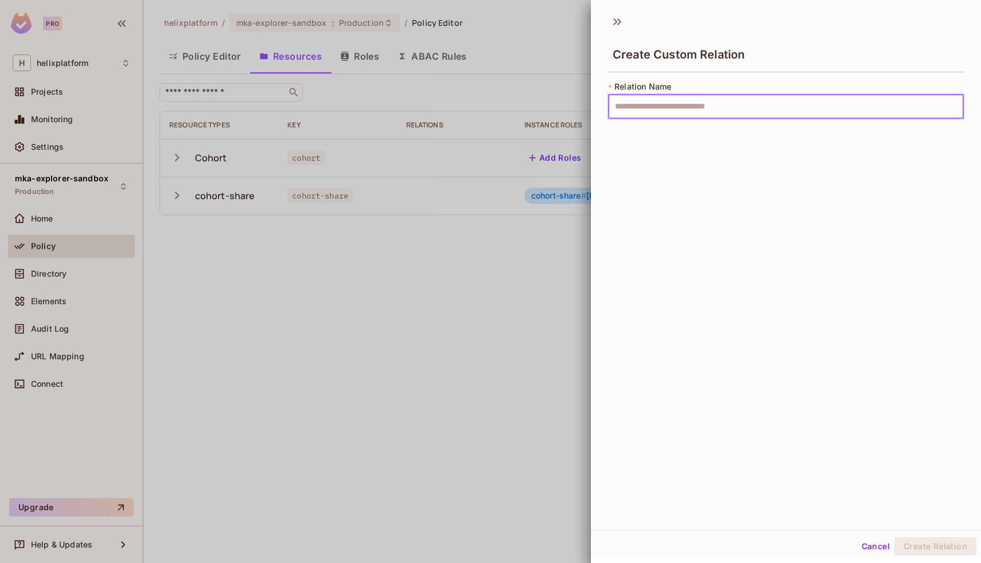
click at [664, 115] on input "text" at bounding box center [786, 107] width 356 height 24
type input "******"
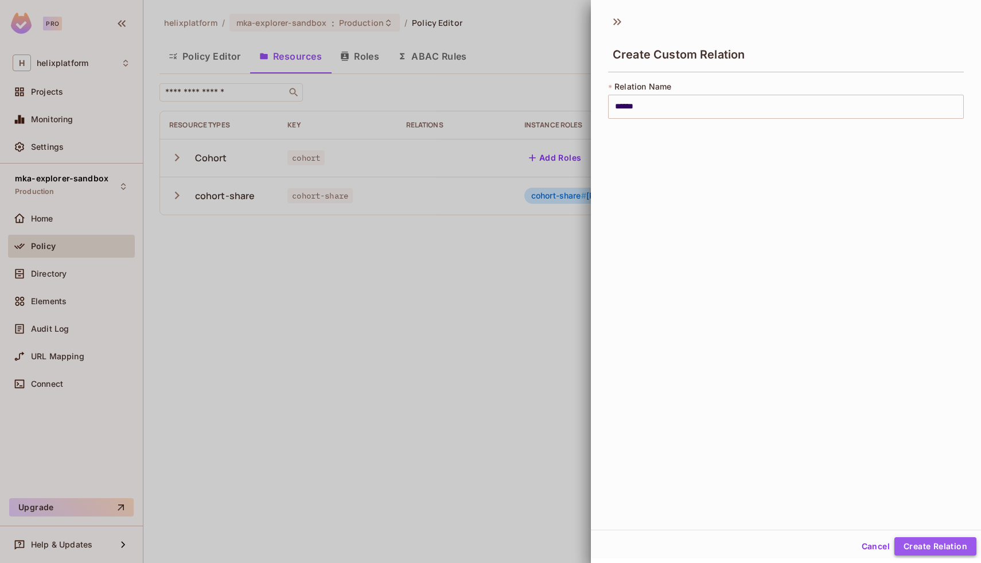
click at [930, 551] on button "Create Relation" at bounding box center [936, 546] width 82 height 18
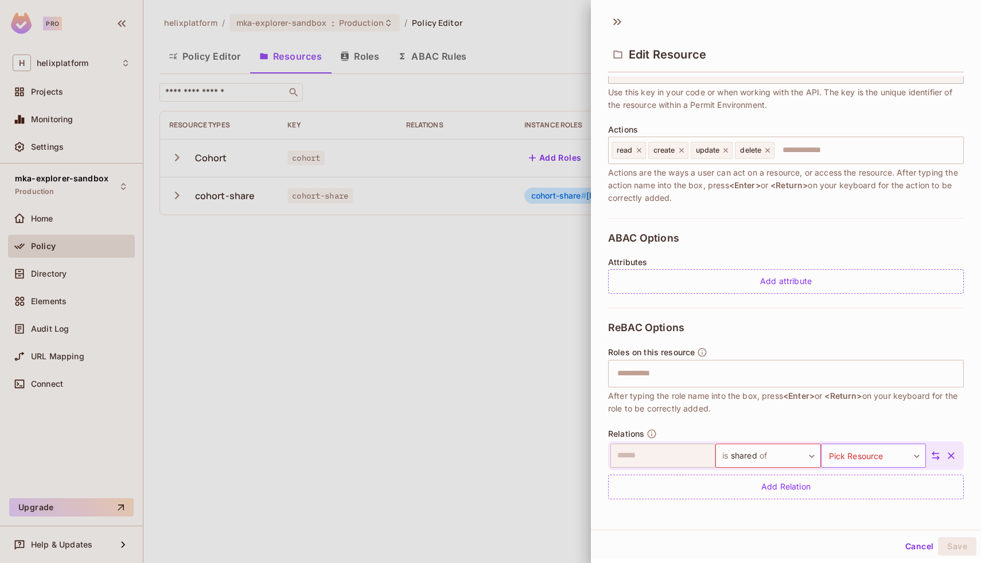
click at [868, 461] on body "Pro H helixplatform Projects Monitoring Settings mka-explorer-sandbox Productio…" at bounding box center [490, 281] width 981 height 563
click at [868, 527] on li "cohort-share" at bounding box center [872, 530] width 106 height 21
click at [955, 546] on button "Save" at bounding box center [957, 546] width 38 height 18
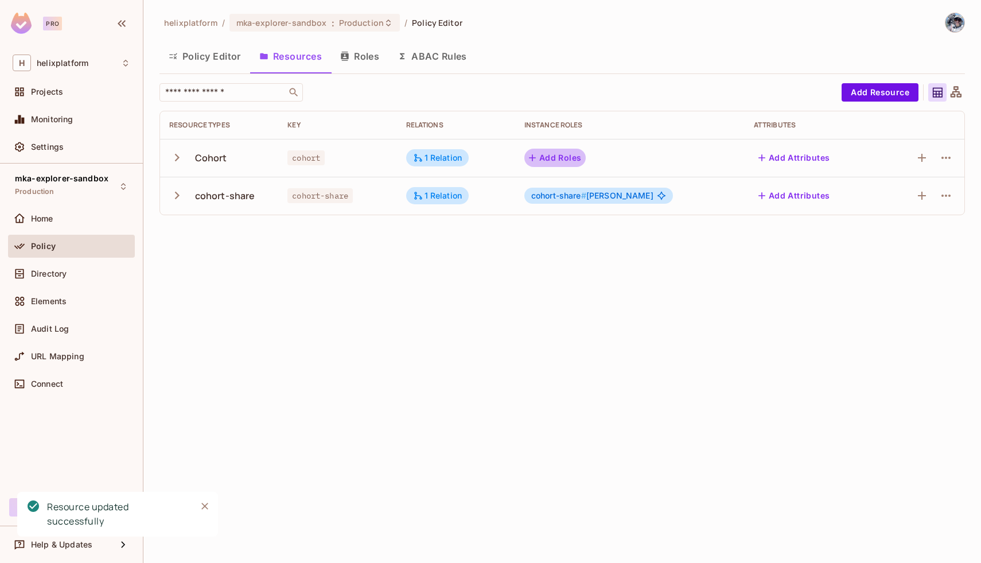
click at [567, 153] on button "Add Roles" at bounding box center [555, 158] width 62 height 18
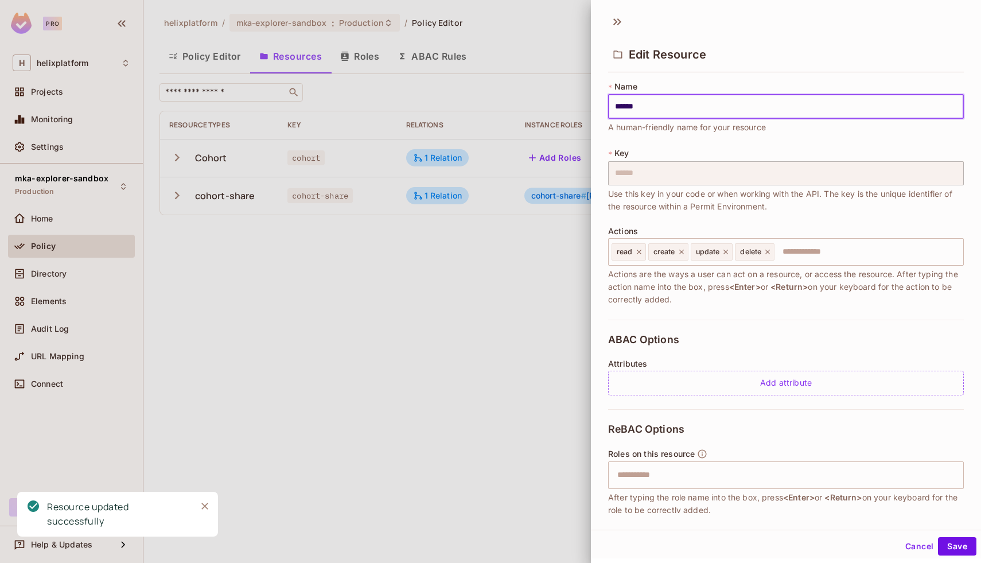
click at [535, 234] on div at bounding box center [490, 281] width 981 height 563
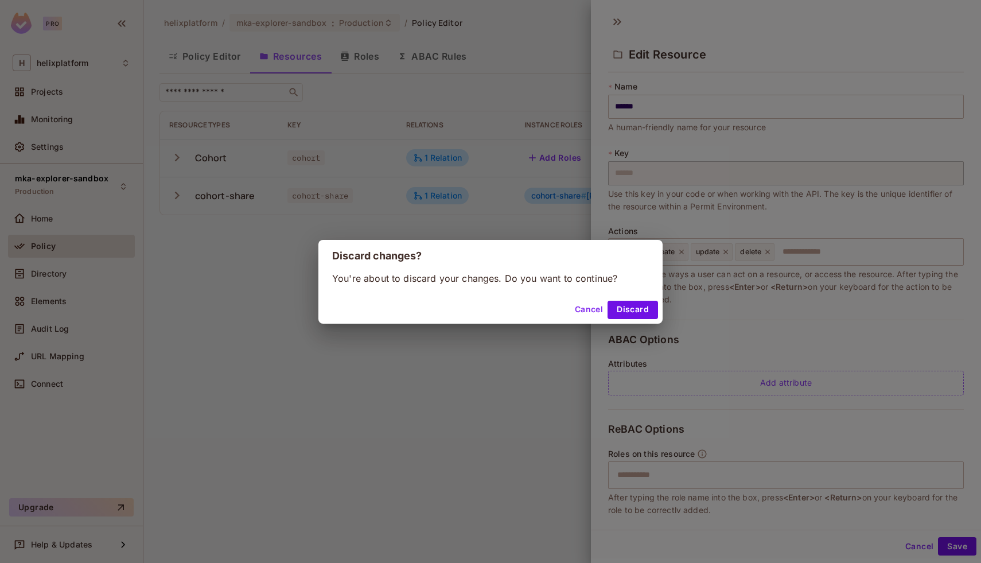
click at [596, 309] on button "Cancel" at bounding box center [588, 310] width 37 height 18
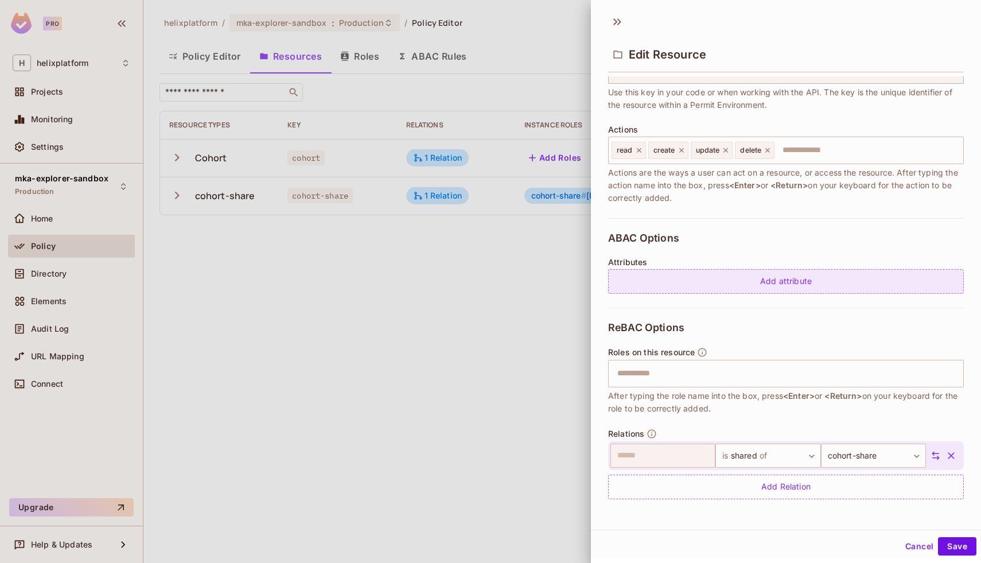
scroll to position [2, 0]
click at [766, 278] on div "Add attribute" at bounding box center [786, 279] width 356 height 25
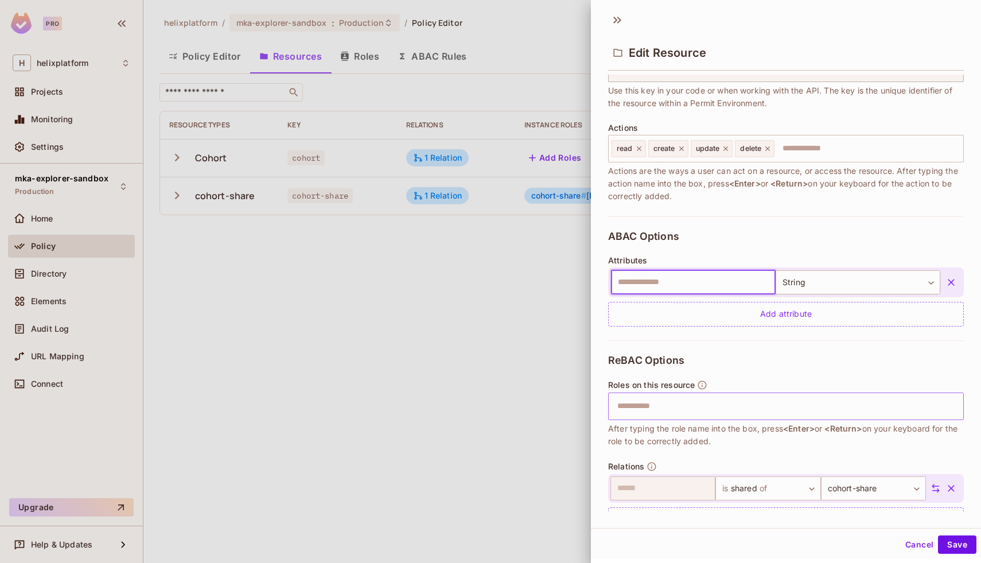
click at [768, 404] on input "text" at bounding box center [785, 406] width 348 height 23
click at [950, 281] on icon "button" at bounding box center [951, 282] width 7 height 7
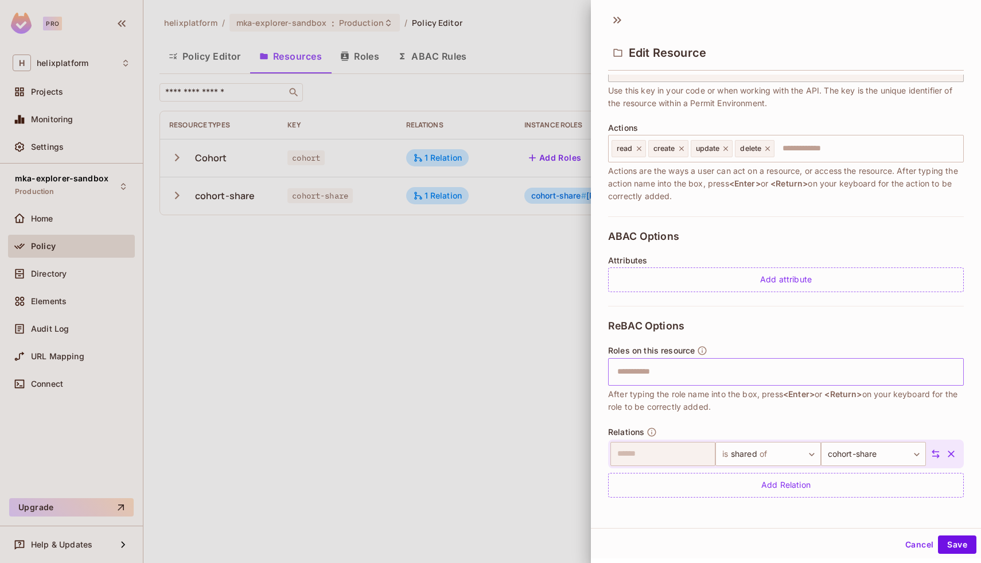
click at [758, 384] on div "​" at bounding box center [786, 372] width 356 height 28
click at [714, 369] on input "text" at bounding box center [785, 371] width 348 height 23
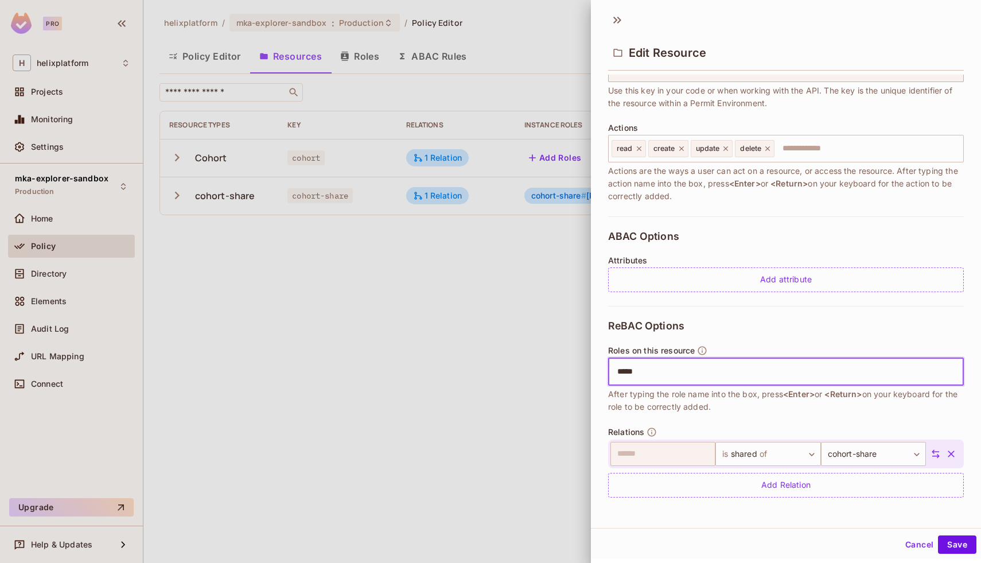
type input "******"
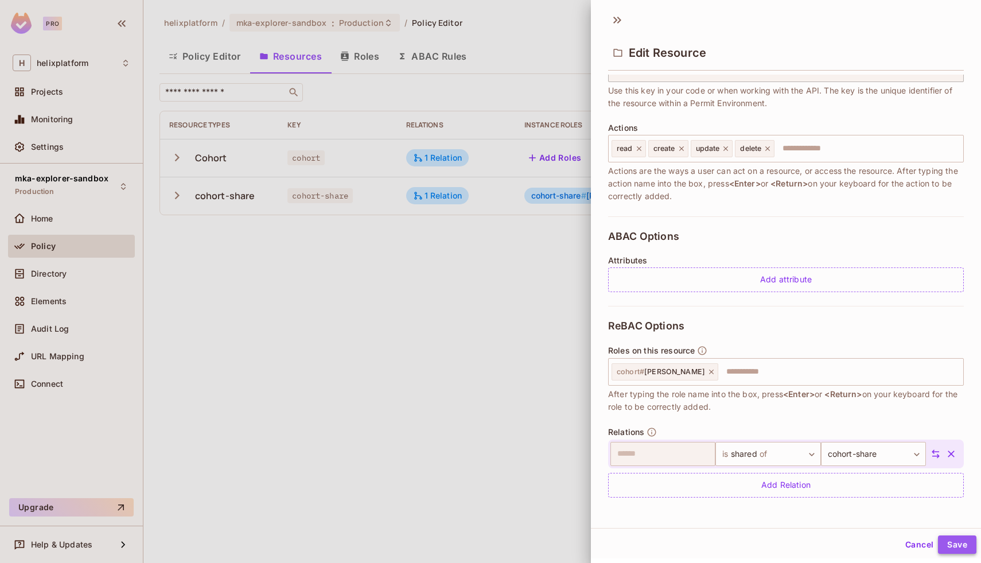
click at [966, 547] on button "Save" at bounding box center [957, 544] width 38 height 18
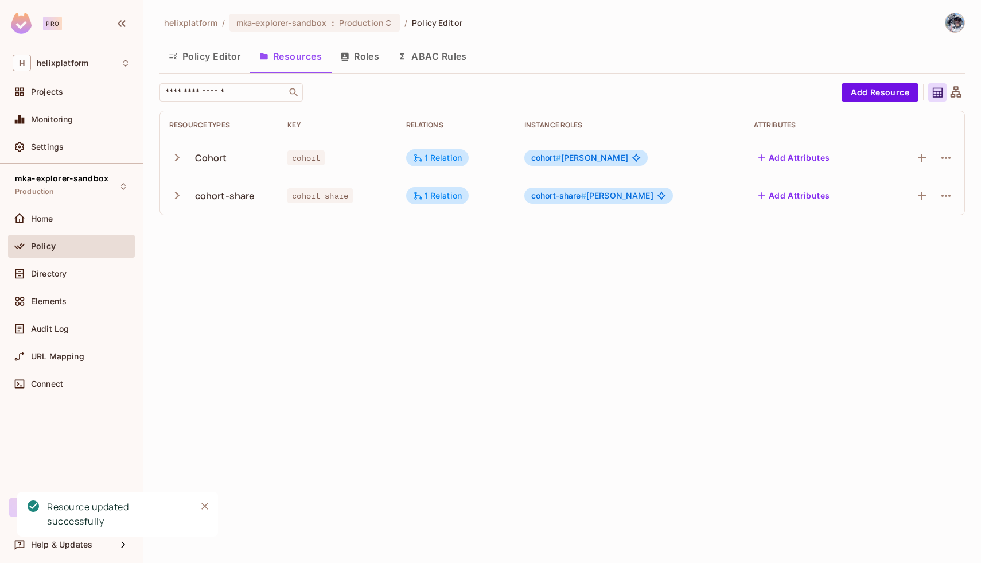
click at [586, 193] on span "#" at bounding box center [583, 196] width 5 height 10
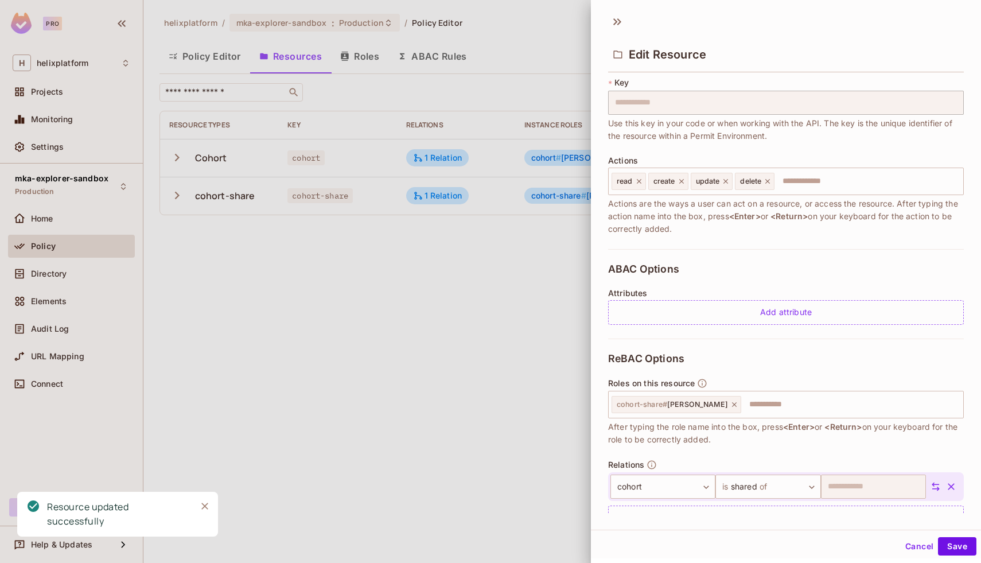
scroll to position [99, 0]
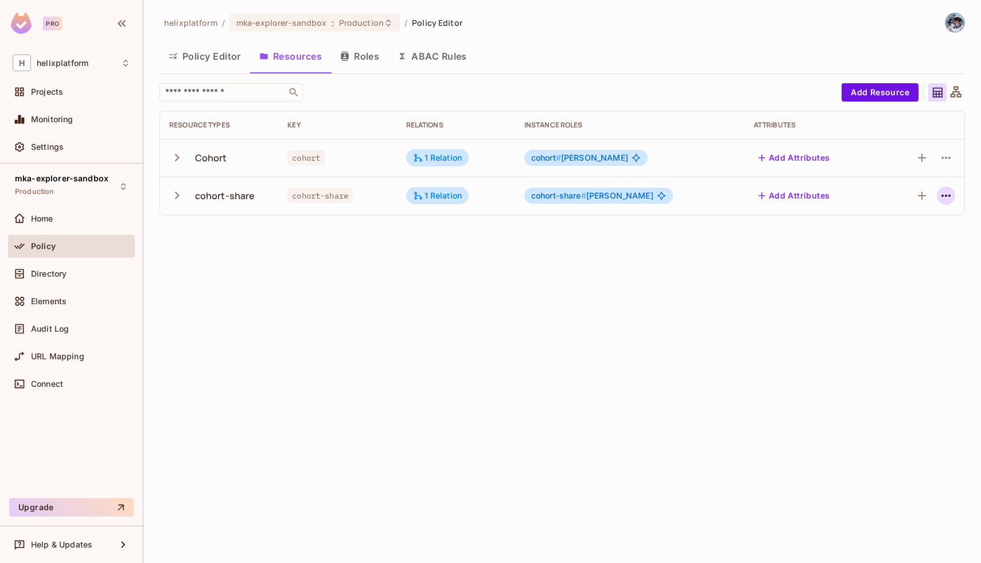
click at [950, 196] on icon "button" at bounding box center [946, 196] width 14 height 14
click at [896, 238] on div "Edit Resource" at bounding box center [896, 240] width 54 height 11
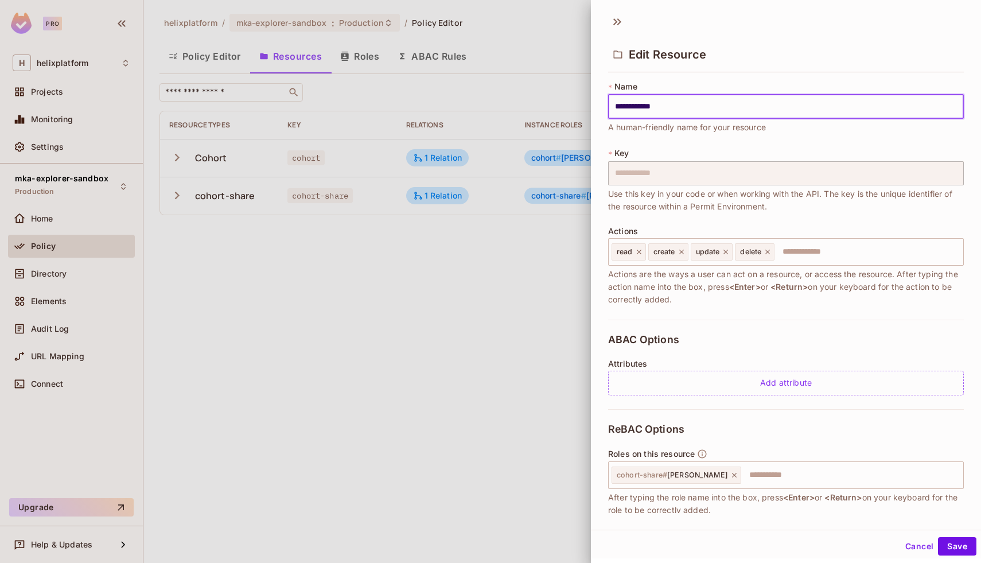
scroll to position [102, 0]
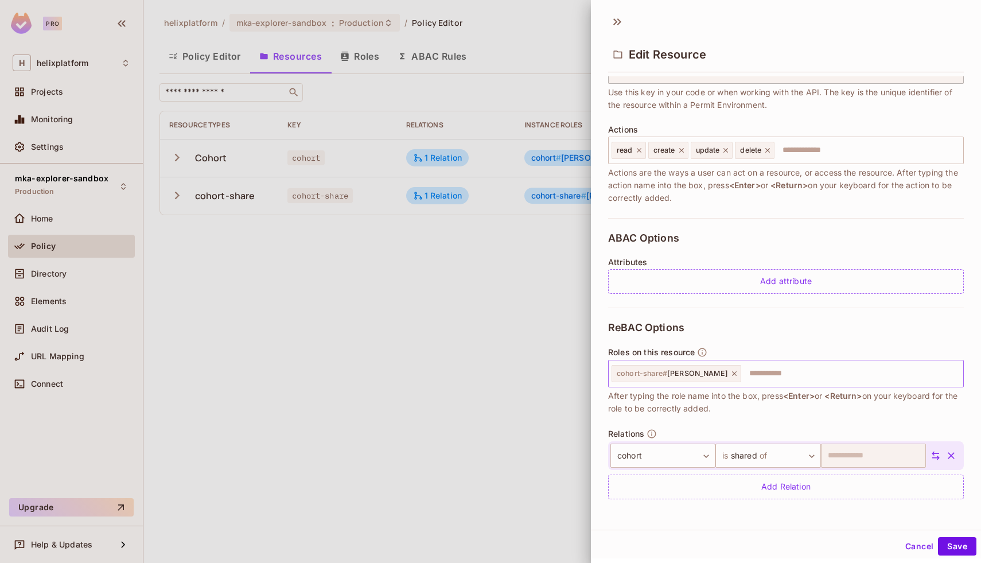
click at [730, 374] on icon at bounding box center [734, 374] width 8 height 8
click at [961, 553] on button "Save" at bounding box center [957, 546] width 38 height 18
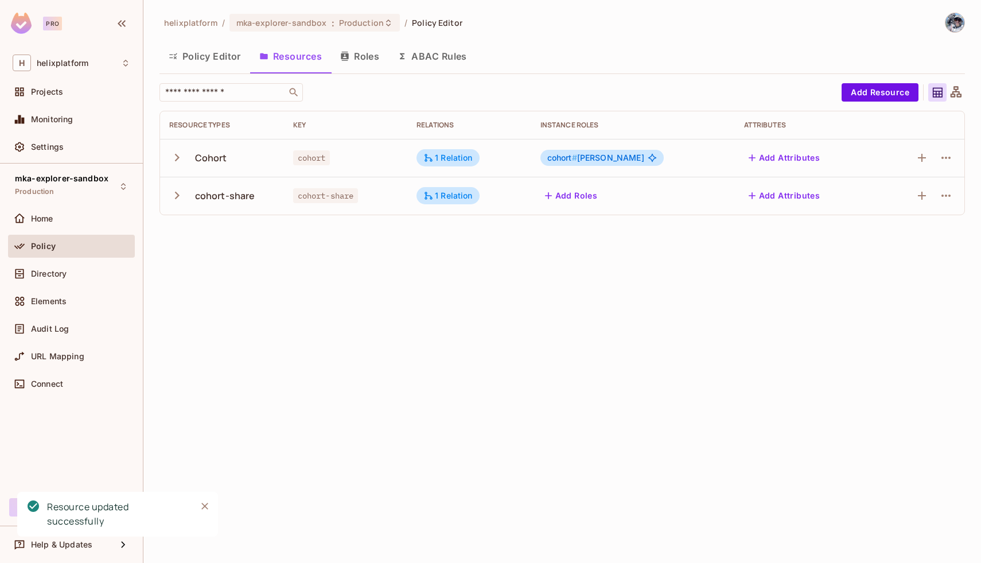
click at [371, 67] on button "Roles" at bounding box center [359, 56] width 57 height 29
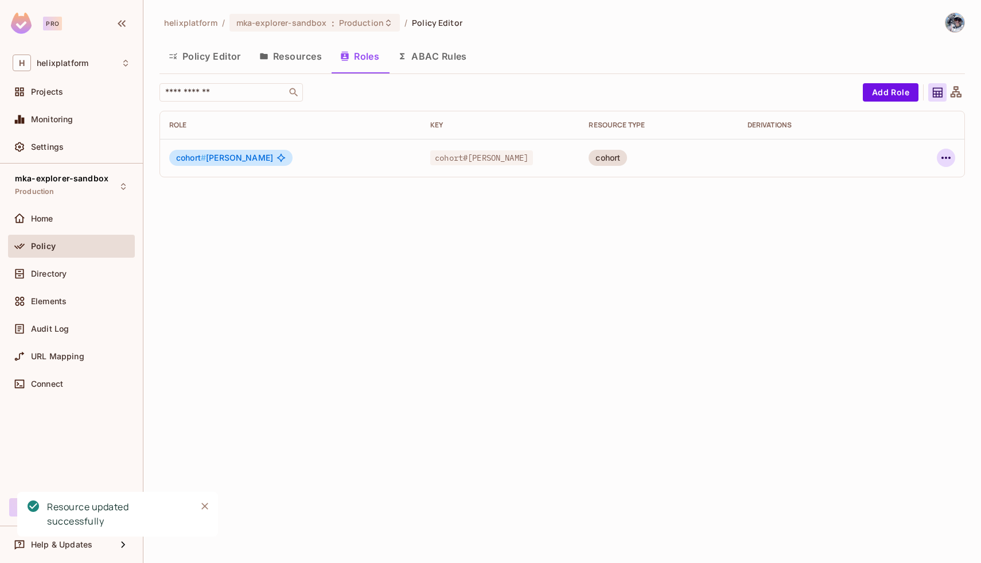
click at [942, 157] on icon "button" at bounding box center [946, 158] width 14 height 14
click at [724, 277] on div at bounding box center [490, 281] width 981 height 563
click at [204, 57] on button "Policy Editor" at bounding box center [205, 56] width 91 height 29
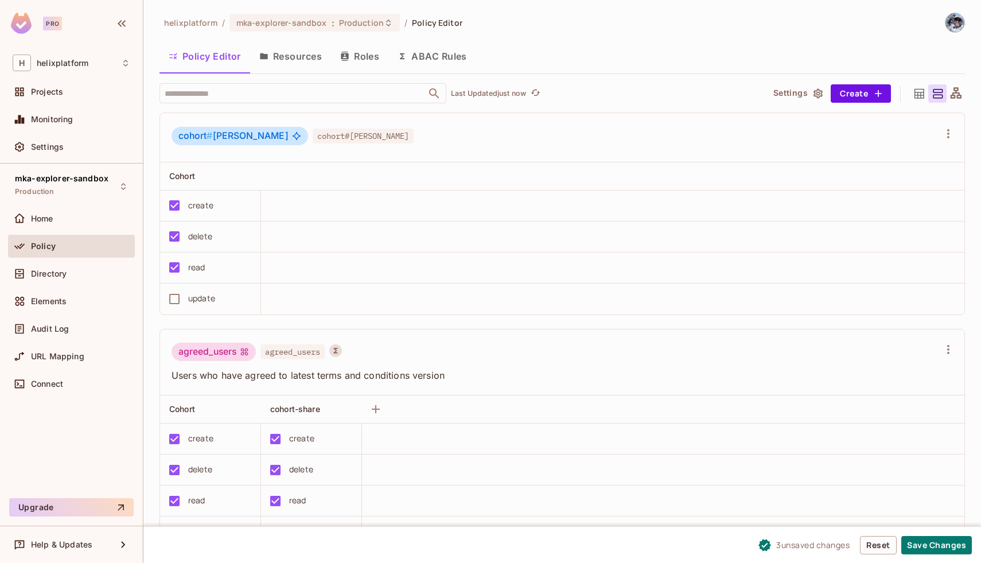
click at [176, 285] on td "update" at bounding box center [210, 298] width 101 height 31
